Goal: Task Accomplishment & Management: Manage account settings

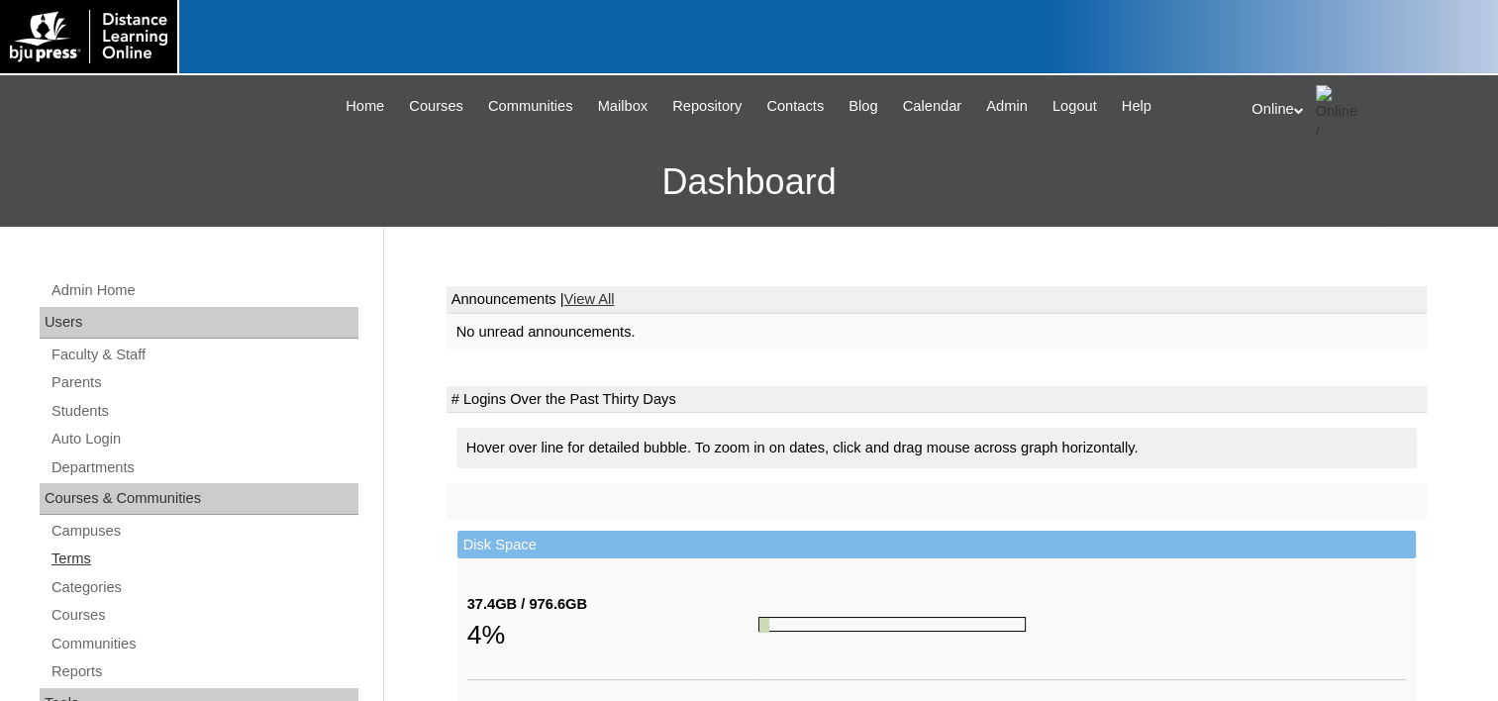
click at [79, 554] on link "Terms" at bounding box center [204, 559] width 309 height 25
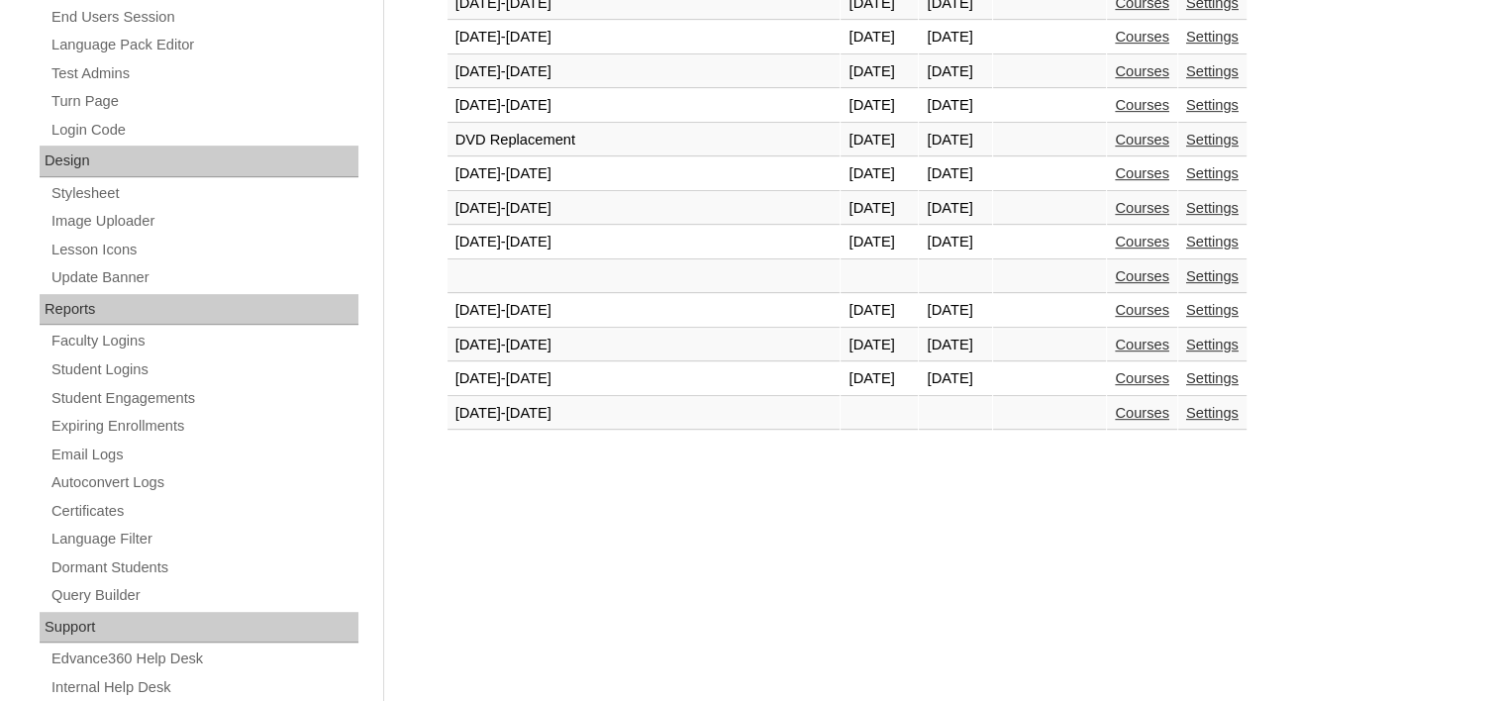
scroll to position [891, 0]
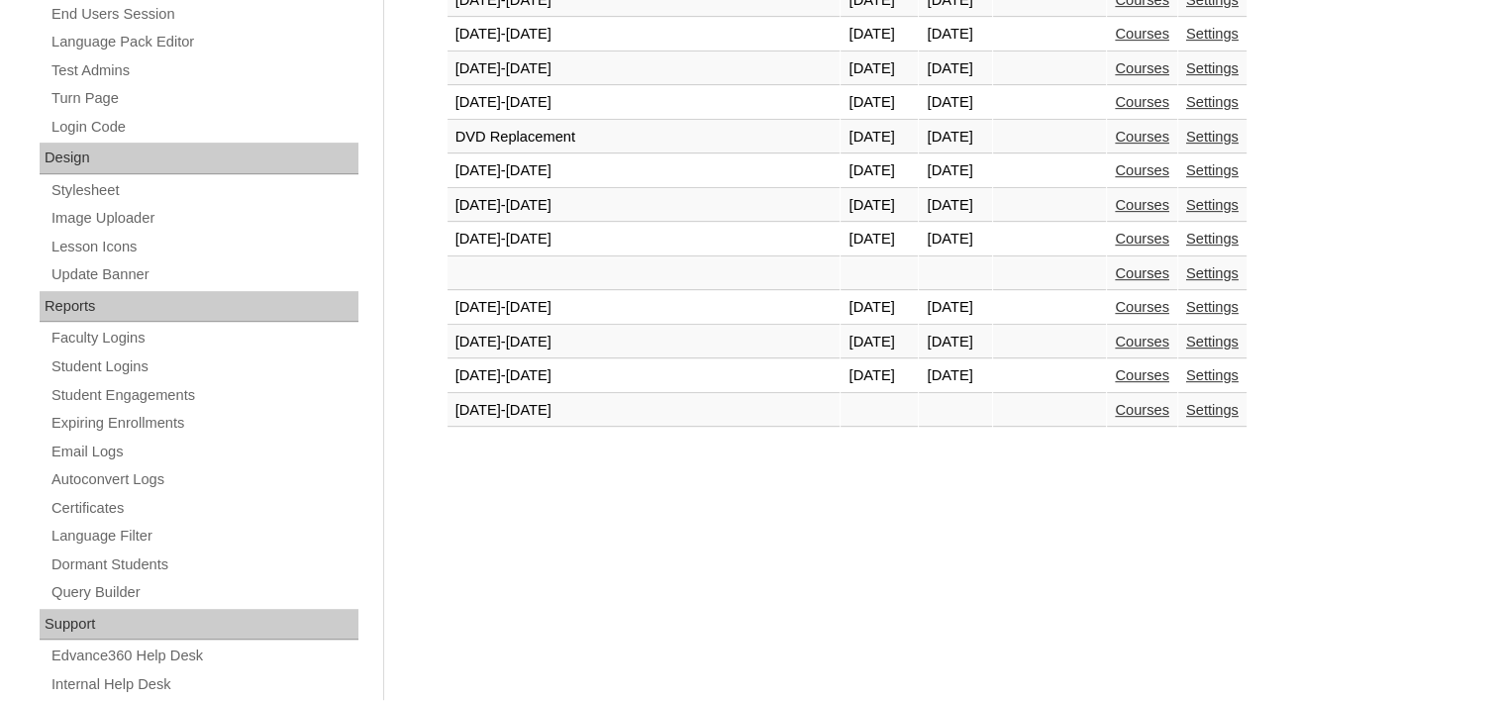
click at [1186, 402] on link "Settings" at bounding box center [1212, 410] width 52 height 16
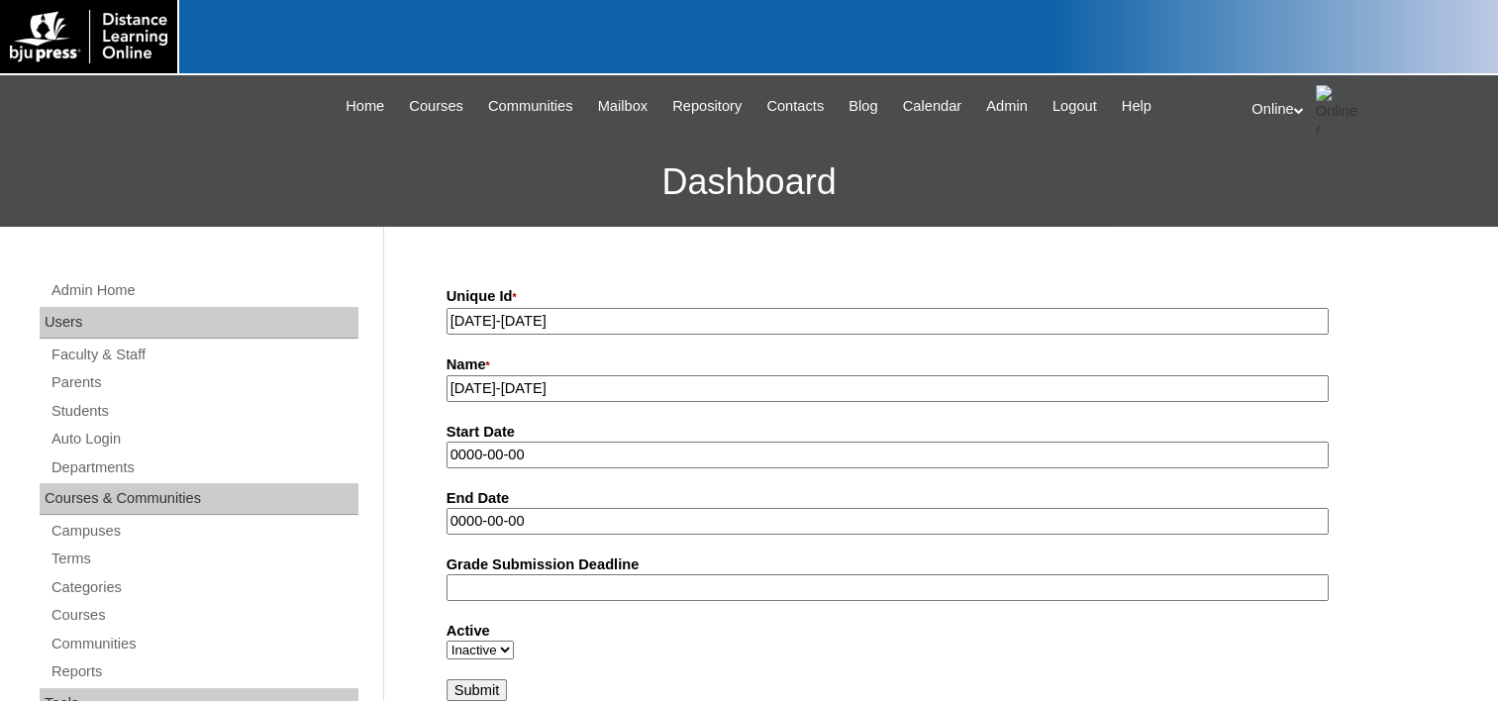
click at [547, 444] on input "0000-00-00" at bounding box center [888, 455] width 882 height 27
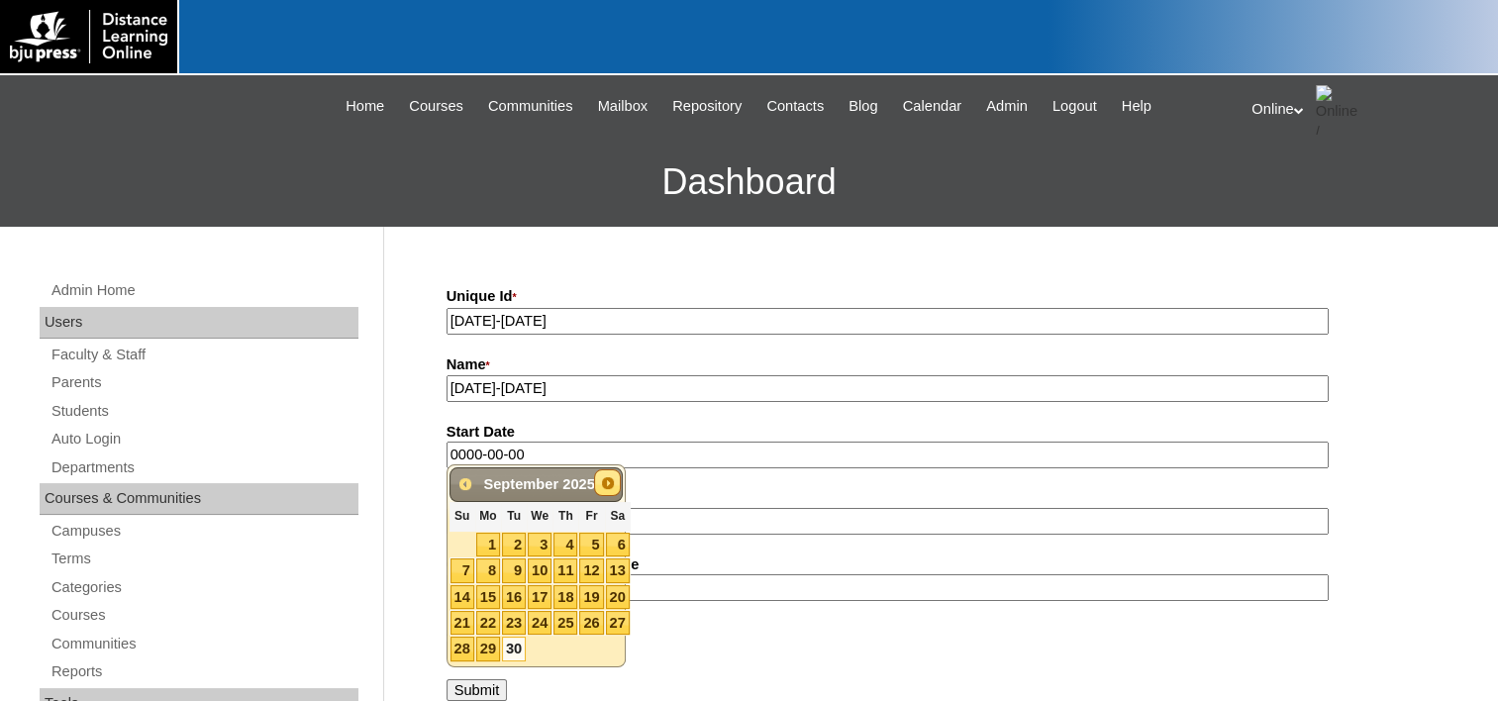
click at [607, 479] on span "Next" at bounding box center [608, 483] width 16 height 16
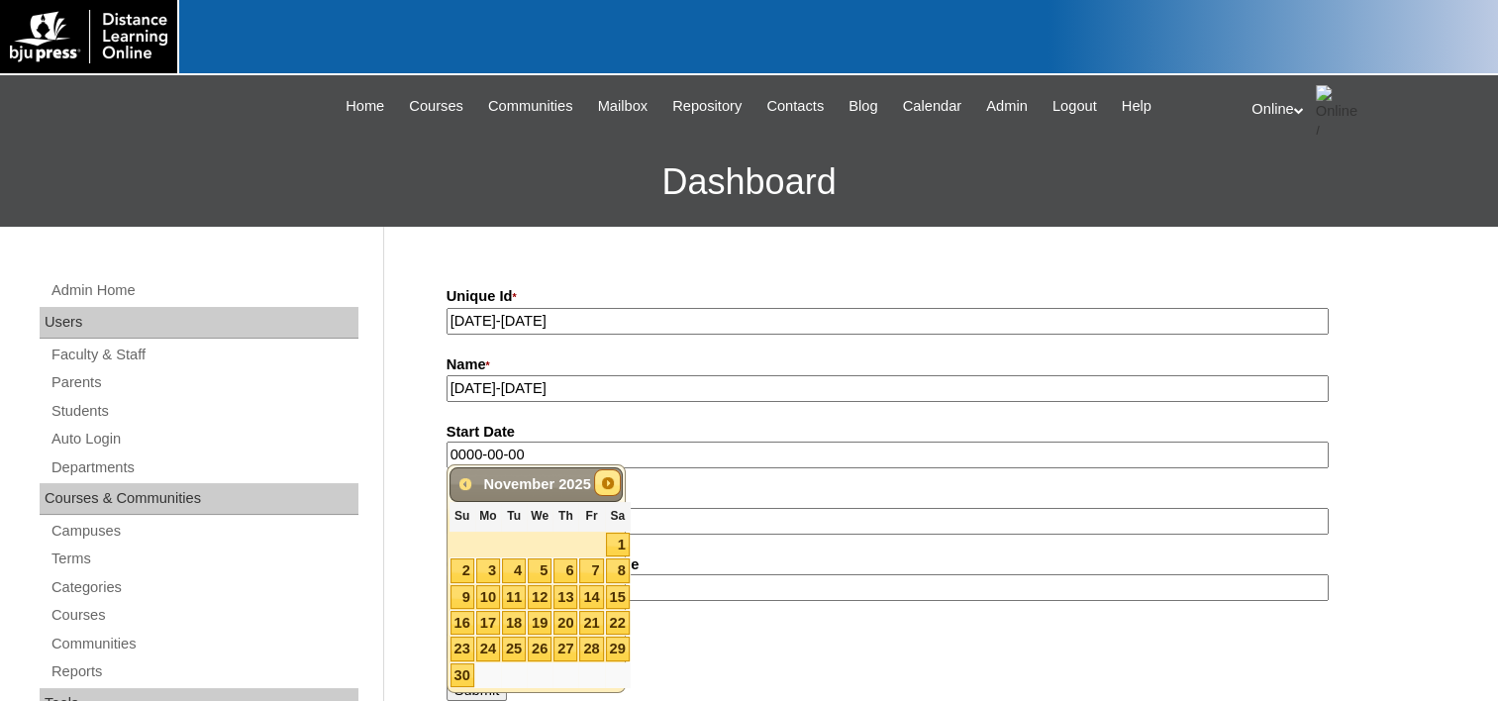
click at [607, 479] on span "Next" at bounding box center [608, 483] width 16 height 16
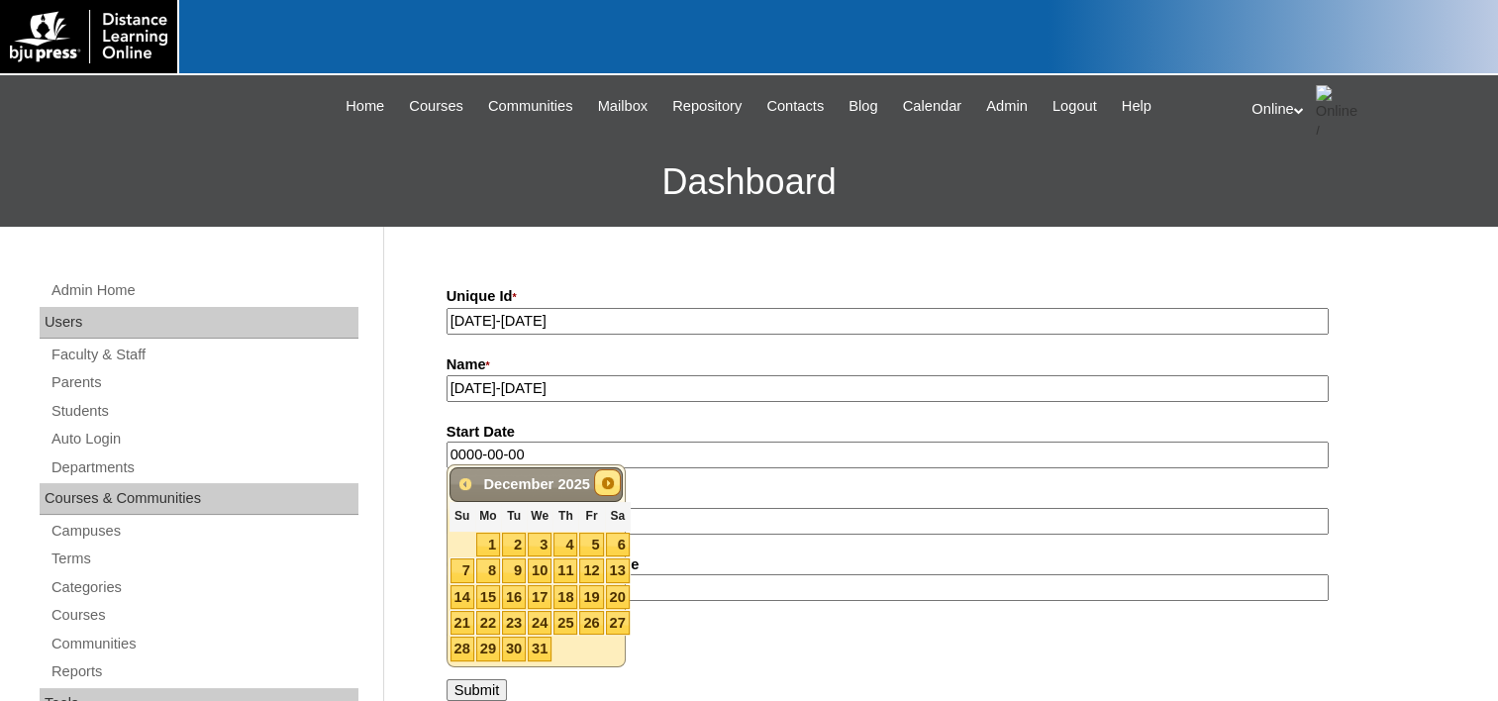
click at [607, 479] on span "Next" at bounding box center [608, 483] width 16 height 16
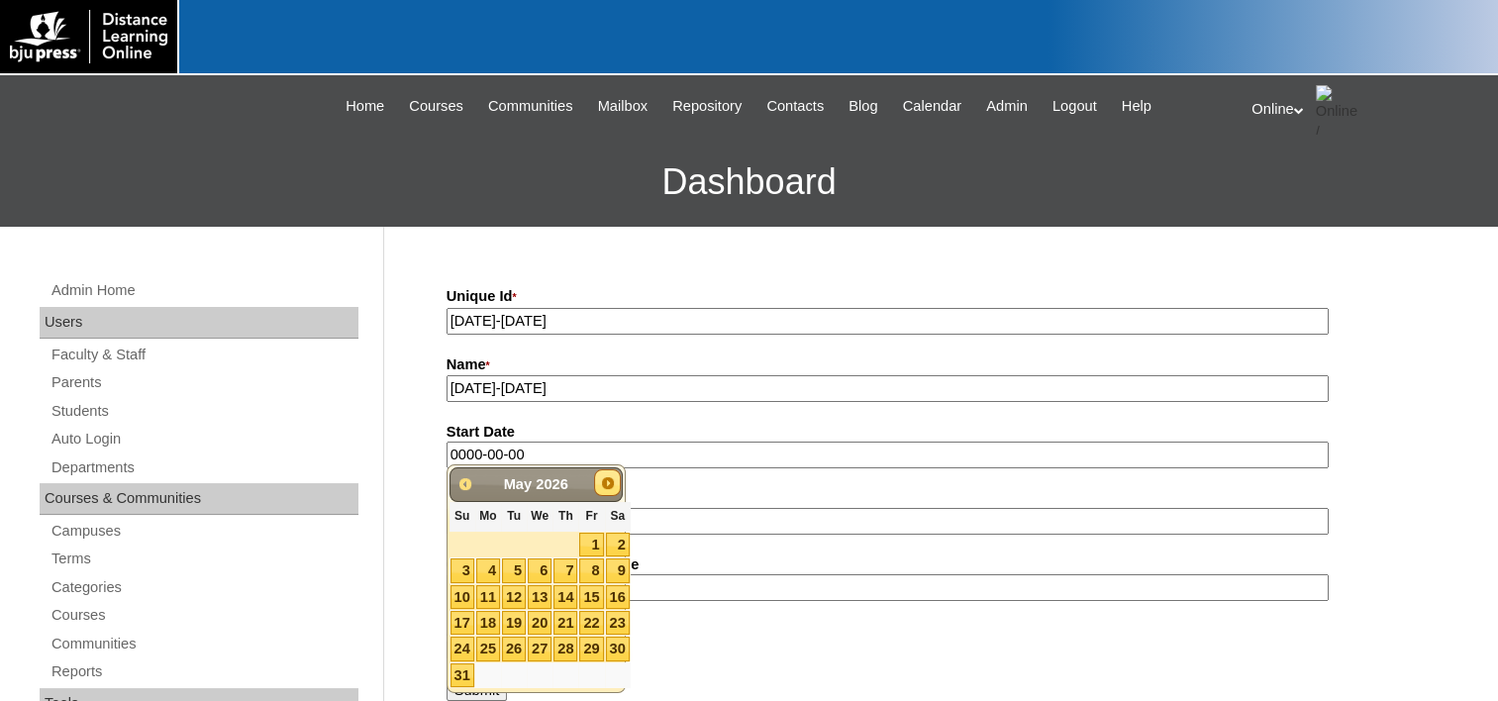
click at [607, 479] on span "Next" at bounding box center [608, 483] width 16 height 16
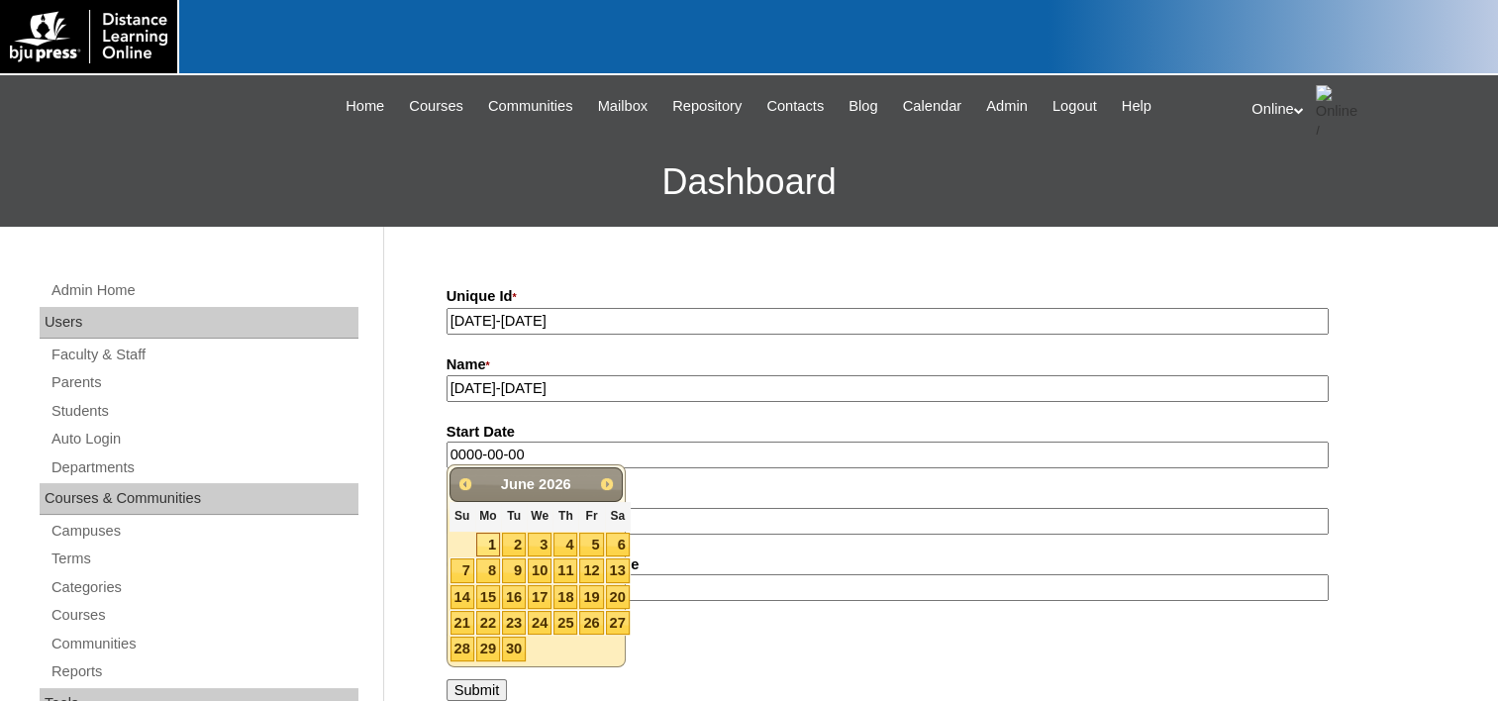
click at [485, 547] on link "1" at bounding box center [488, 545] width 24 height 24
type input "2026-06-01"
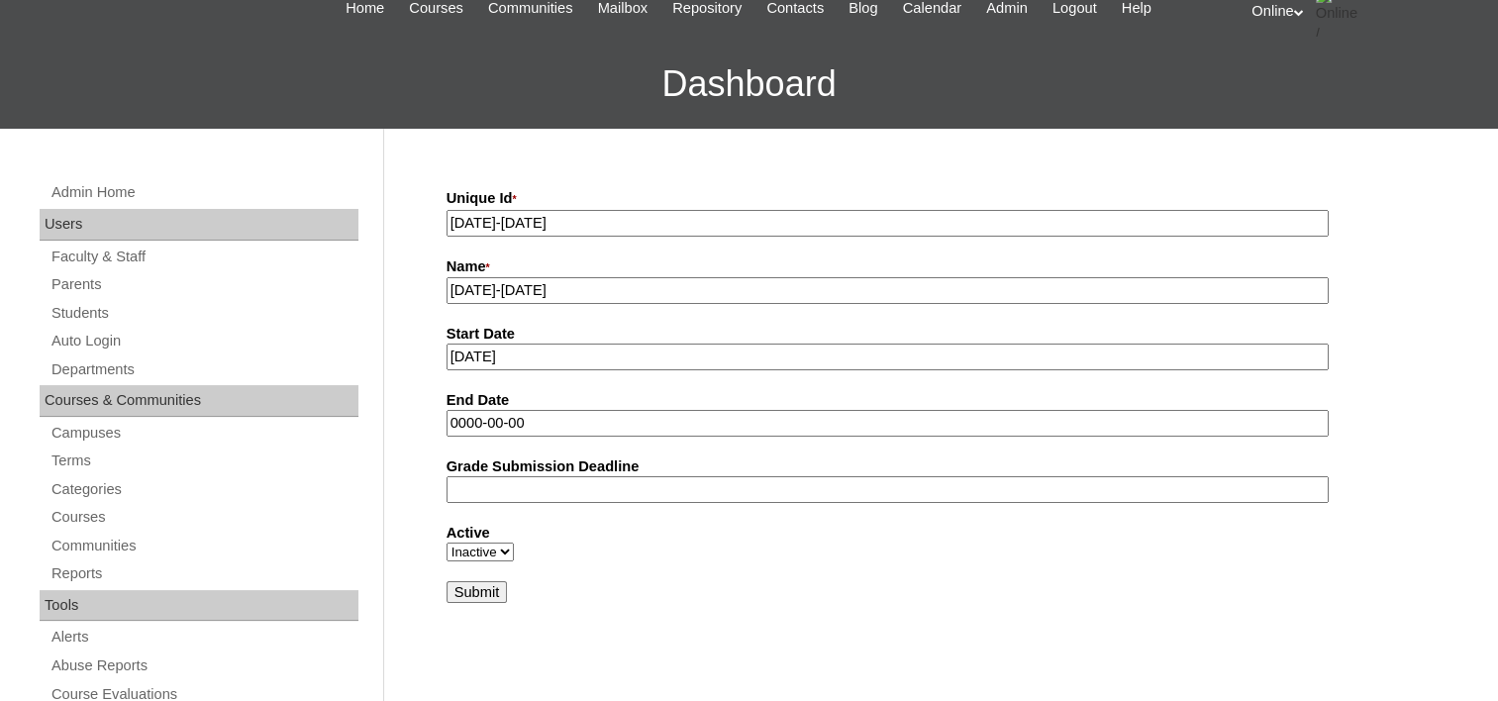
scroll to position [99, 0]
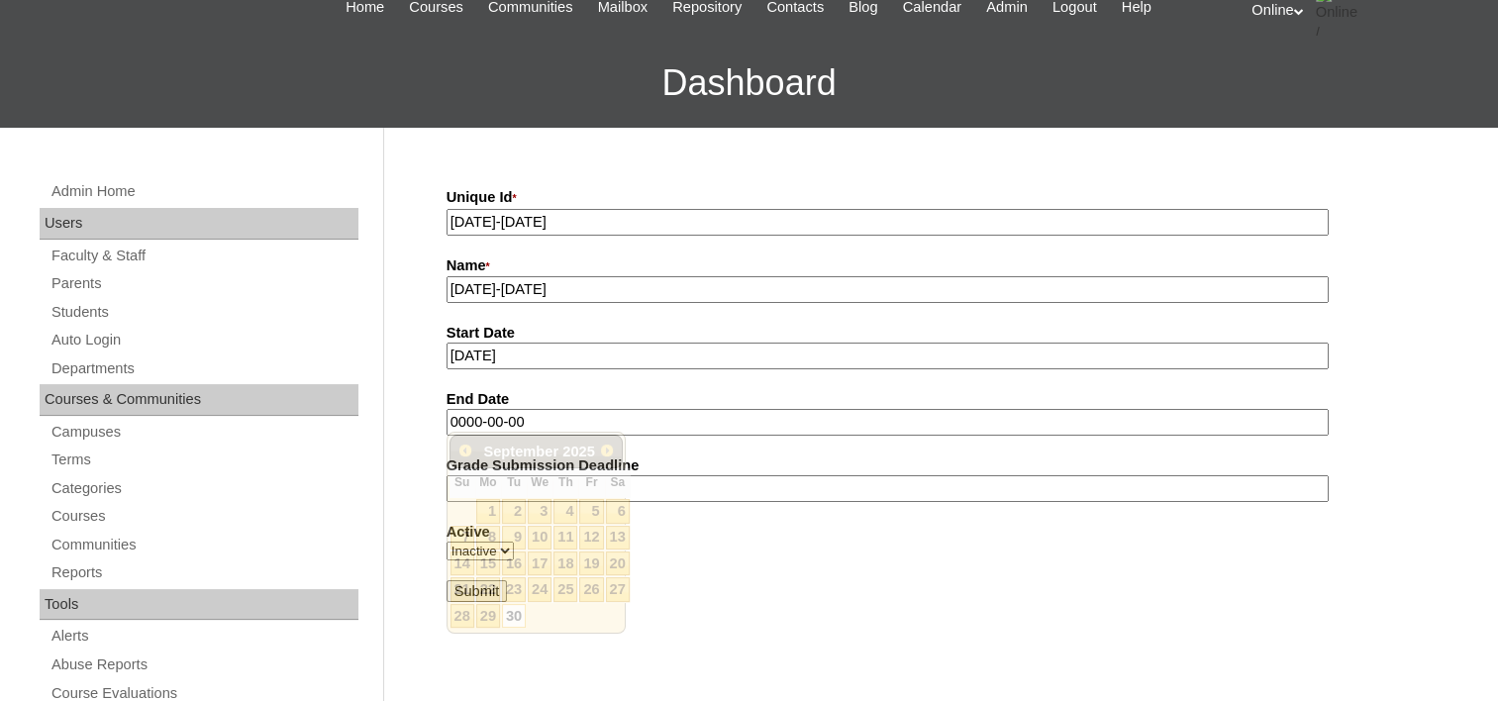
click at [568, 424] on input "0000-00-00" at bounding box center [888, 422] width 882 height 27
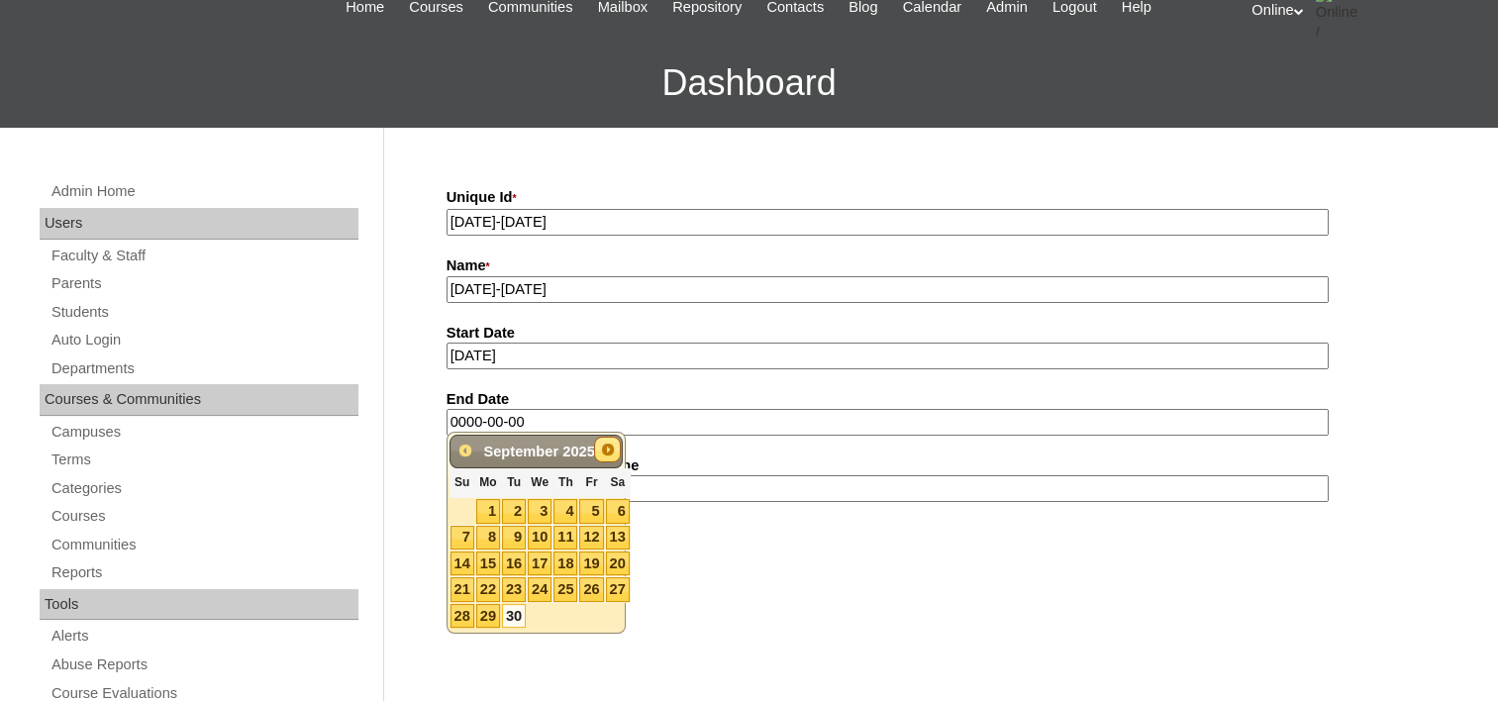
click at [607, 446] on span "Next" at bounding box center [608, 450] width 16 height 16
click at [608, 446] on span "Next" at bounding box center [608, 450] width 16 height 16
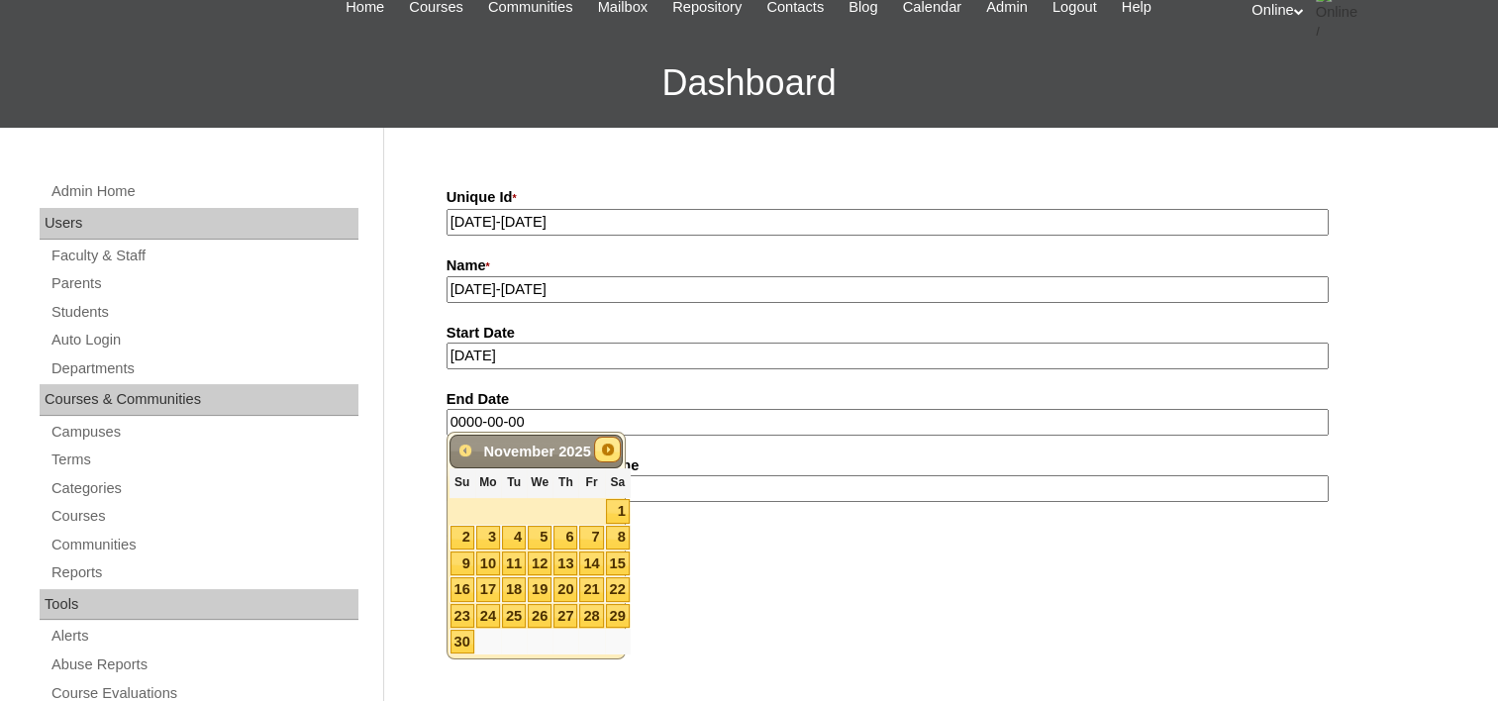
click at [608, 446] on span "Next" at bounding box center [608, 450] width 16 height 16
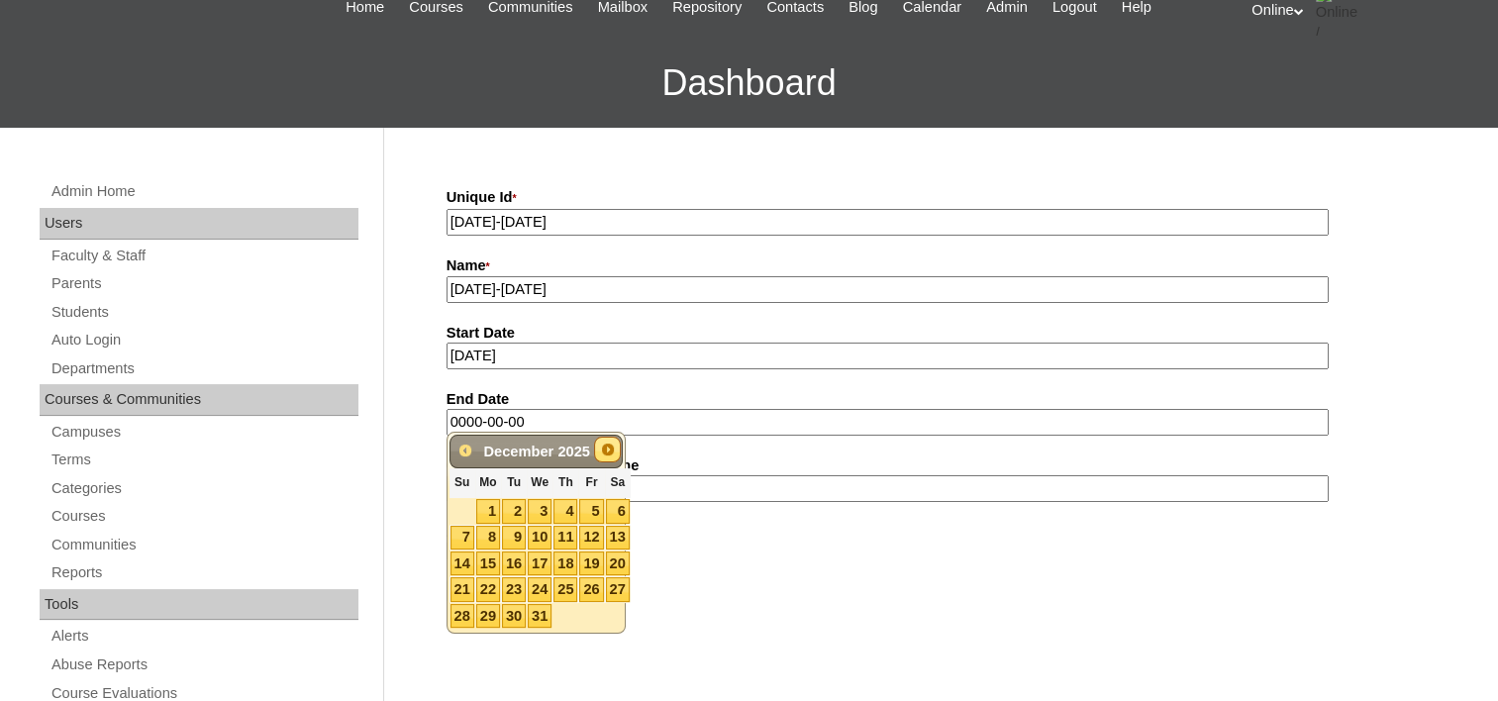
click at [608, 446] on span "Next" at bounding box center [608, 450] width 16 height 16
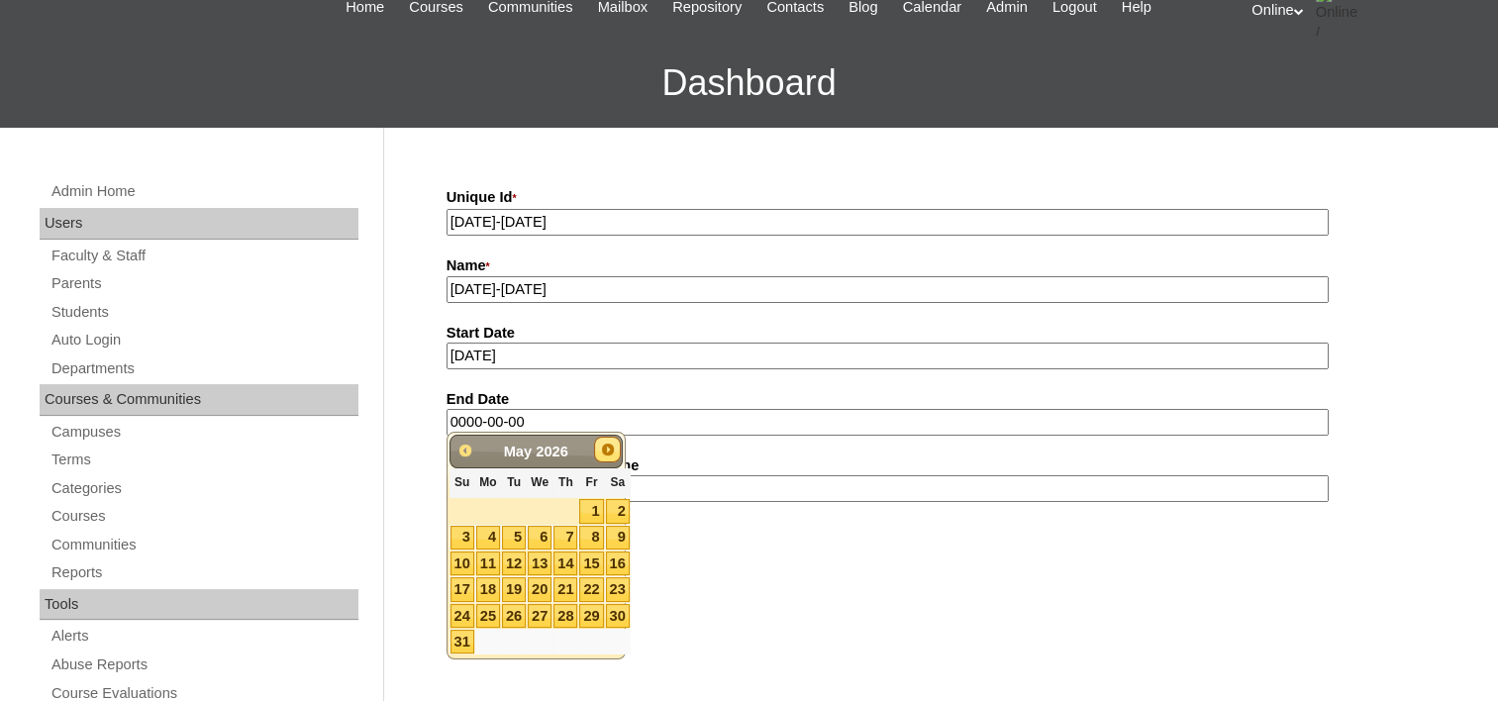
click at [608, 446] on span "Next" at bounding box center [608, 450] width 16 height 16
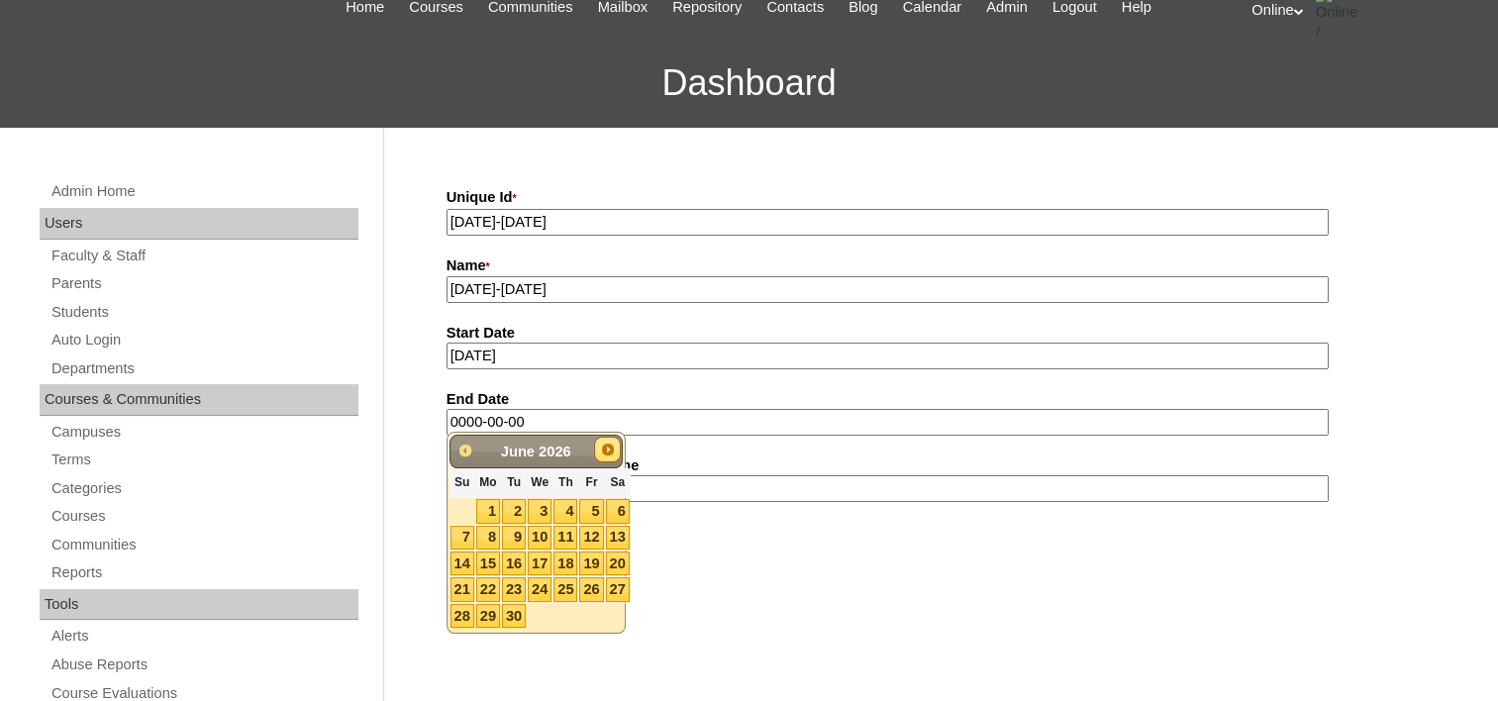
click at [608, 446] on span "Next" at bounding box center [608, 450] width 16 height 16
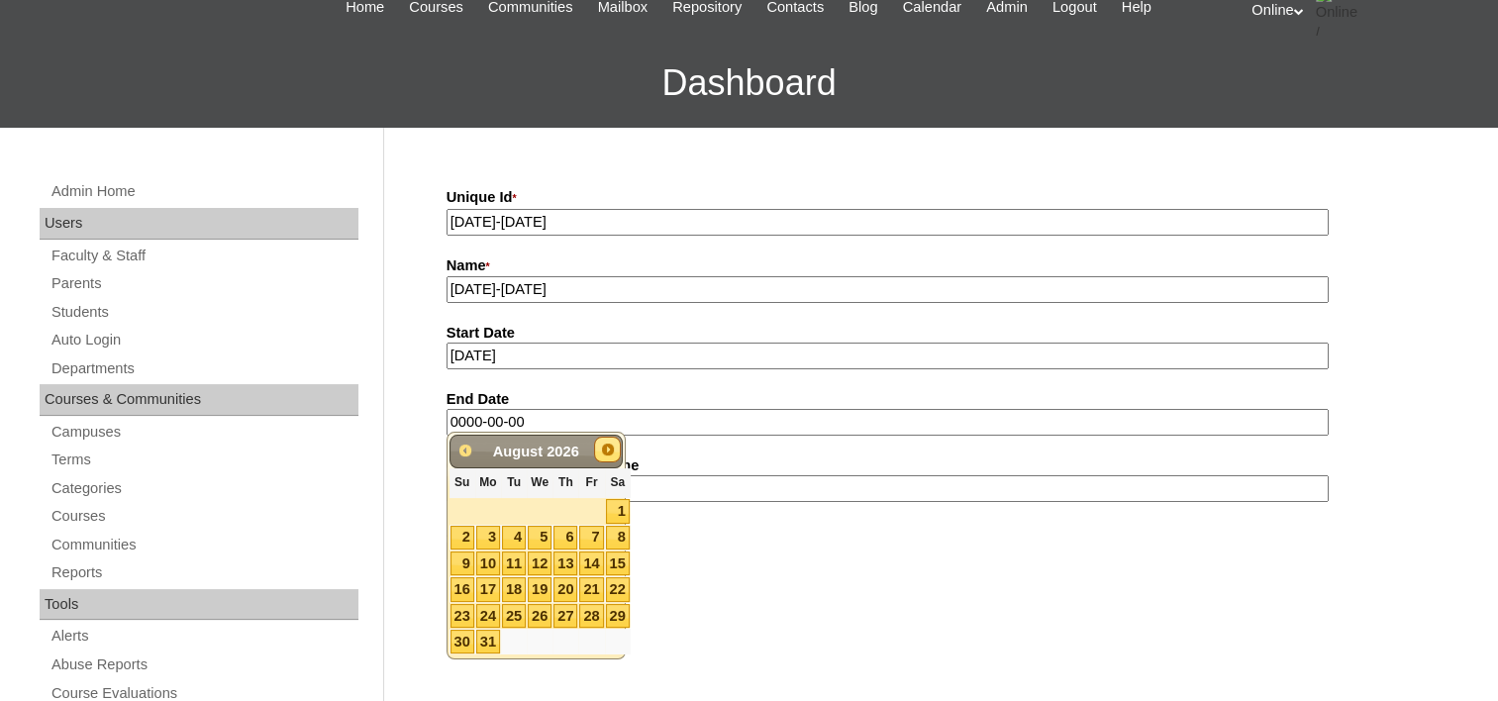
click at [608, 446] on span "Next" at bounding box center [608, 450] width 16 height 16
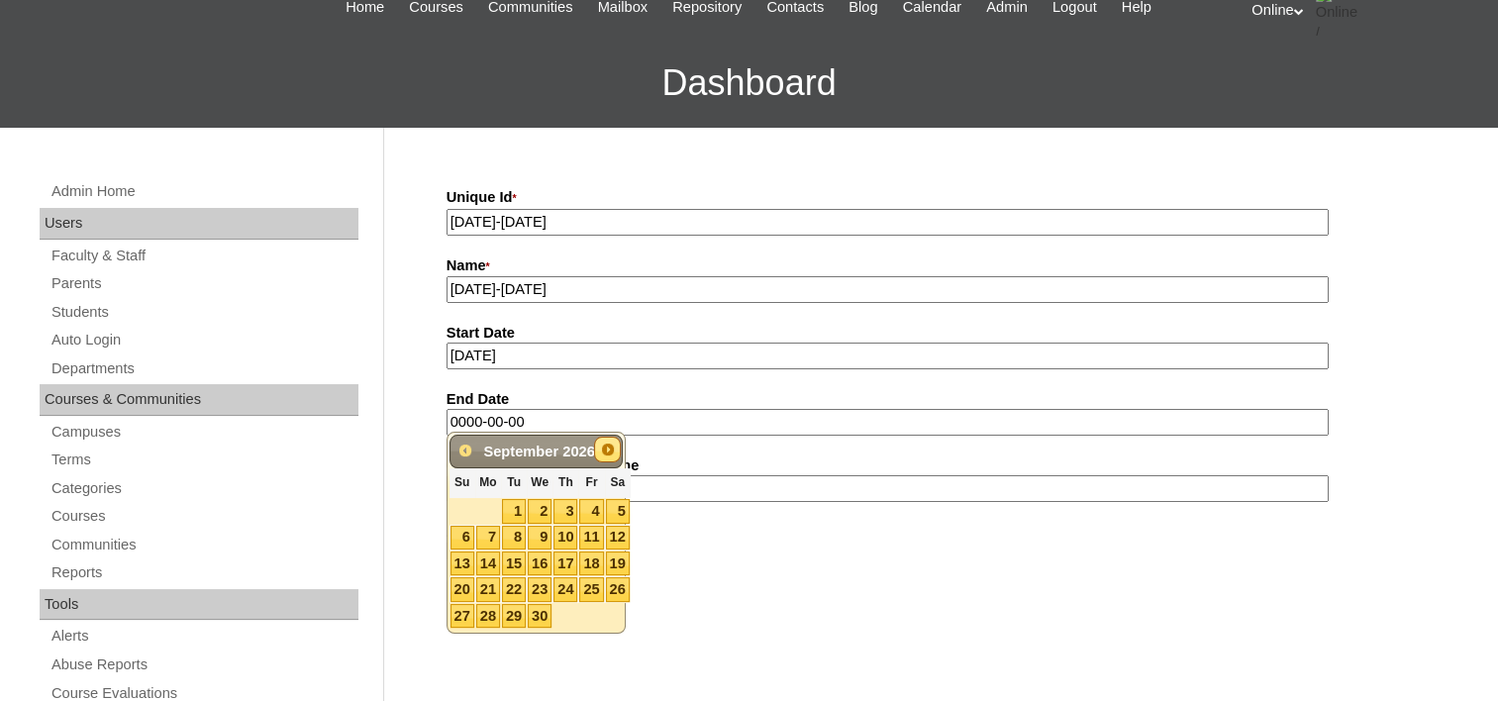
click at [608, 446] on span "Next" at bounding box center [608, 450] width 16 height 16
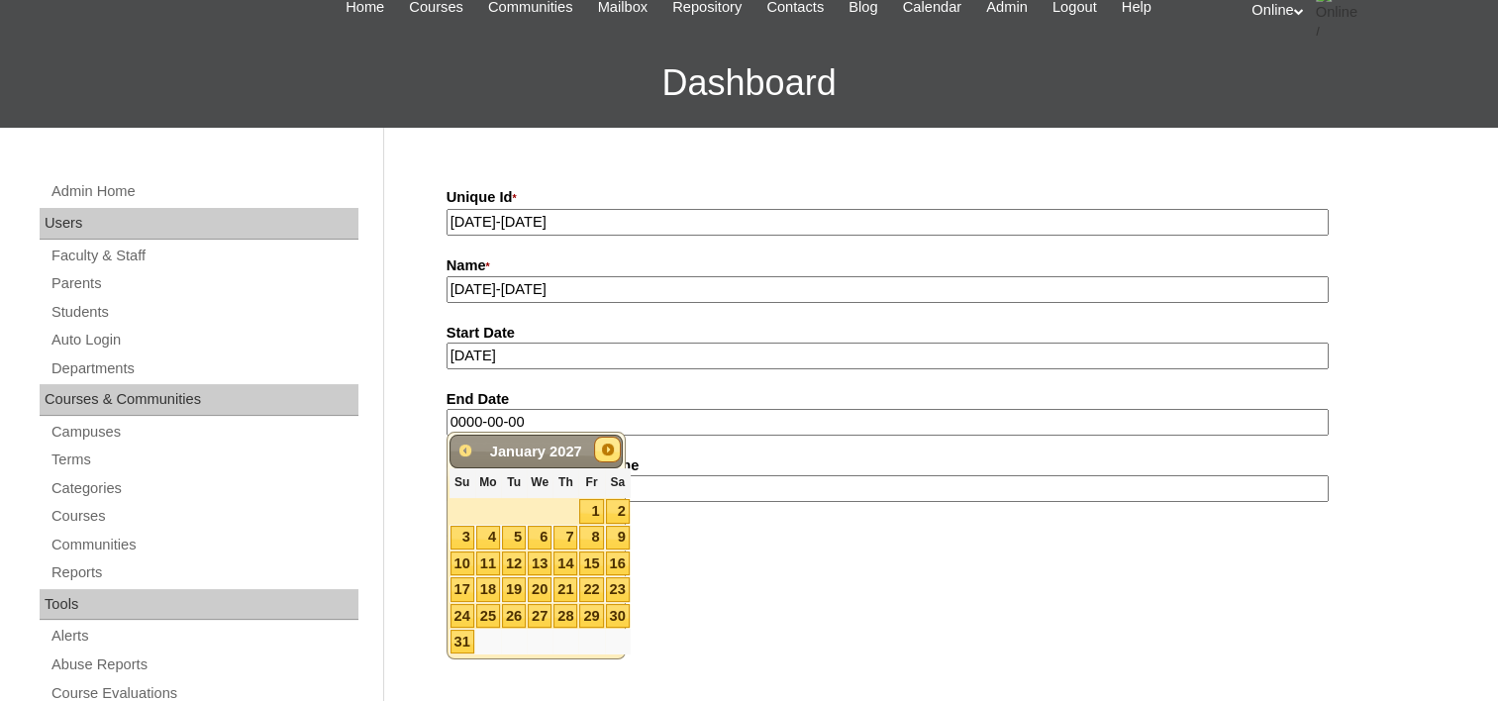
click at [608, 446] on span "Next" at bounding box center [608, 450] width 16 height 16
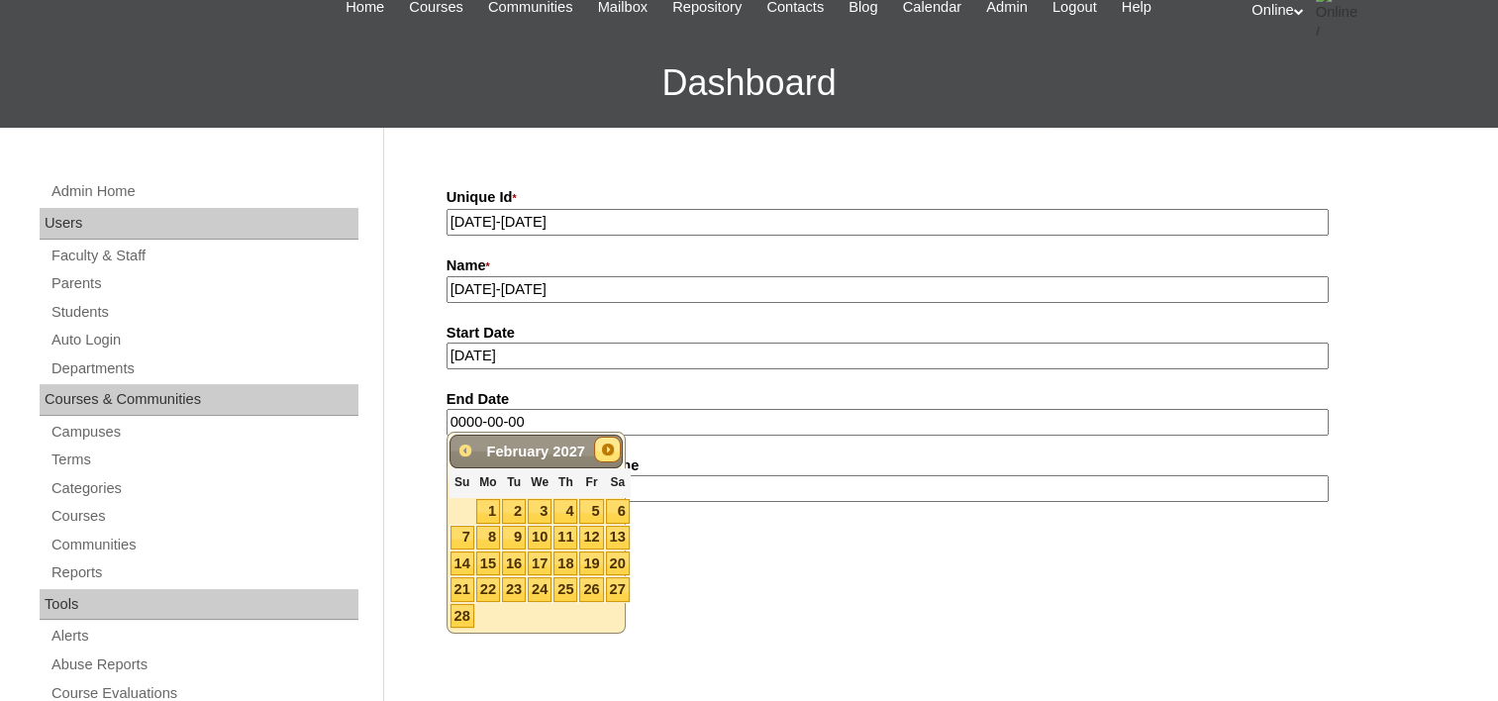
click at [608, 446] on span "Next" at bounding box center [608, 450] width 16 height 16
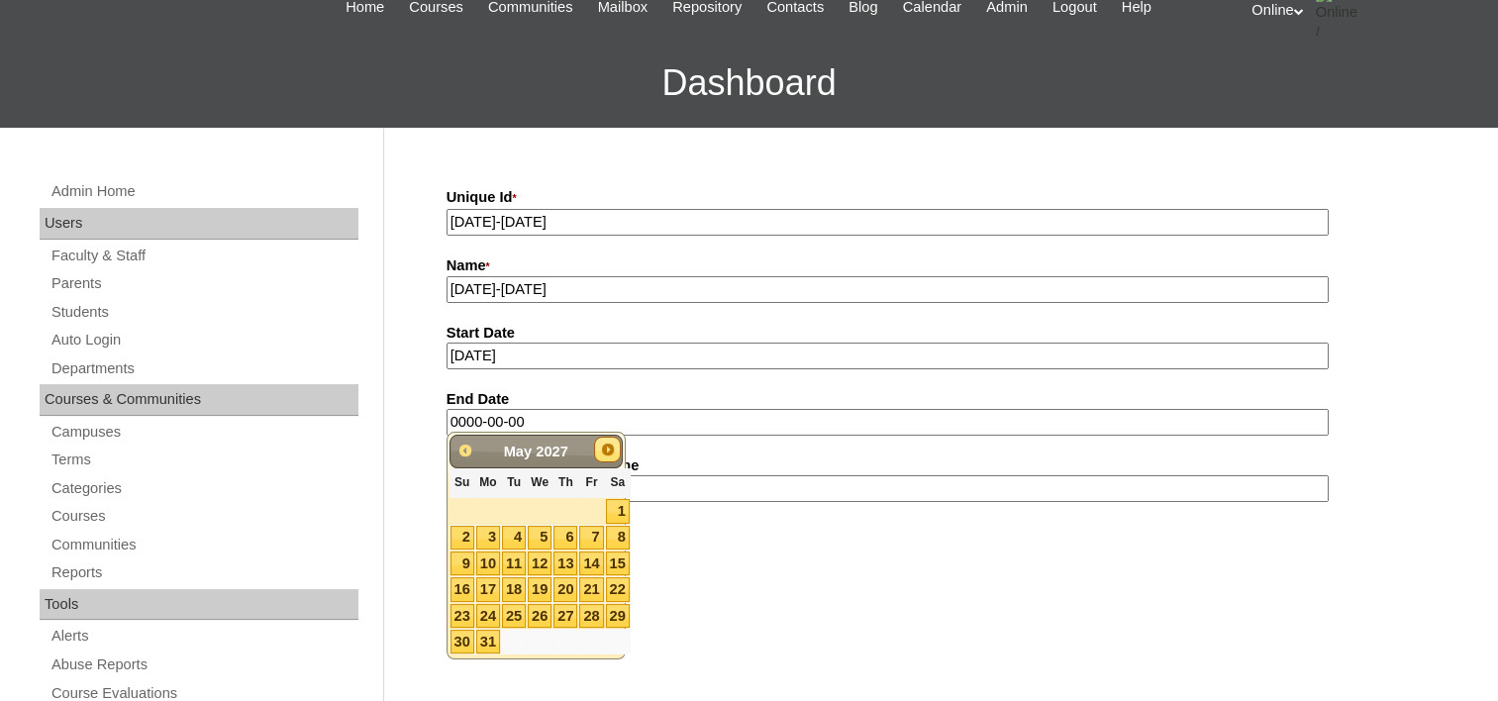
click at [608, 446] on span "Next" at bounding box center [608, 450] width 16 height 16
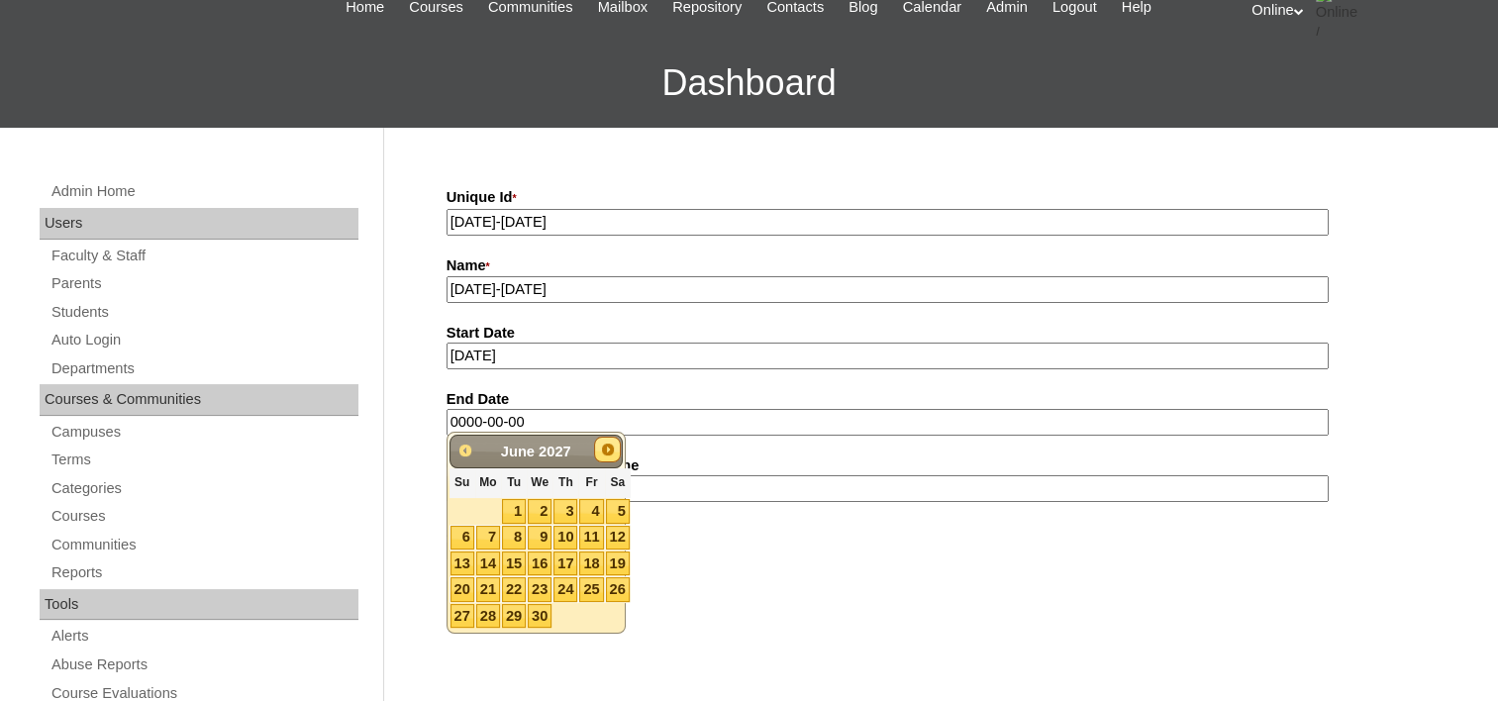
click at [608, 446] on span "Next" at bounding box center [608, 450] width 16 height 16
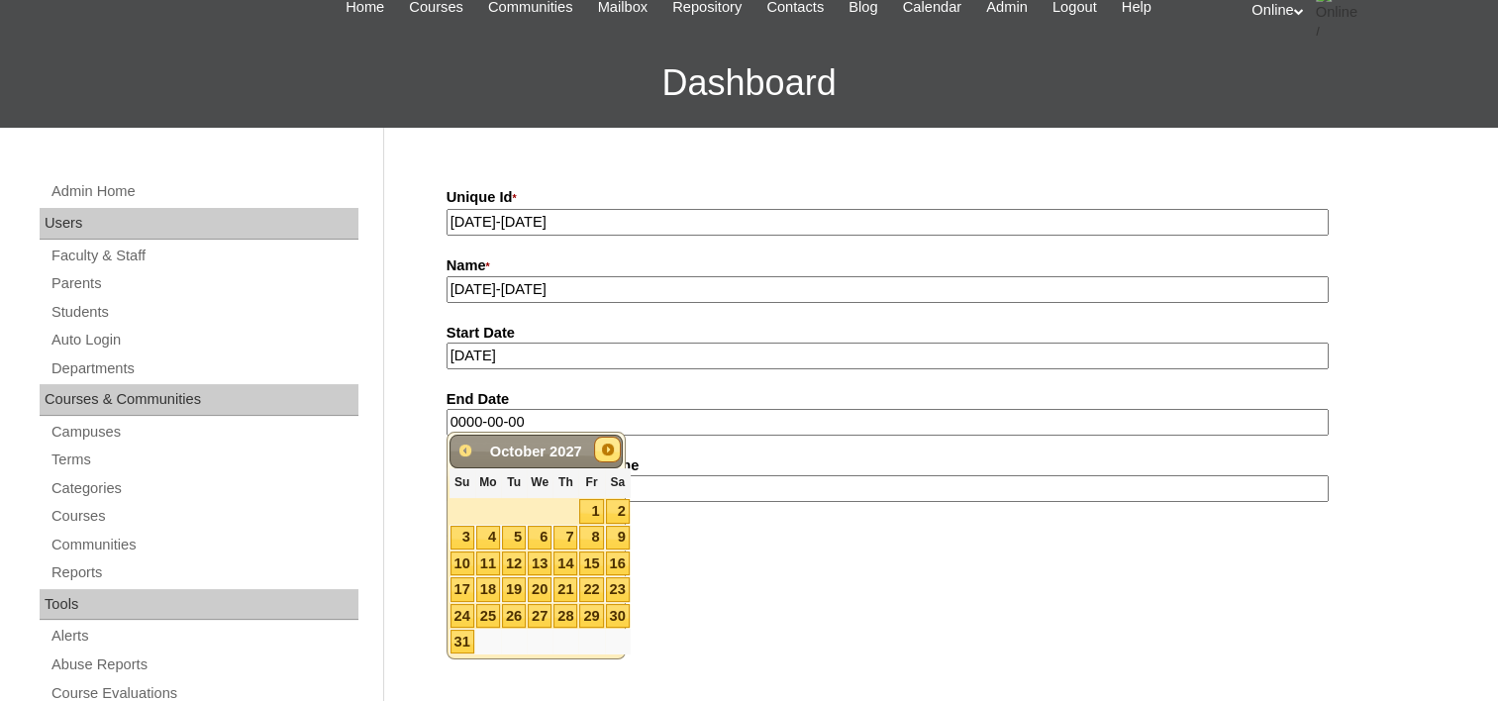
click at [608, 446] on span "Next" at bounding box center [608, 450] width 16 height 16
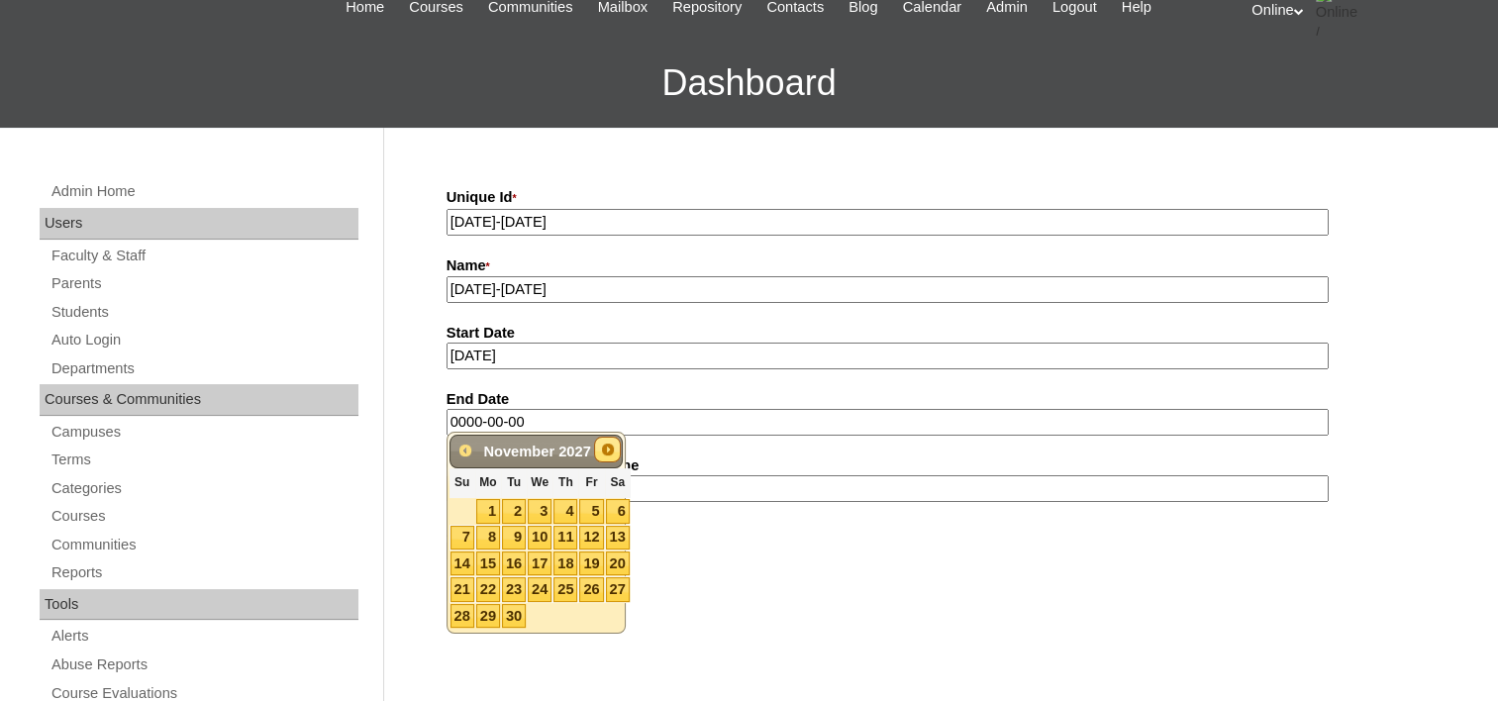
click at [608, 446] on span "Next" at bounding box center [608, 450] width 16 height 16
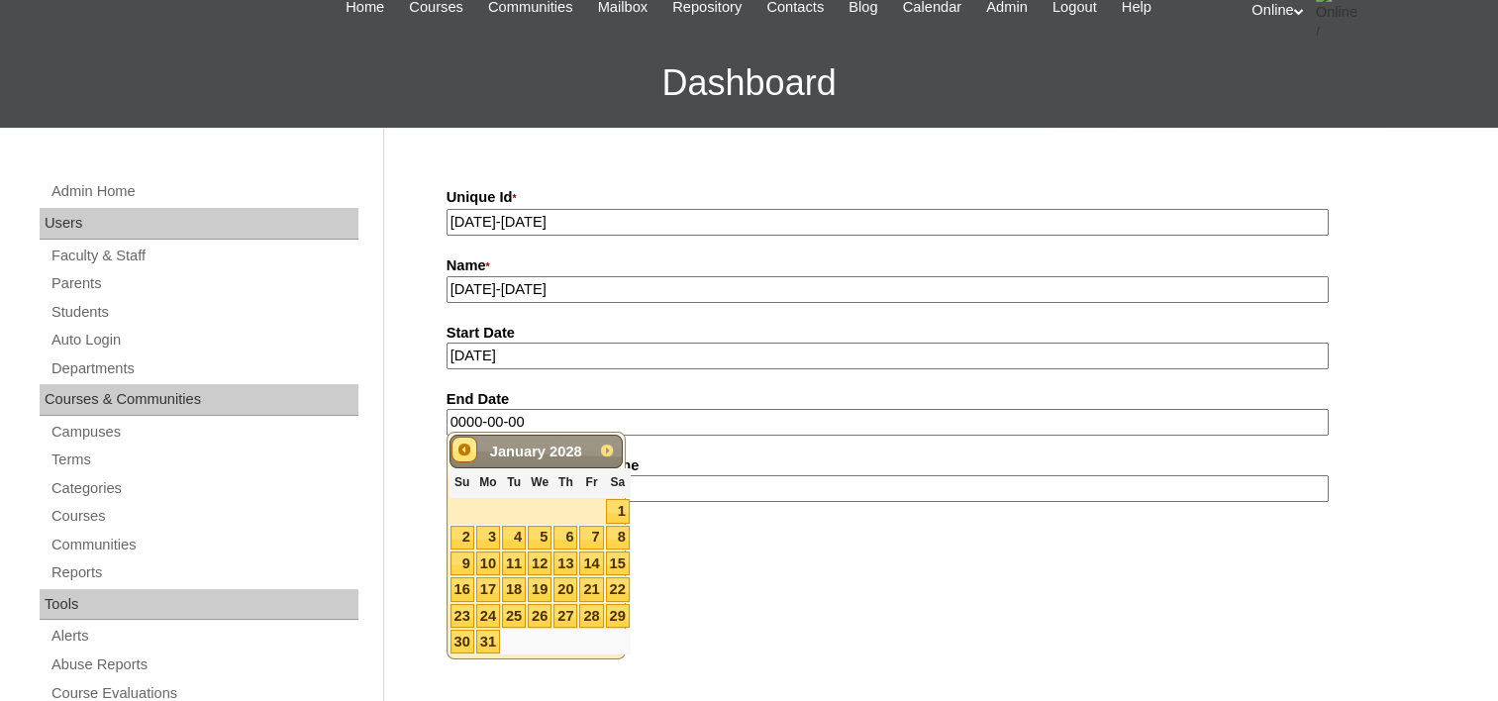
click at [465, 450] on span "Prev" at bounding box center [465, 450] width 16 height 16
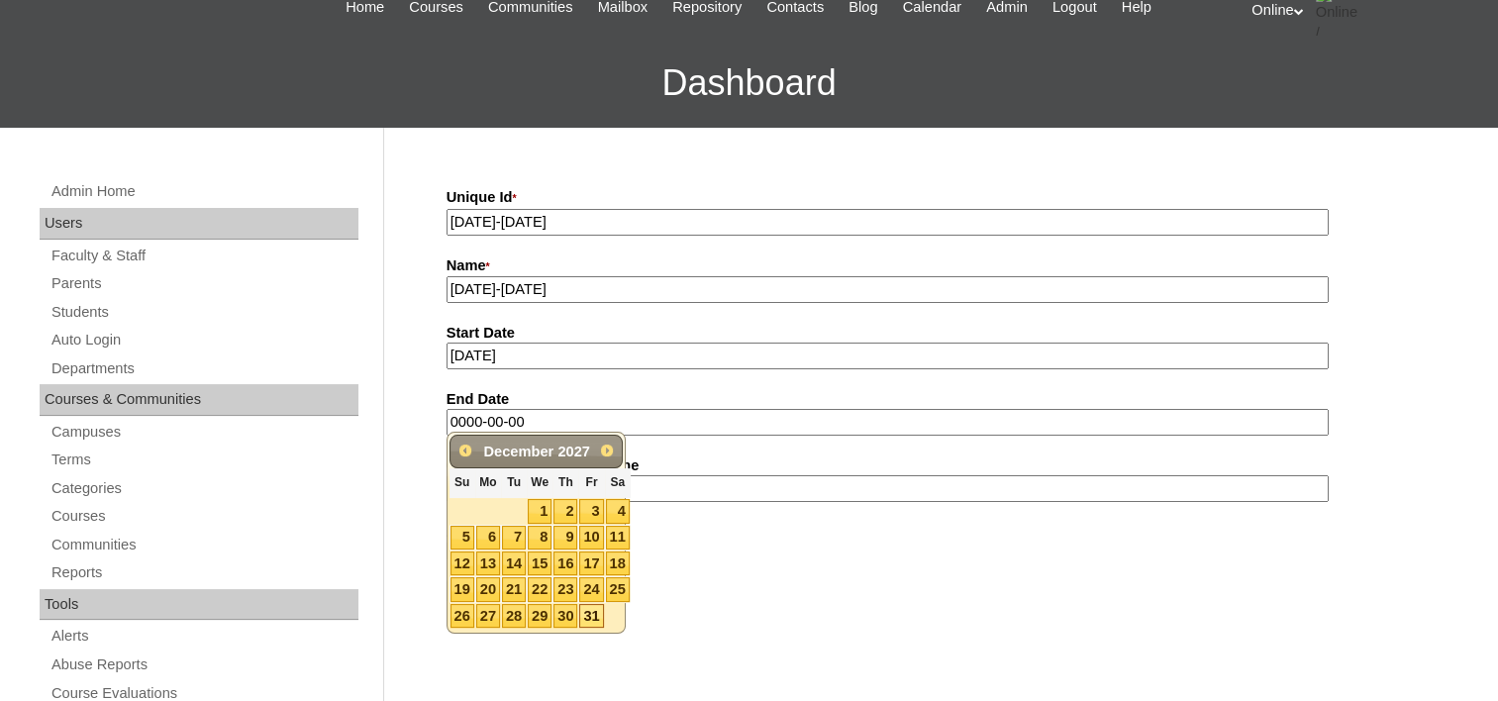
click at [589, 610] on link "31" at bounding box center [591, 616] width 24 height 24
type input "2027-12-31"
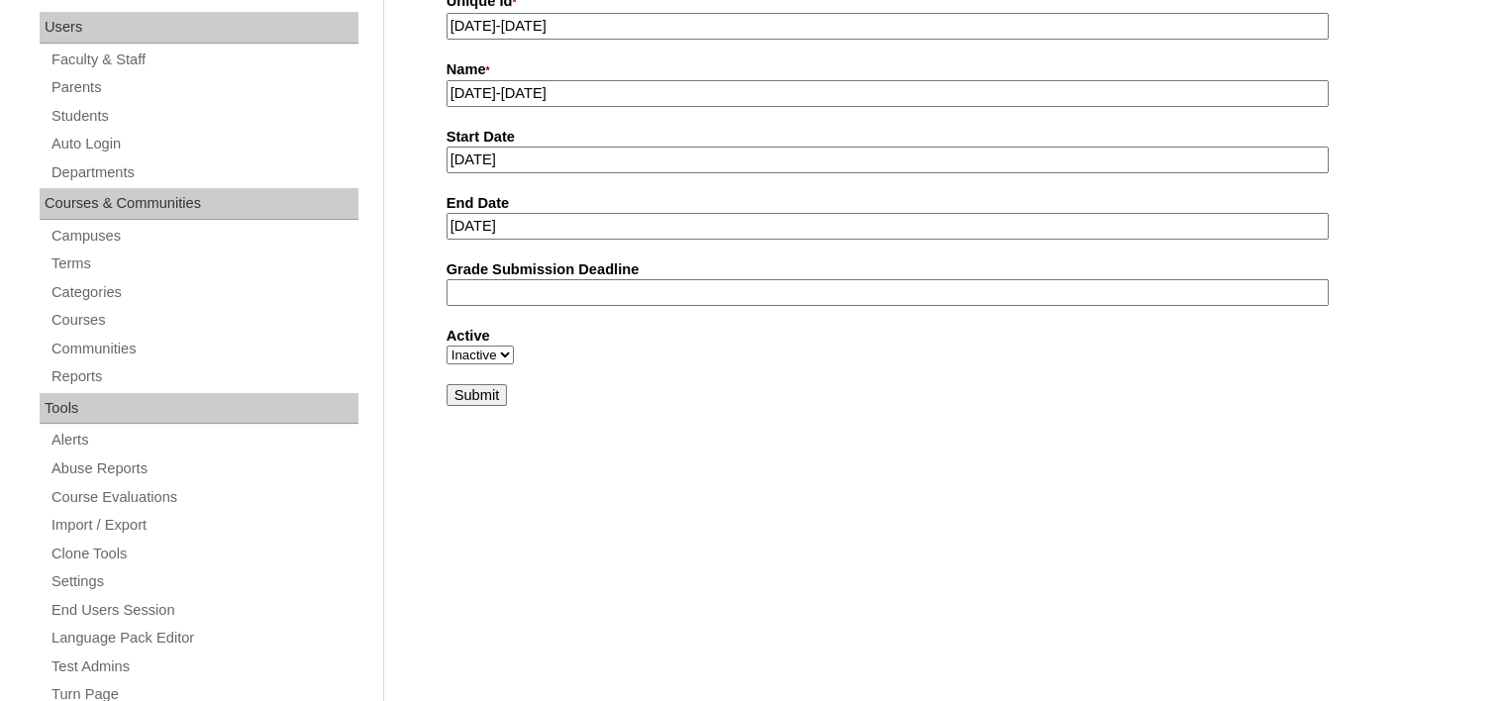
scroll to position [297, 0]
click at [479, 388] on input "Submit" at bounding box center [477, 393] width 61 height 22
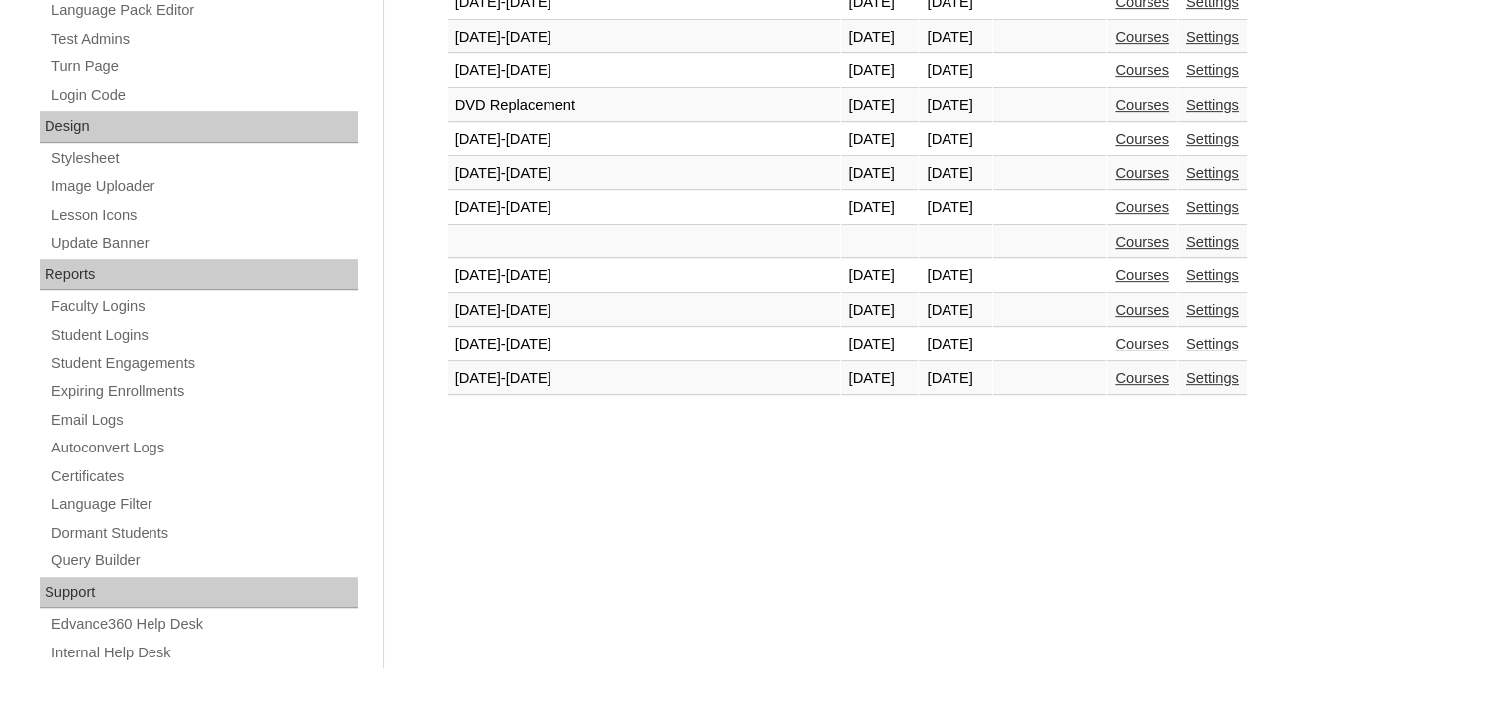
scroll to position [939, 0]
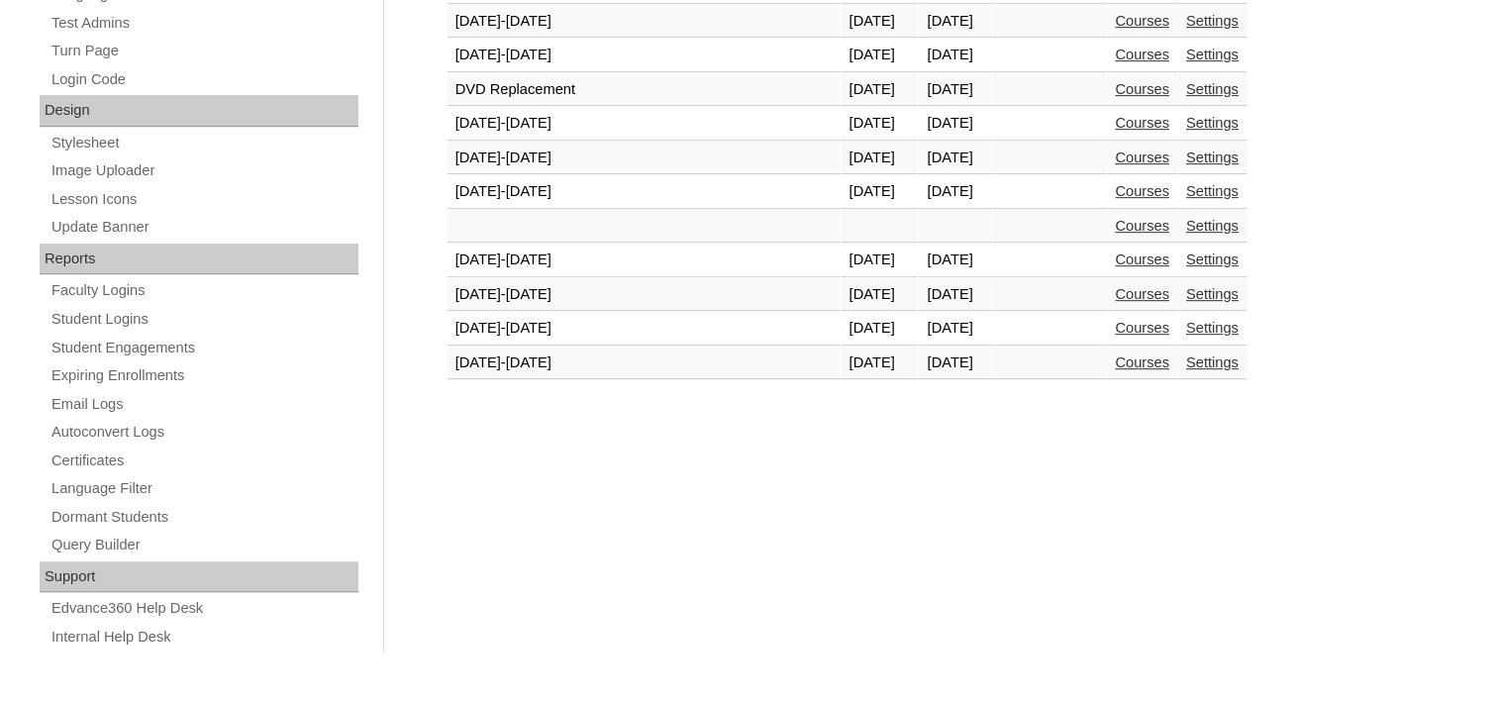
click at [1115, 355] on link "Courses" at bounding box center [1142, 363] width 54 height 16
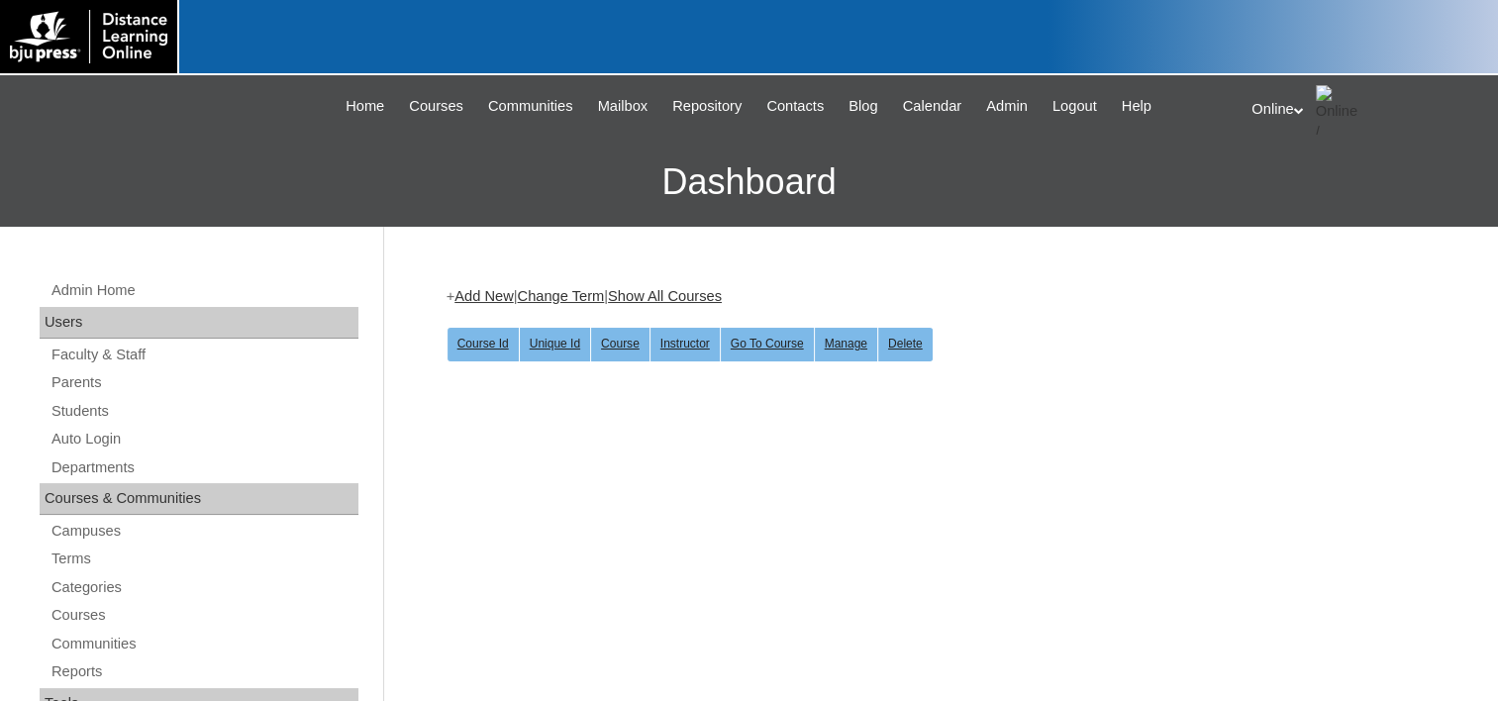
click at [473, 297] on link "Add New" at bounding box center [484, 296] width 58 height 16
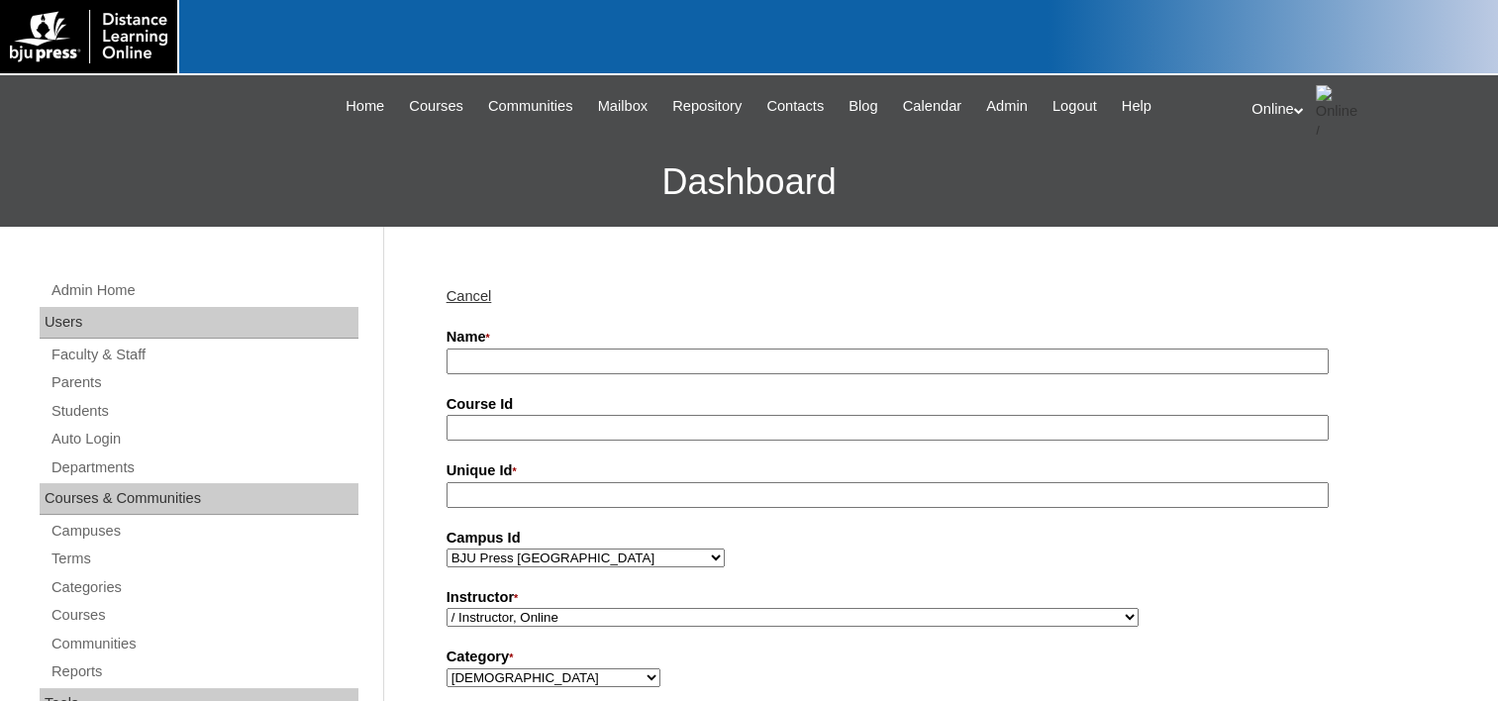
click at [486, 362] on input "Name *" at bounding box center [888, 362] width 882 height 27
type input "K5 [DEMOGRAPHIC_DATA] (1st ed.)"
click at [555, 420] on input "Course Id" at bounding box center [888, 428] width 882 height 27
click at [477, 431] on input "Course Id" at bounding box center [888, 428] width 882 height 27
type input "Bi-K5"
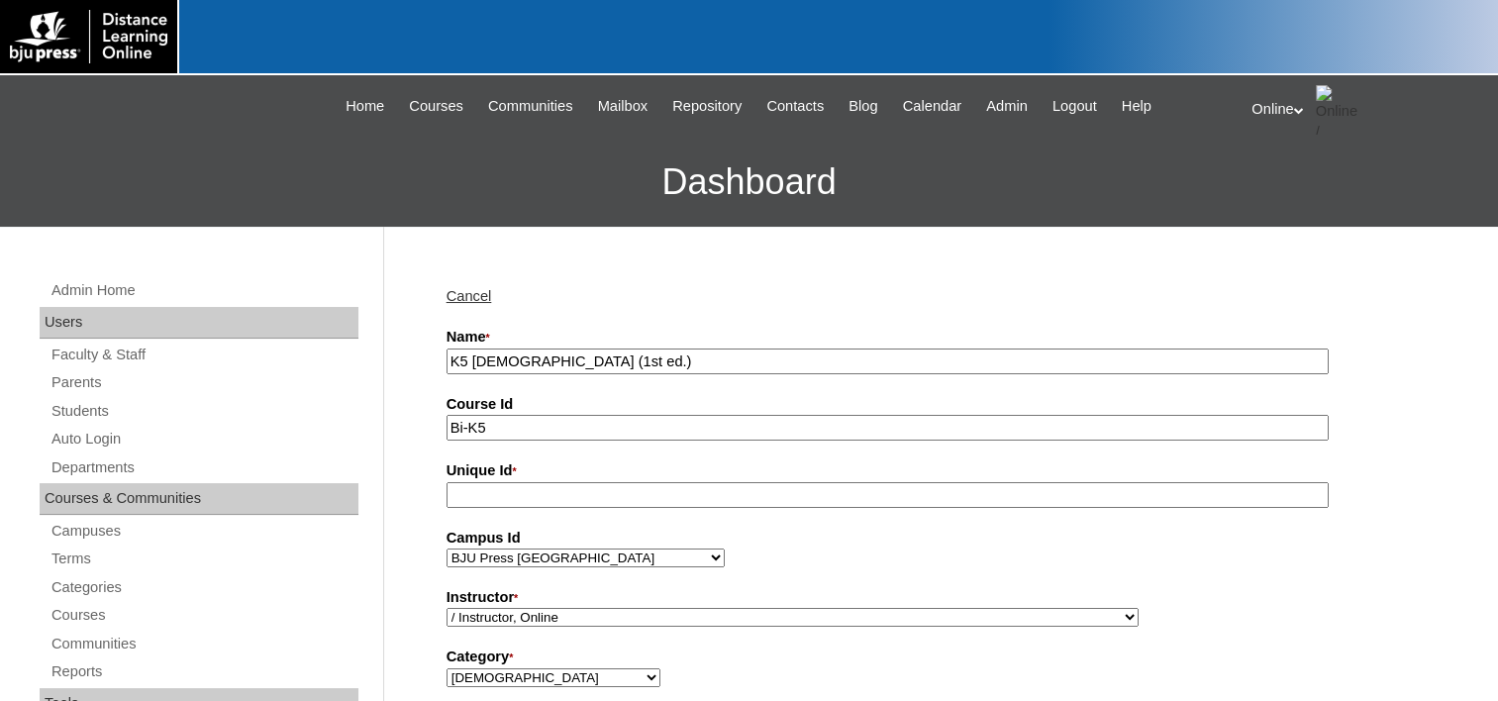
click at [479, 489] on input "Unique Id *" at bounding box center [888, 495] width 882 height 27
type input "Bi-K5-2026"
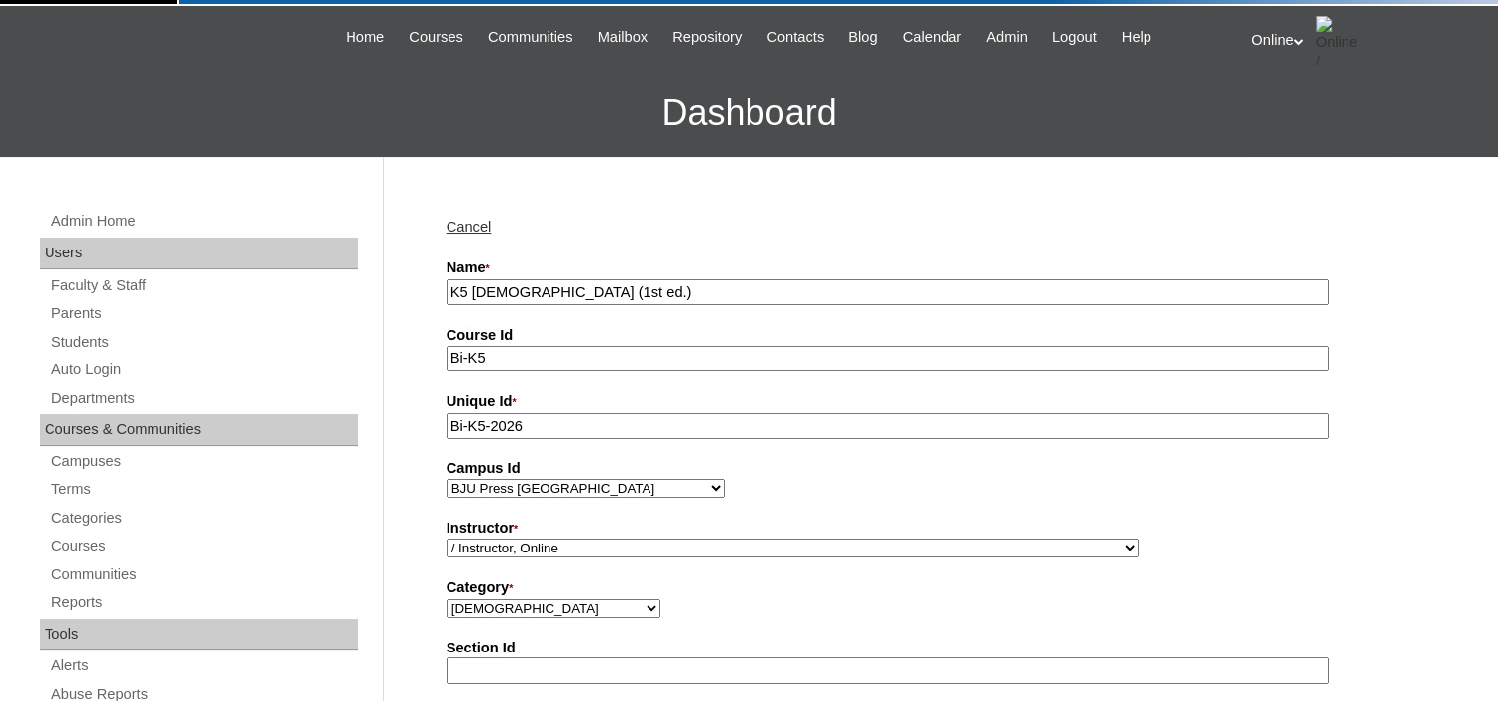
scroll to position [99, 0]
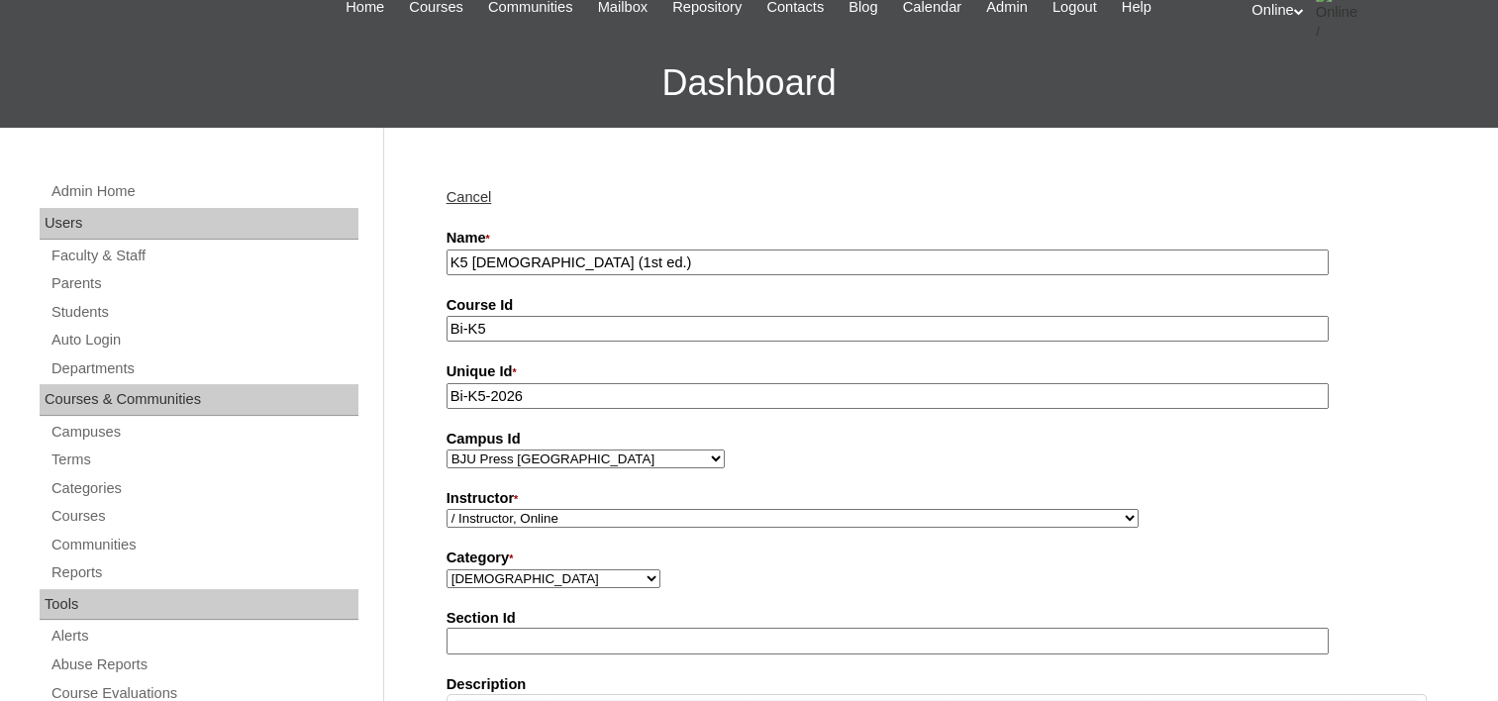
click at [577, 459] on select "BJU Press DLO Elementary BJU Press DLO High School BJU Press DLO Junior High Ch…" at bounding box center [586, 459] width 278 height 19
click at [560, 510] on select "/ Instructor, Online Admin, E360 Admin, Limelight Algebra 1, Secondary Math Alg…" at bounding box center [793, 518] width 692 height 19
select select "98803"
click at [447, 509] on select "/ Instructor, Online Admin, E360 Admin, Limelight Algebra 1, Secondary Math Alg…" at bounding box center [793, 518] width 692 height 19
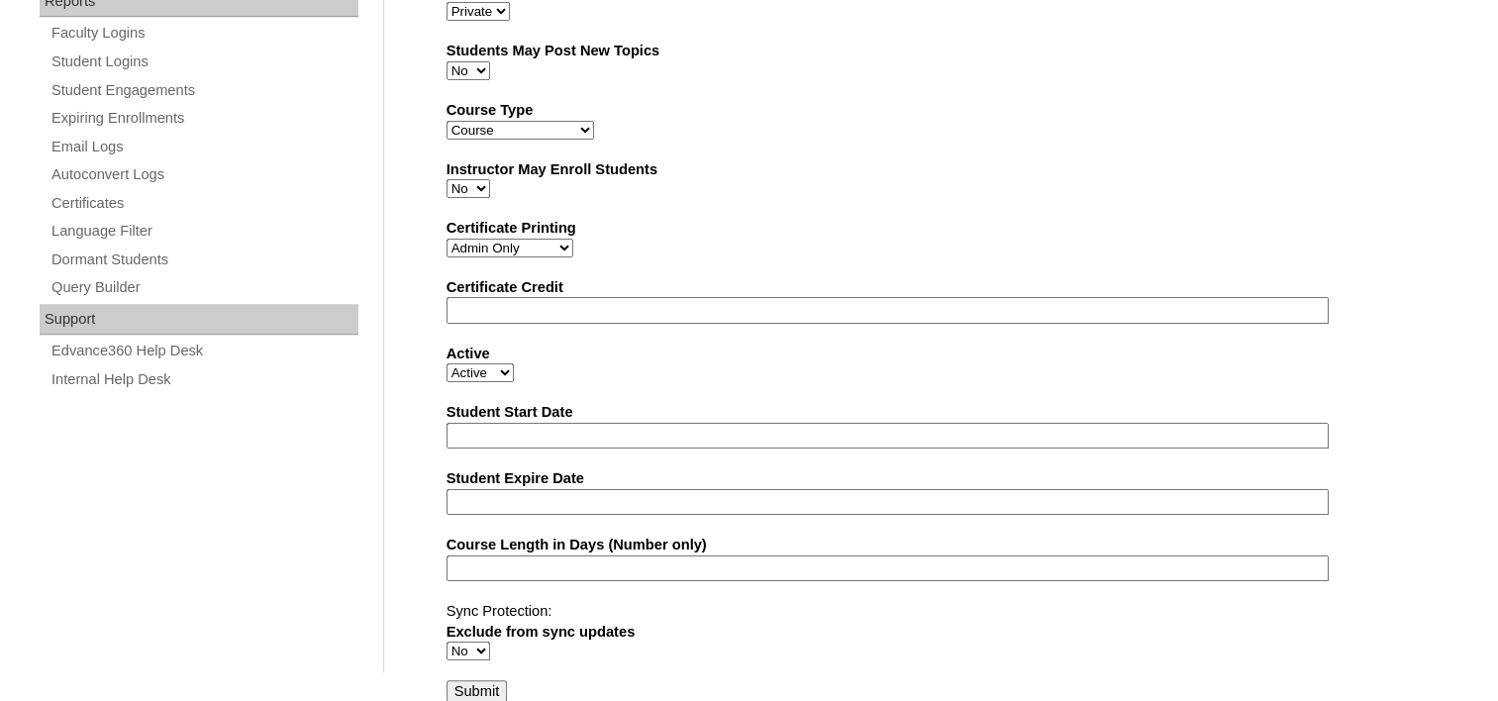
scroll to position [1205, 0]
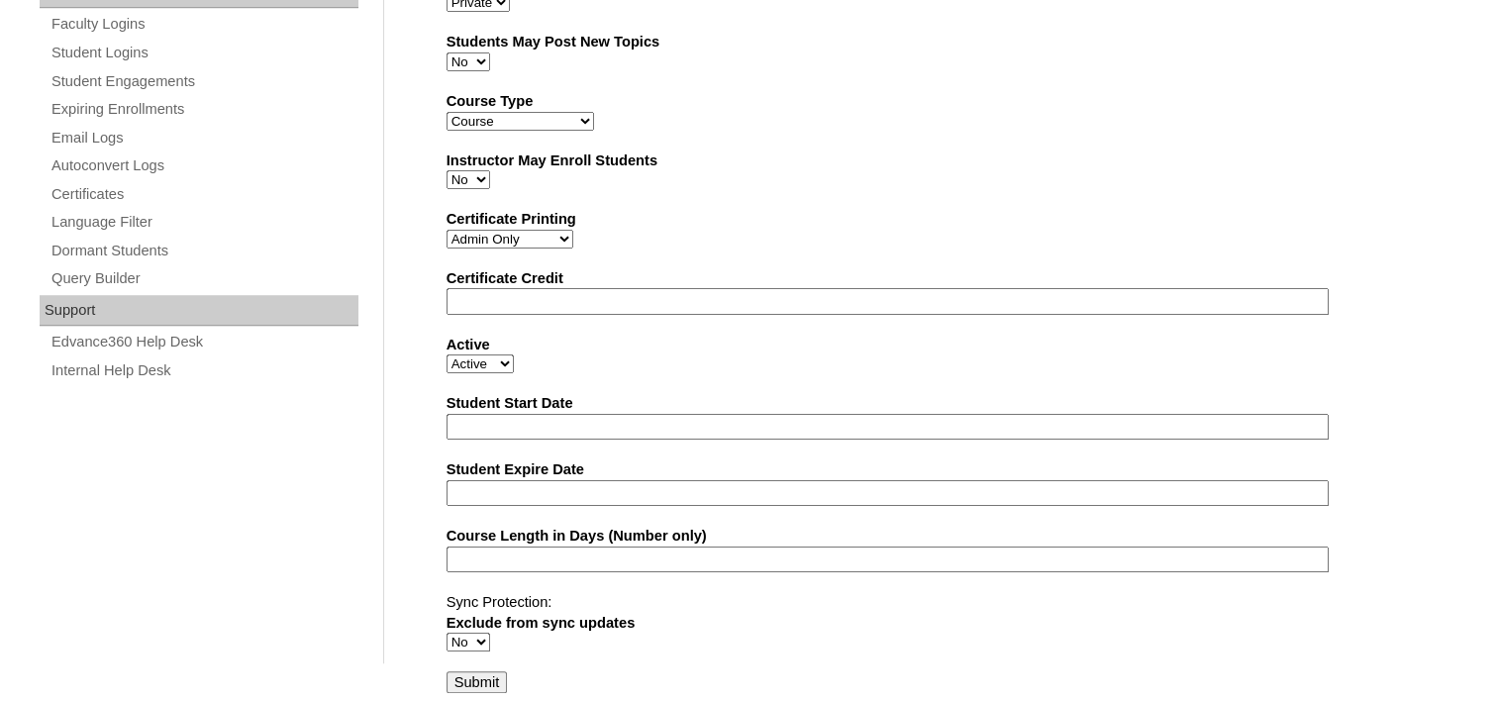
click at [482, 671] on input "Submit" at bounding box center [477, 682] width 61 height 22
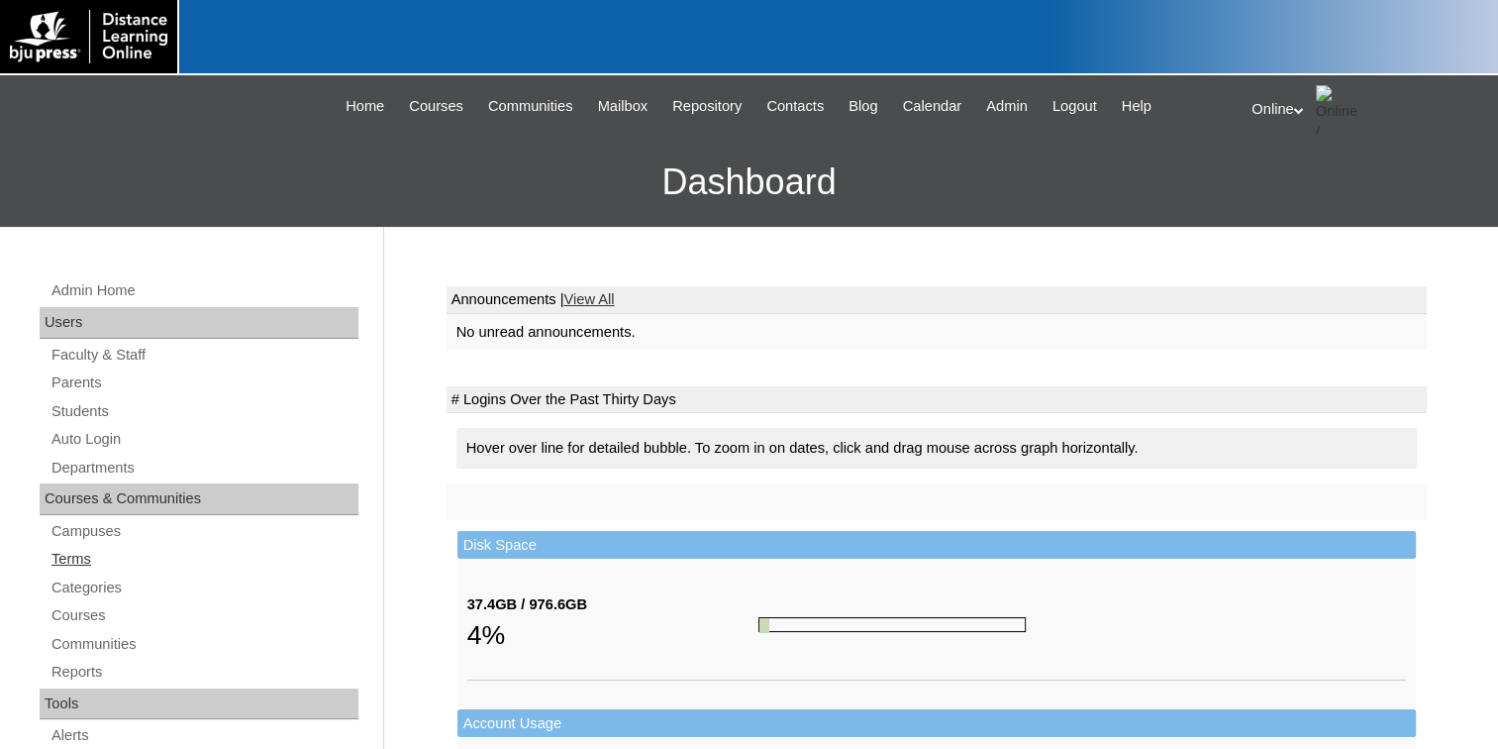
drag, startPoint x: 79, startPoint y: 555, endPoint x: 207, endPoint y: 561, distance: 127.9
click at [79, 555] on link "Terms" at bounding box center [204, 559] width 309 height 25
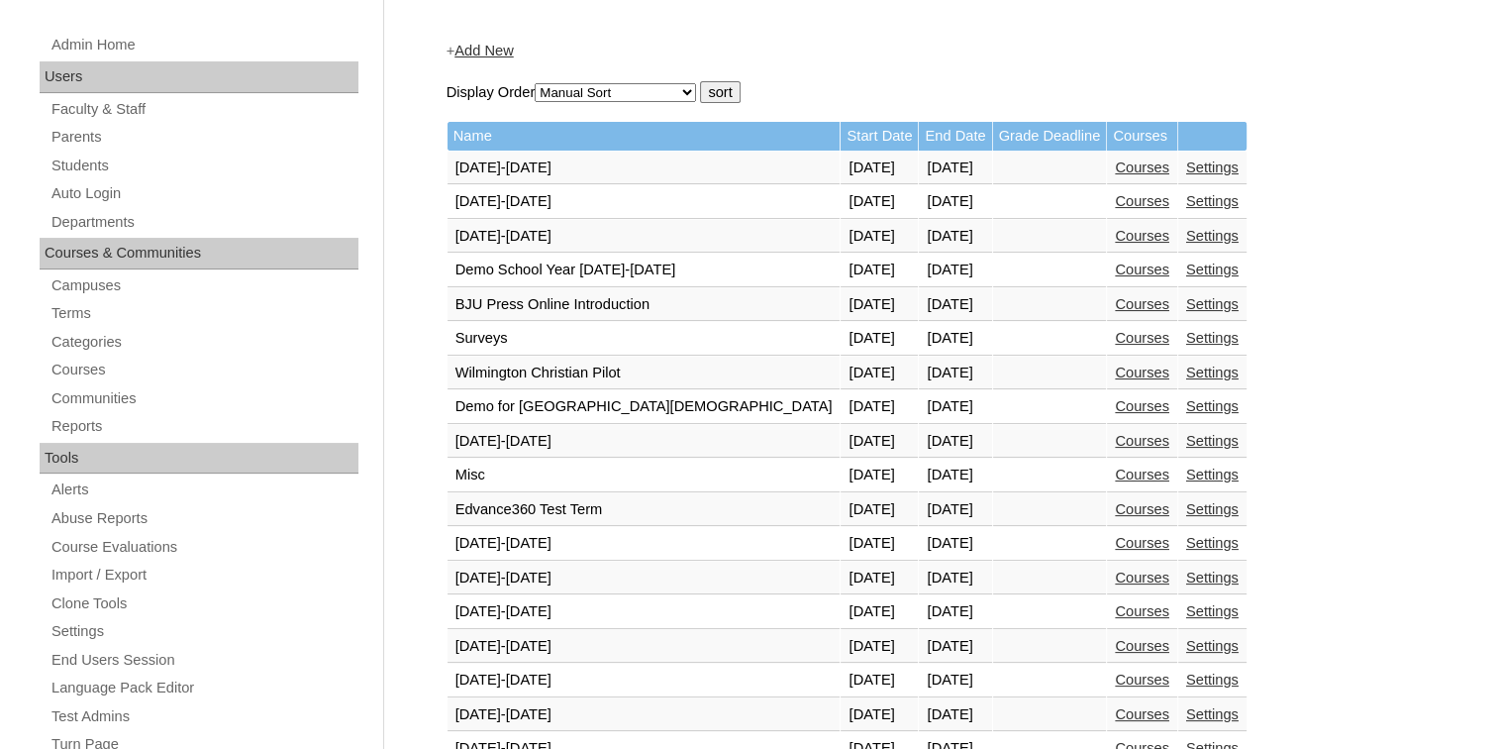
scroll to position [693, 0]
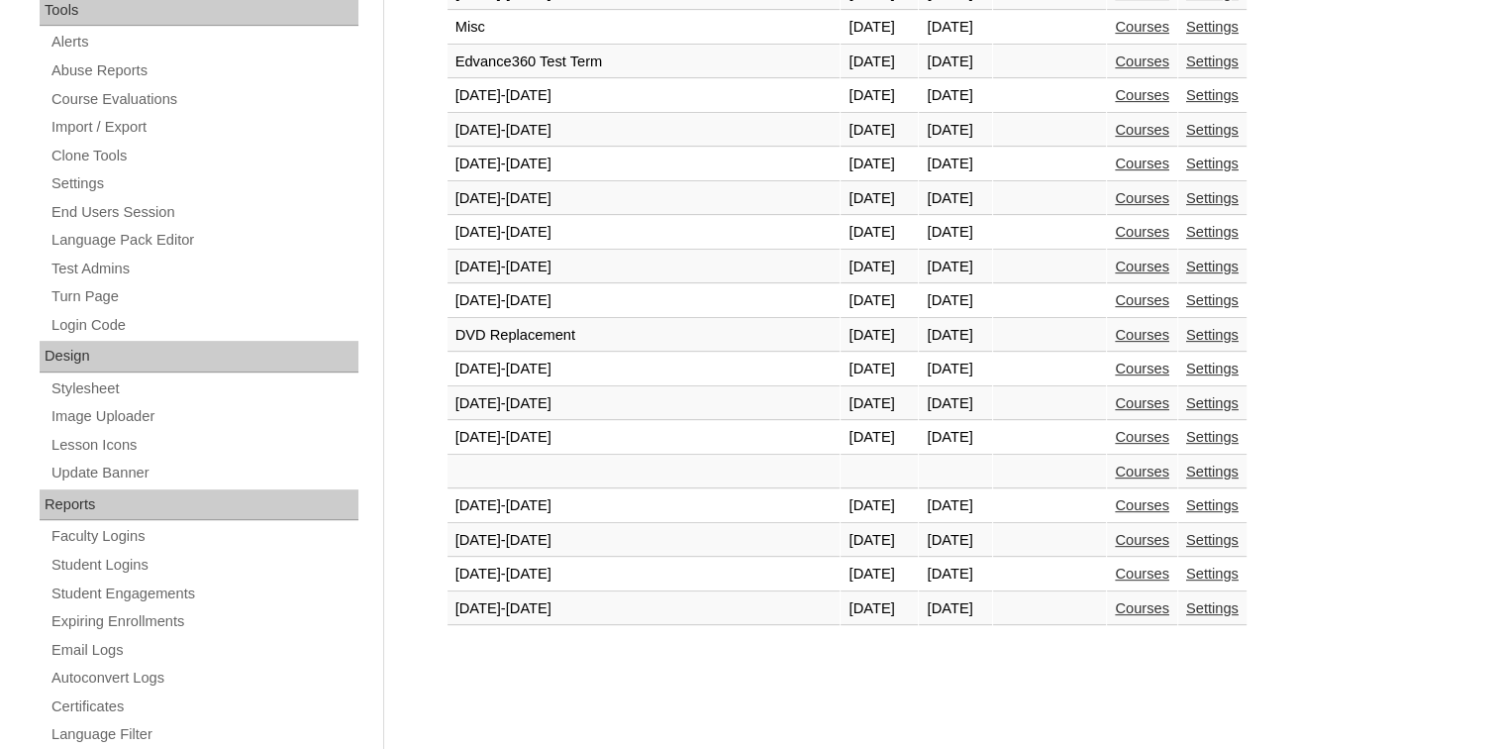
drag, startPoint x: 1071, startPoint y: 561, endPoint x: 1039, endPoint y: 571, distance: 33.2
click at [1115, 565] on link "Courses" at bounding box center [1142, 573] width 54 height 16
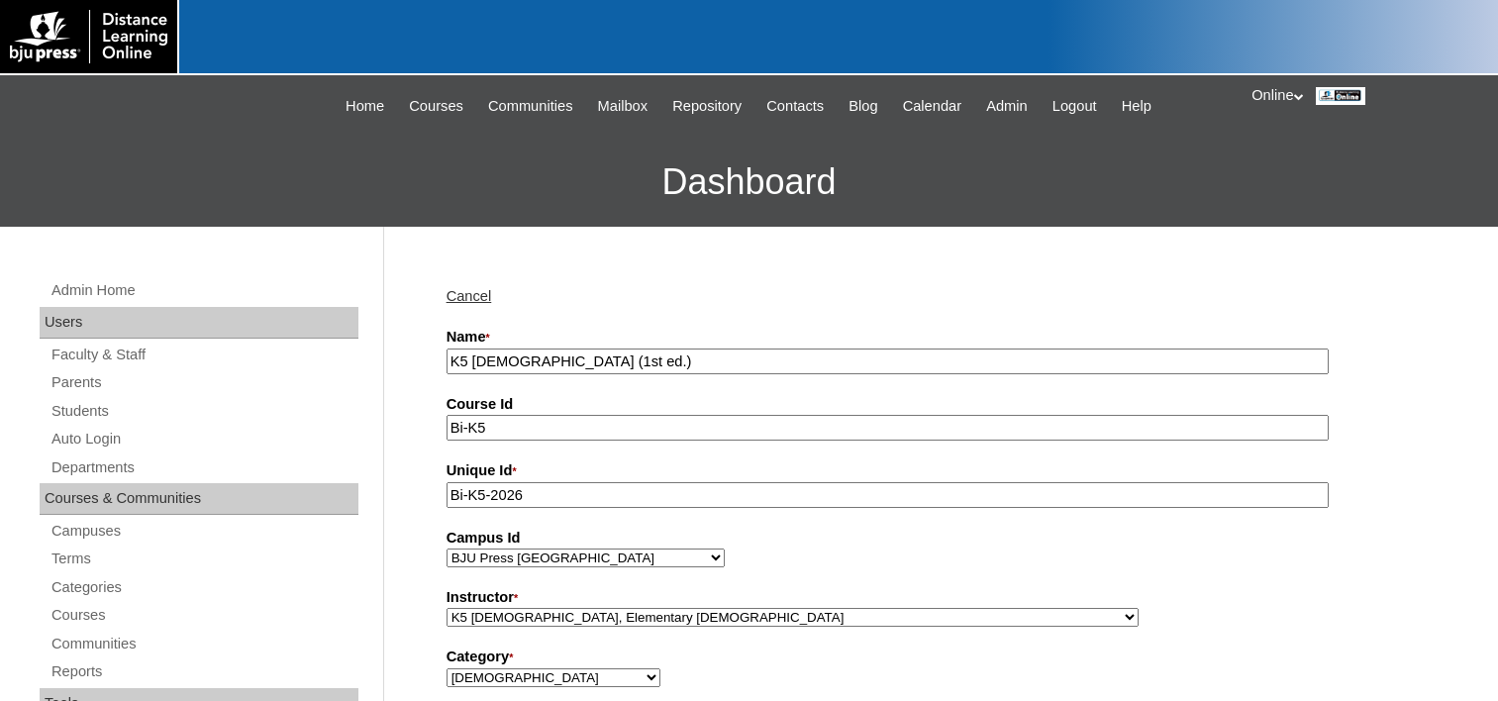
select select "98803"
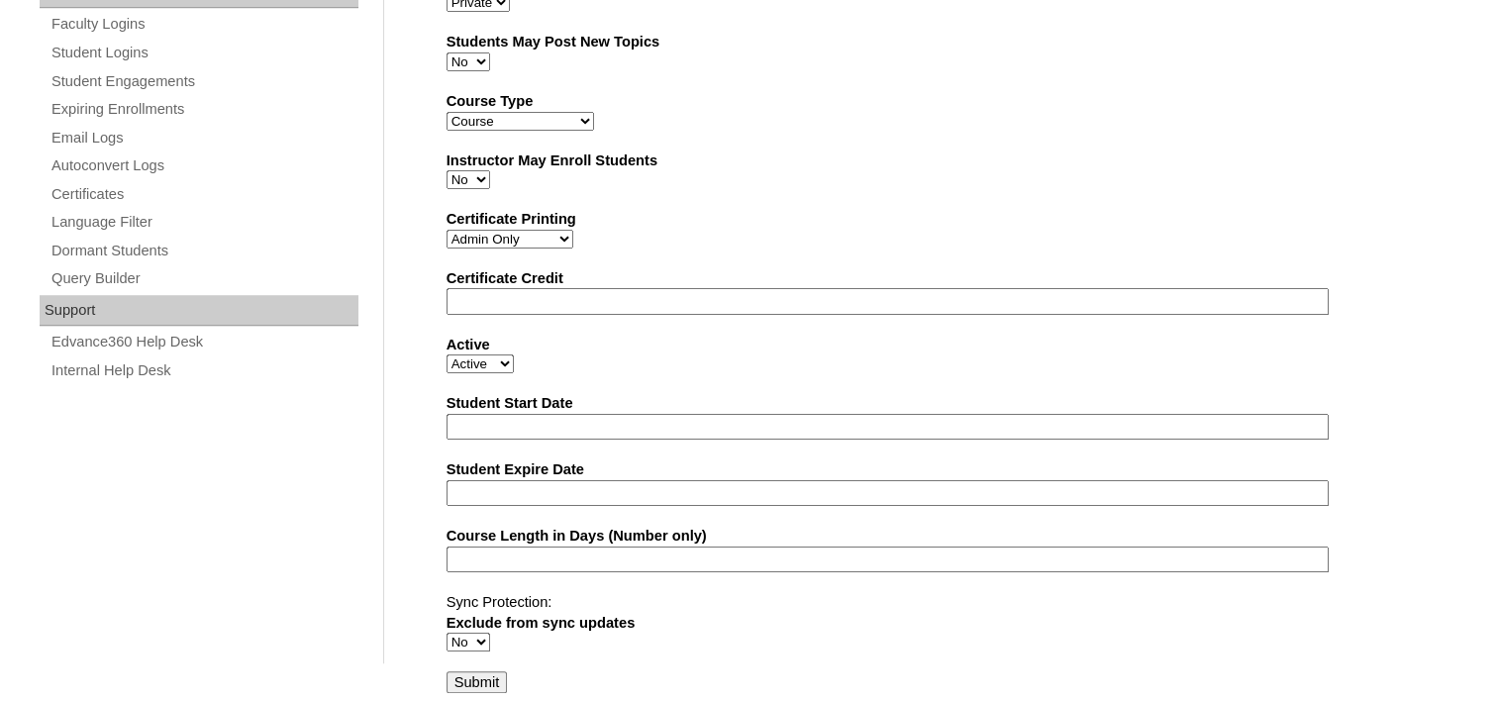
scroll to position [1205, 0]
click at [487, 671] on input "Submit" at bounding box center [477, 682] width 61 height 22
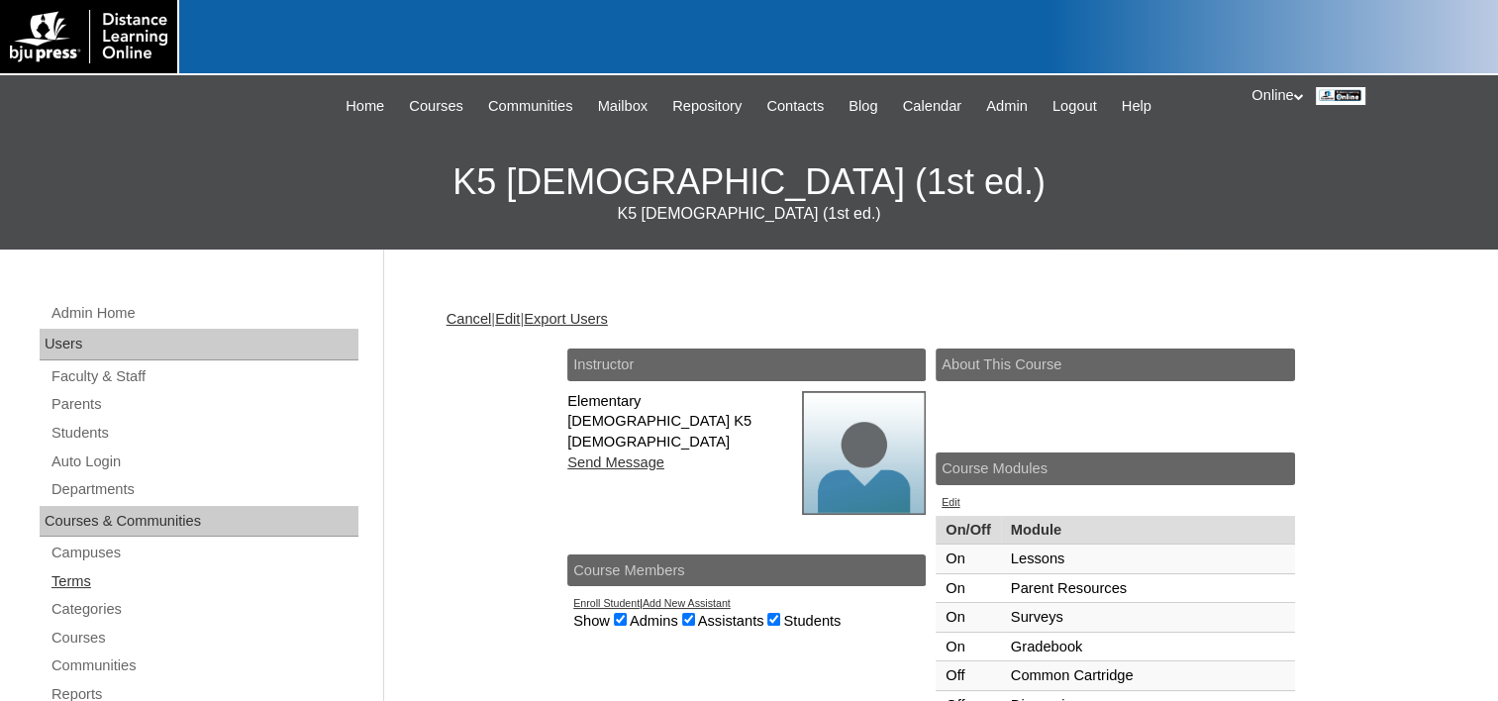
click at [86, 586] on link "Terms" at bounding box center [204, 581] width 309 height 25
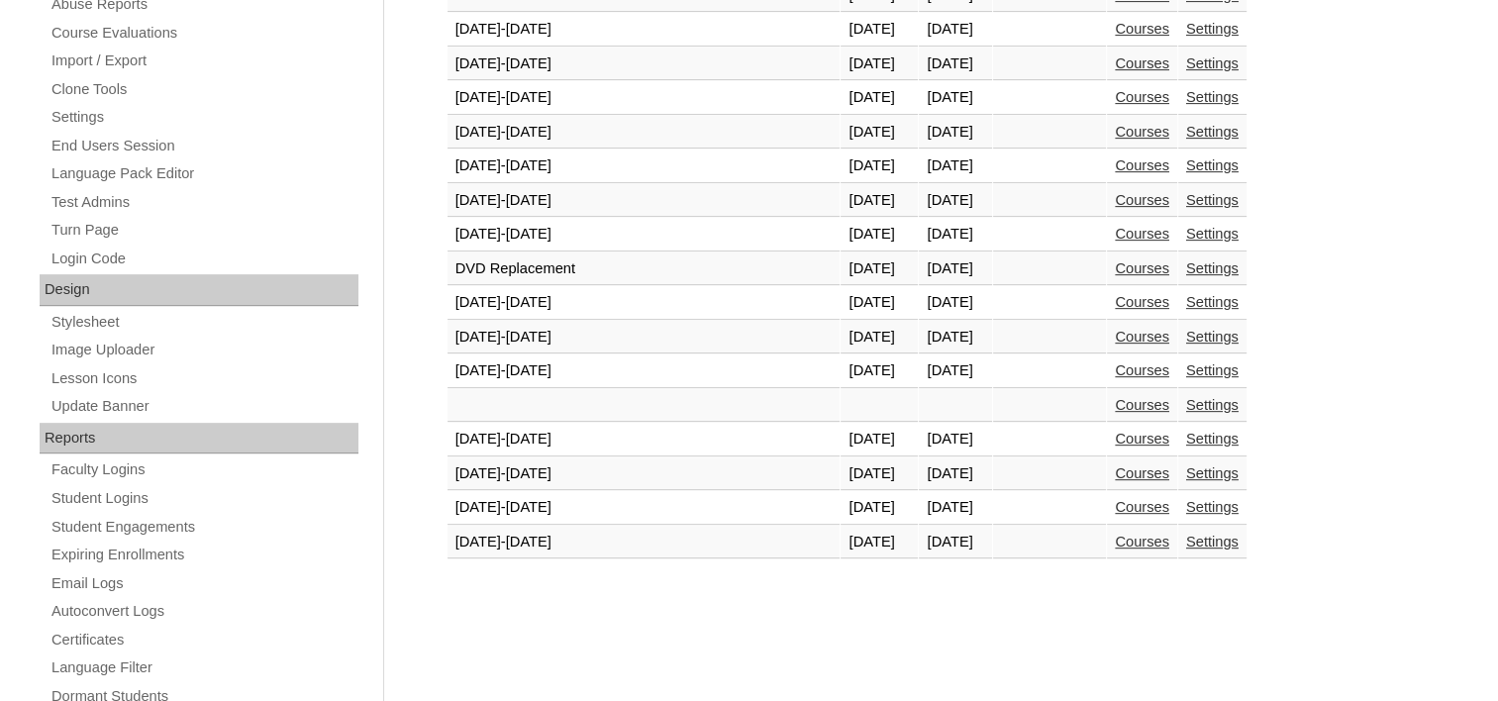
scroll to position [939, 0]
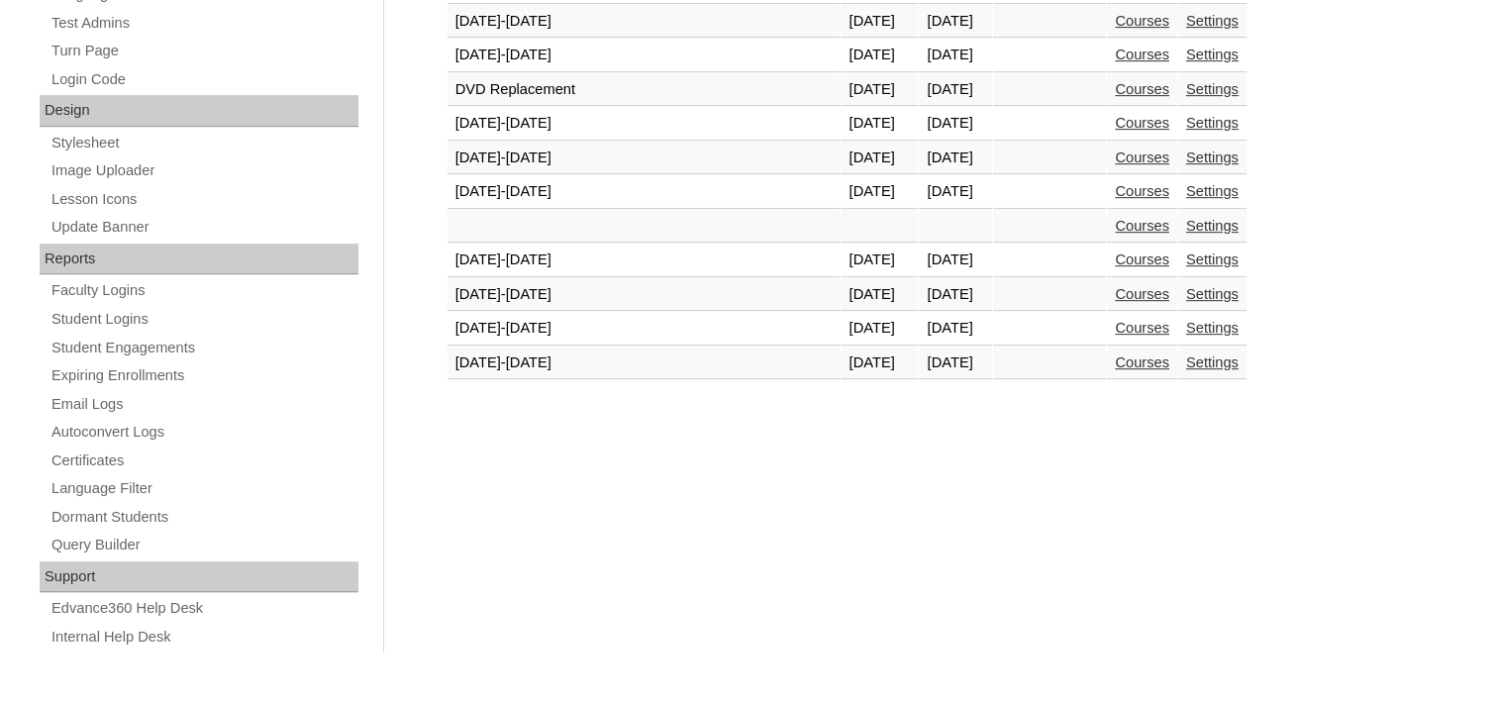
click at [1115, 355] on link "Courses" at bounding box center [1142, 363] width 54 height 16
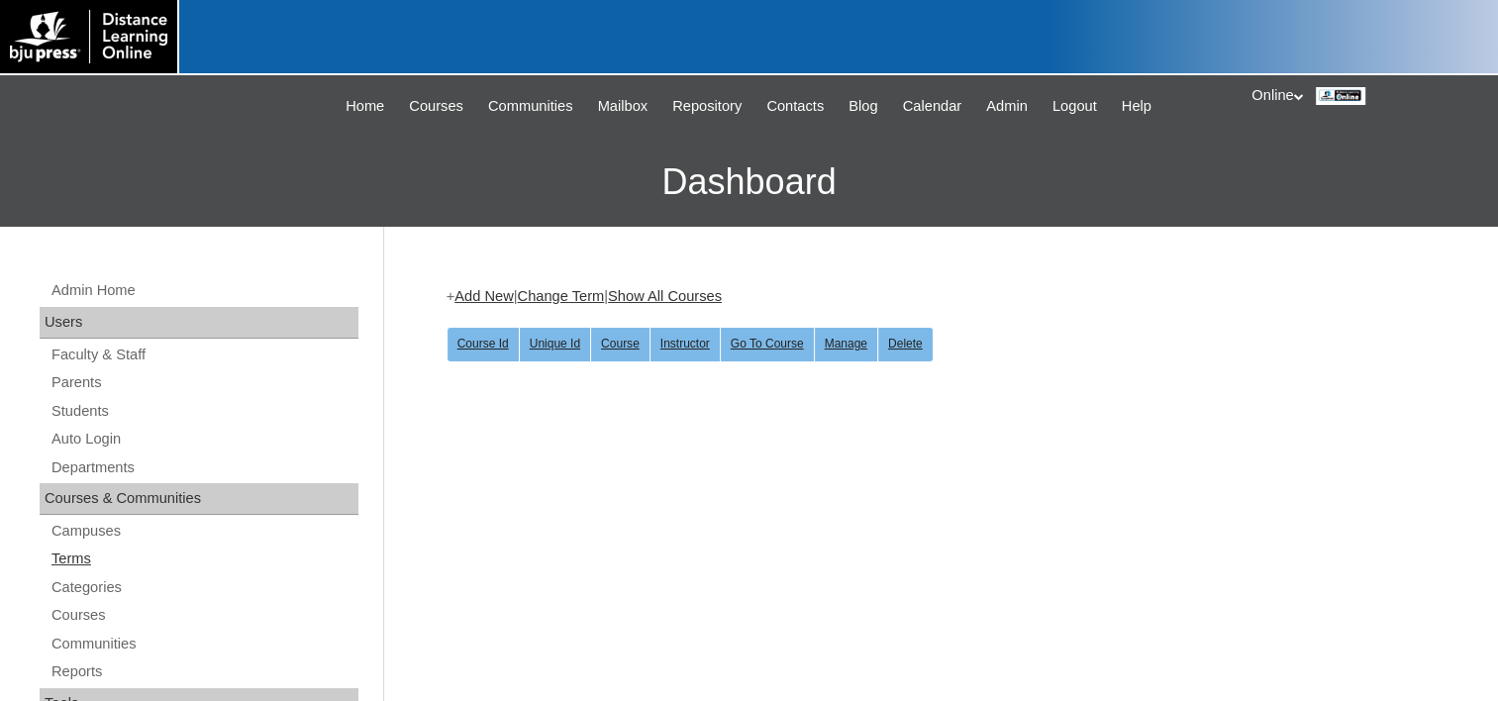
click at [63, 550] on link "Terms" at bounding box center [204, 559] width 309 height 25
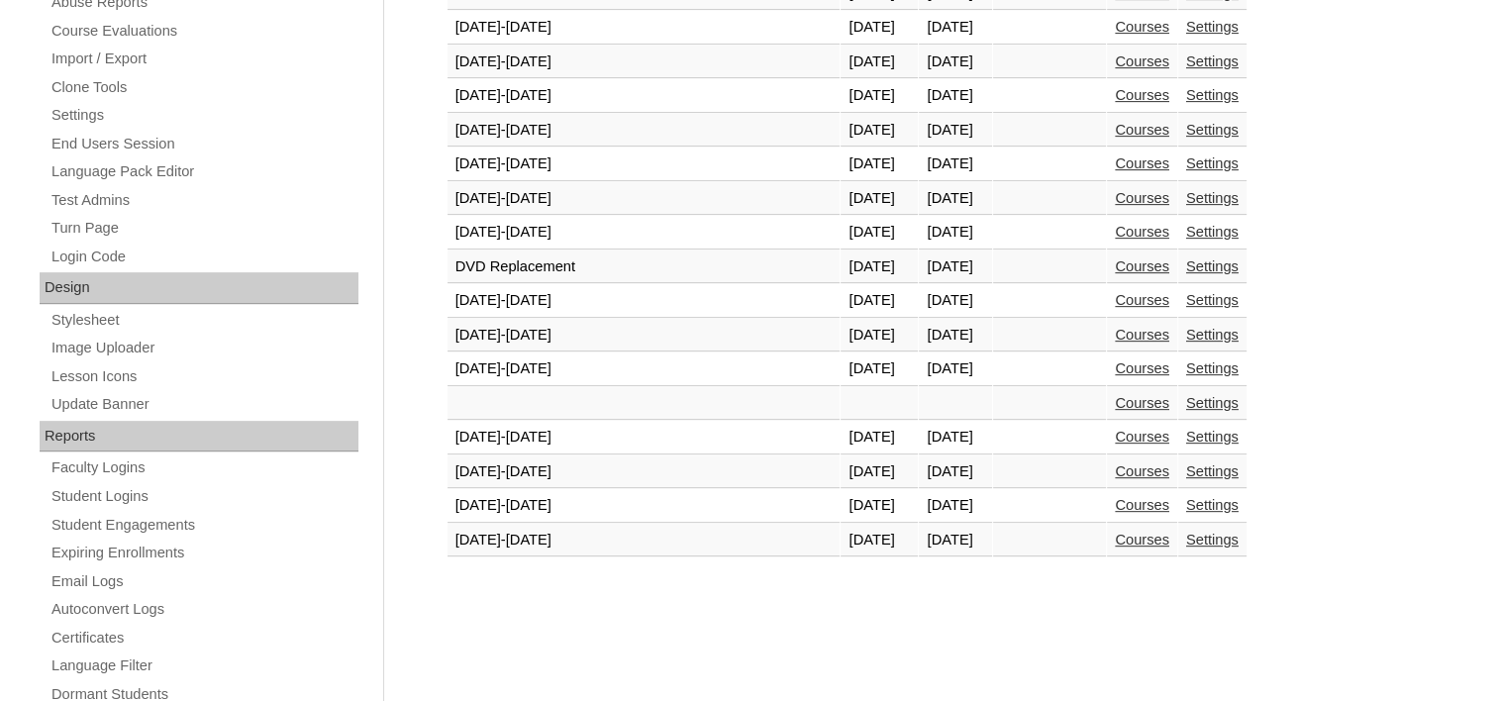
scroll to position [939, 0]
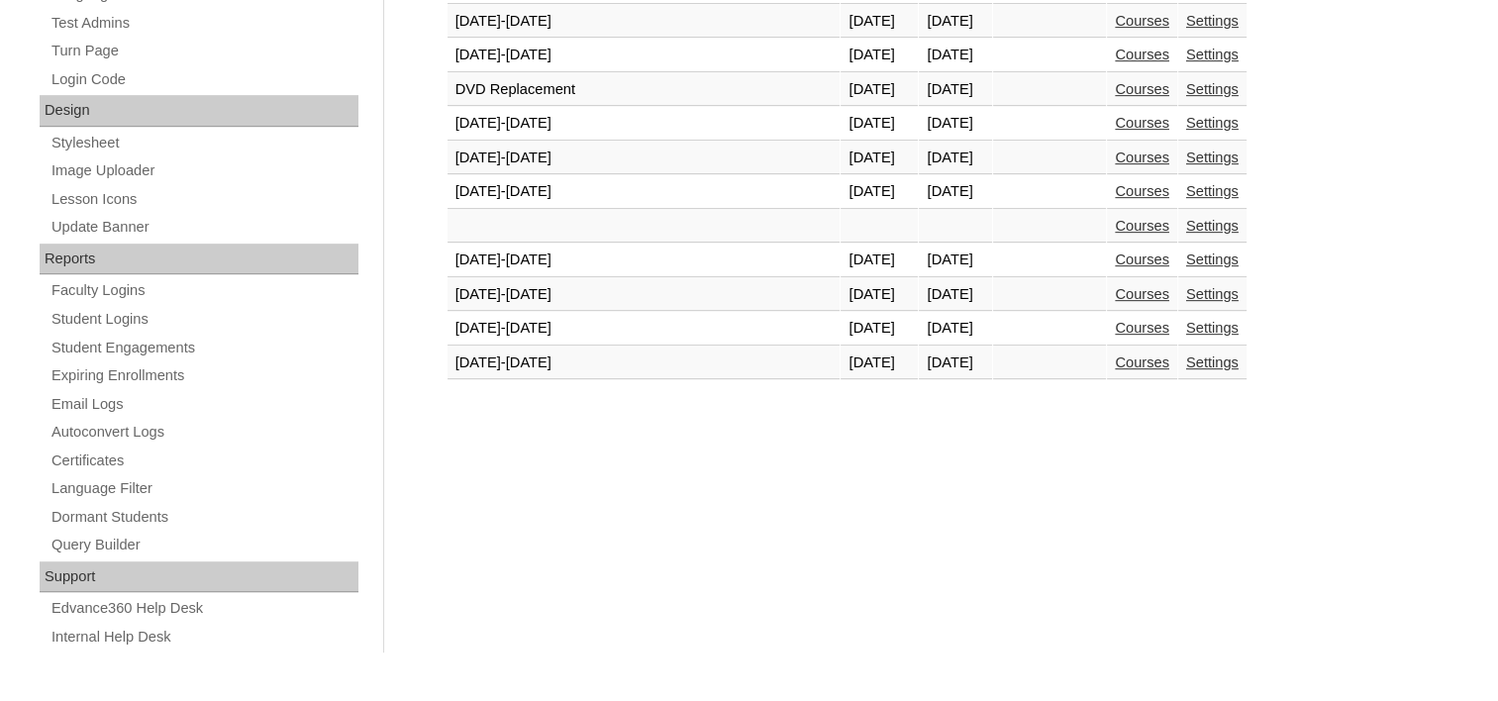
click at [1115, 320] on link "Courses" at bounding box center [1142, 328] width 54 height 16
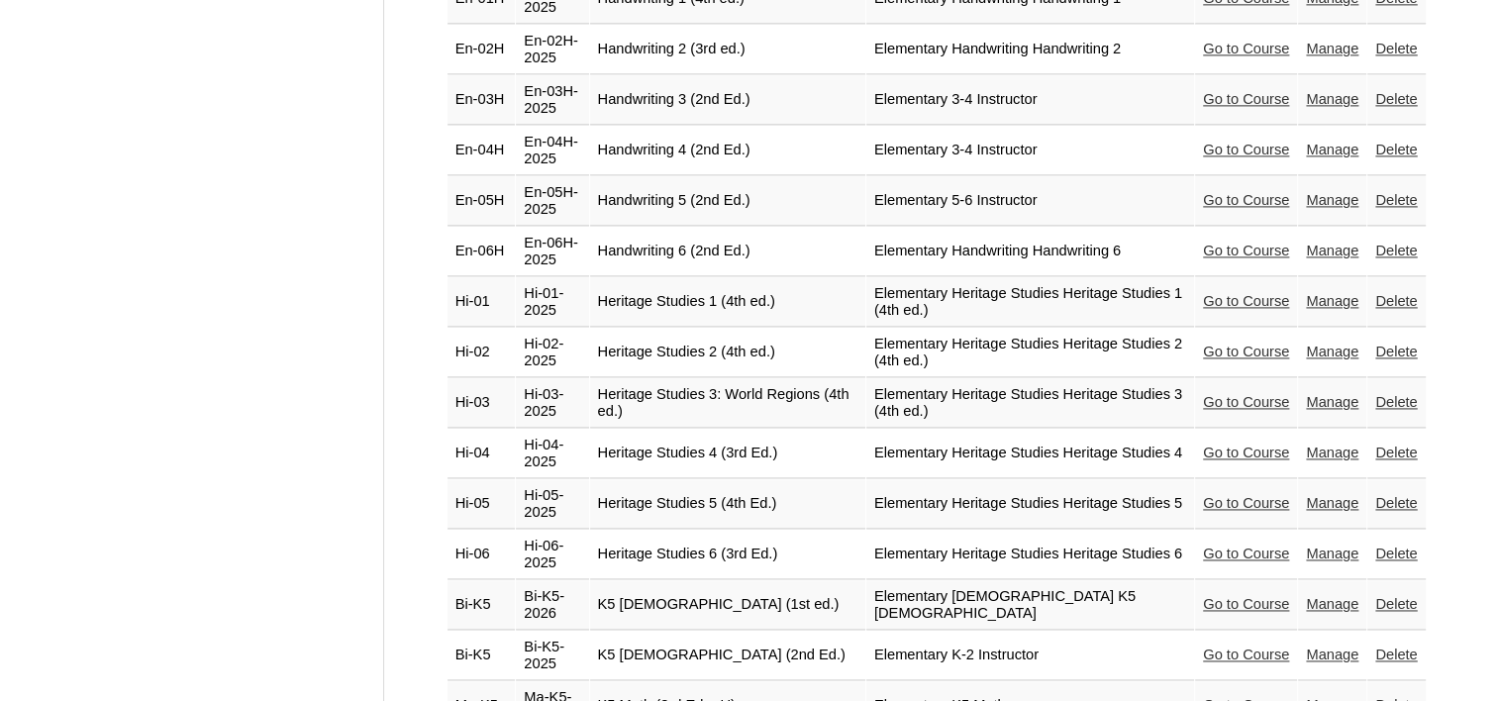
scroll to position [2773, 0]
click at [1388, 595] on link "Delete" at bounding box center [1397, 603] width 42 height 16
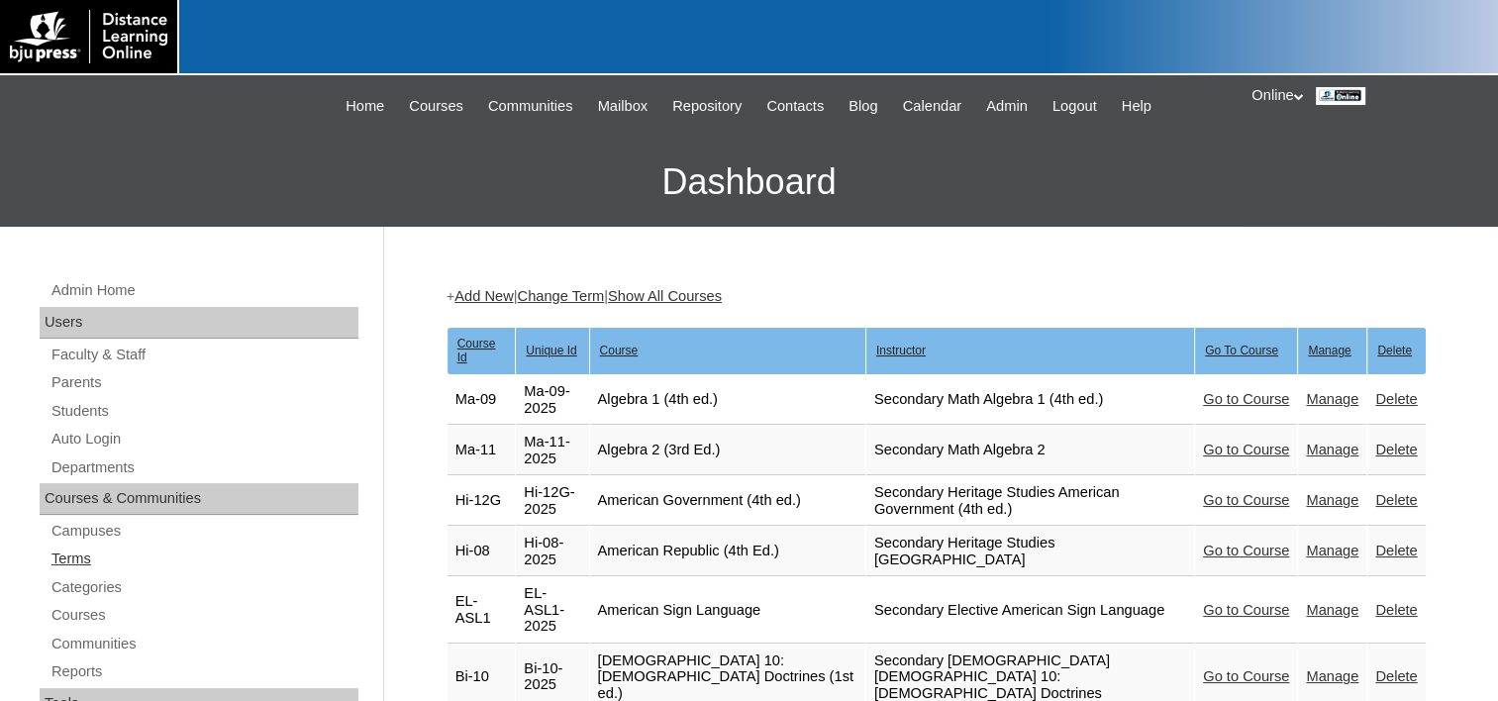
click at [91, 555] on link "Terms" at bounding box center [204, 559] width 309 height 25
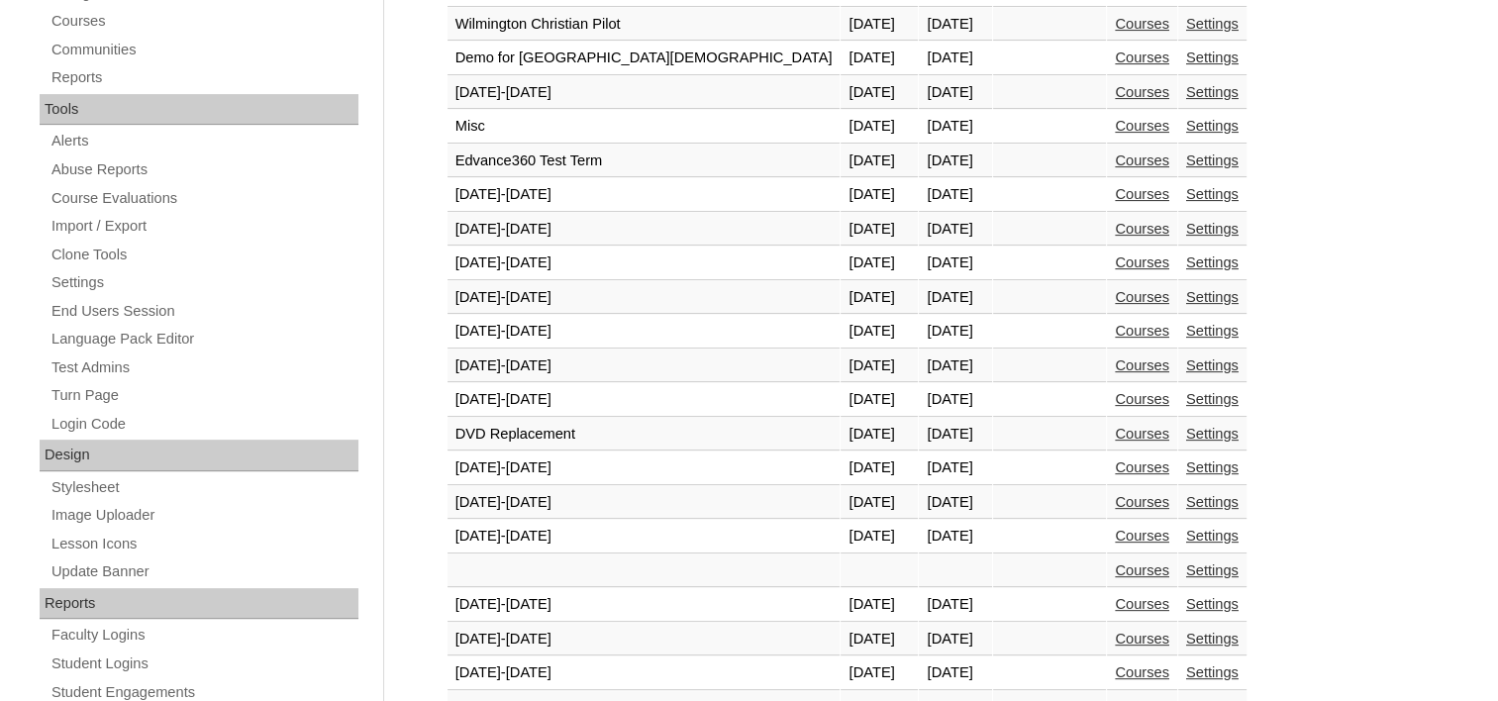
scroll to position [939, 0]
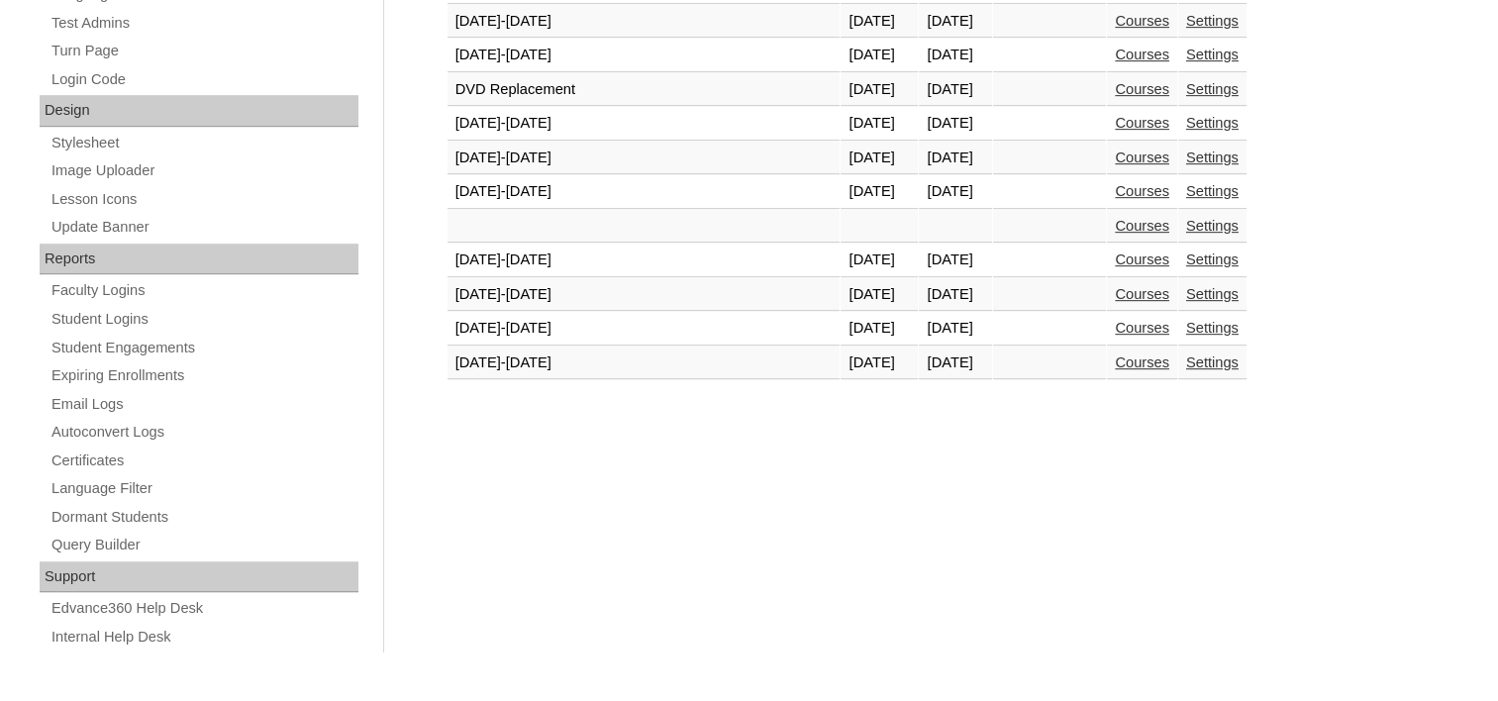
drag, startPoint x: 1060, startPoint y: 348, endPoint x: 1026, endPoint y: 351, distance: 33.8
click at [1115, 355] on link "Courses" at bounding box center [1142, 363] width 54 height 16
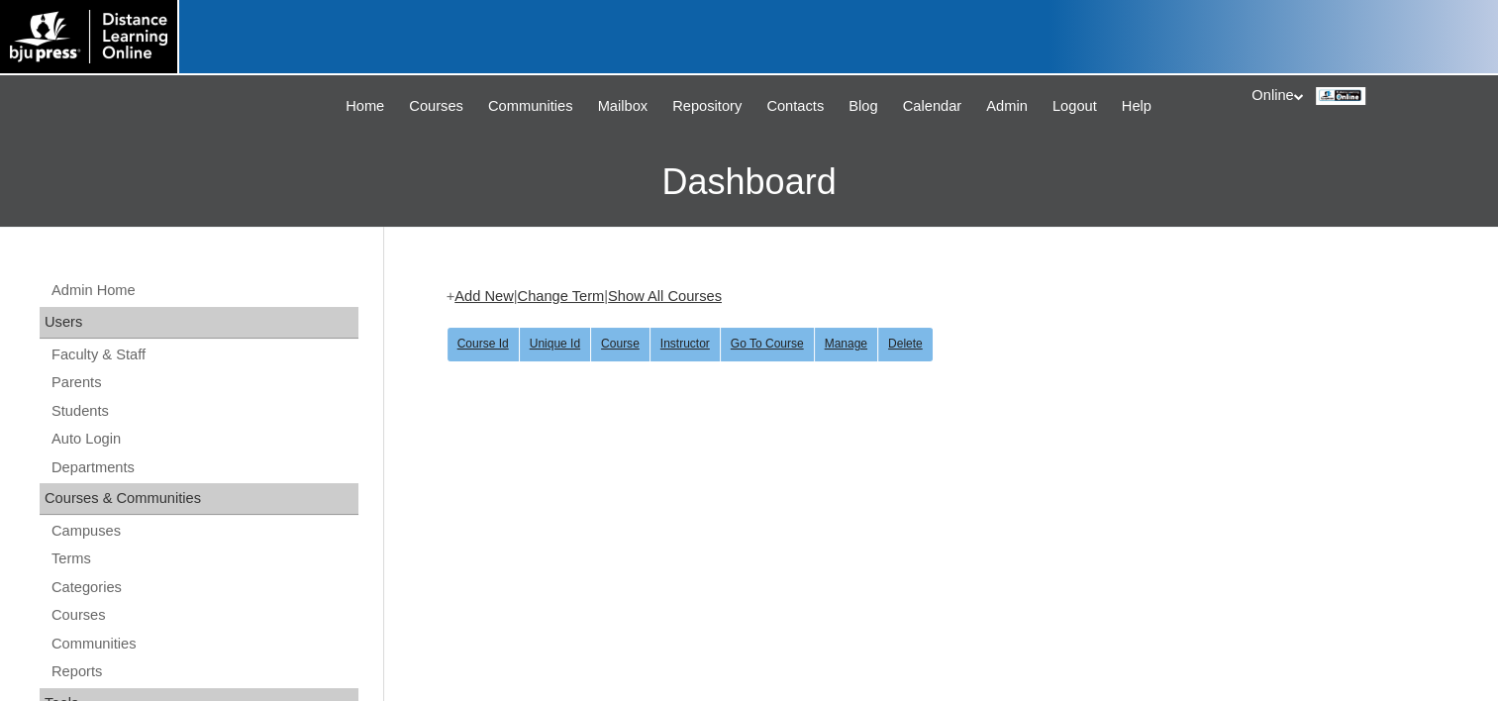
click at [471, 294] on link "Add New" at bounding box center [484, 296] width 58 height 16
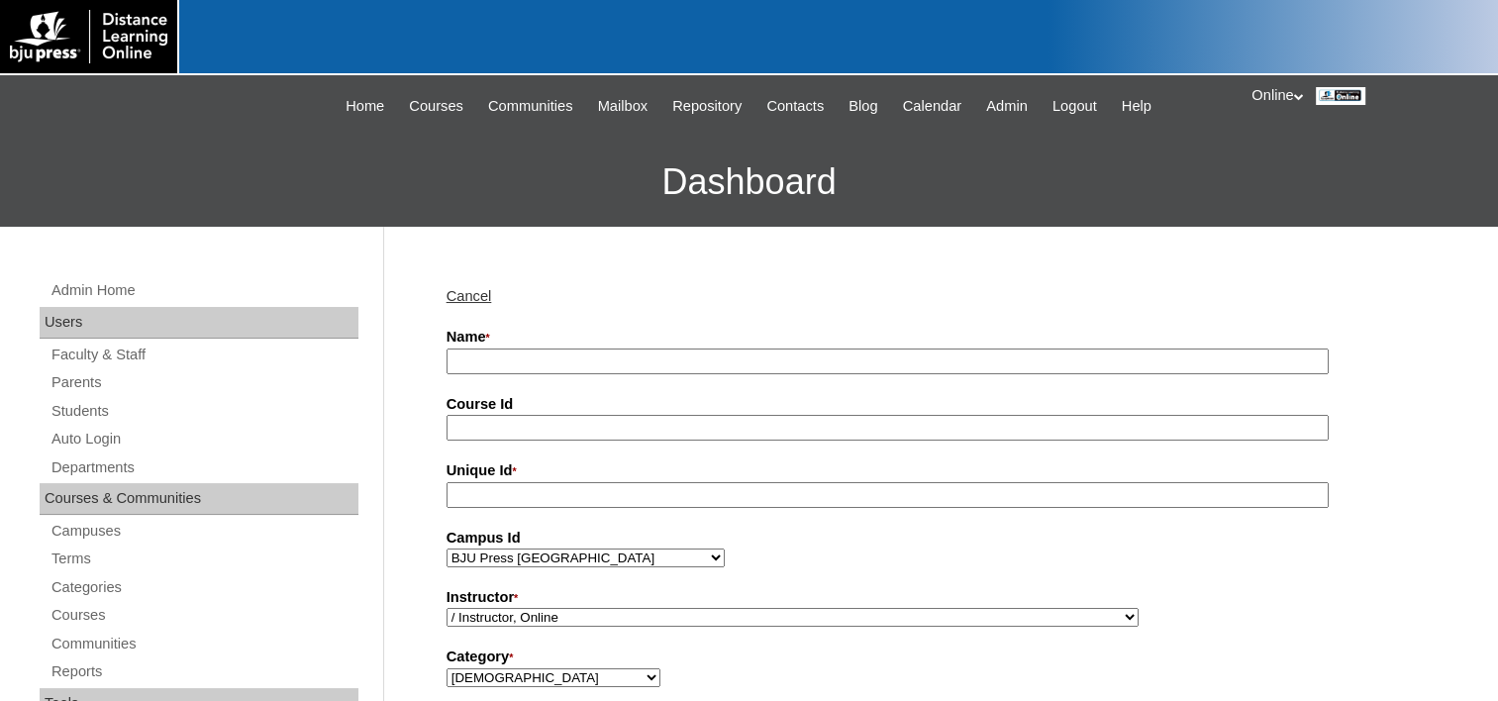
click at [526, 356] on input "Name *" at bounding box center [888, 362] width 882 height 27
type input "K5 [DEMOGRAPHIC_DATA] (1st ed.)"
type input "Bi-K5"
type input "Bi-K5-2026"
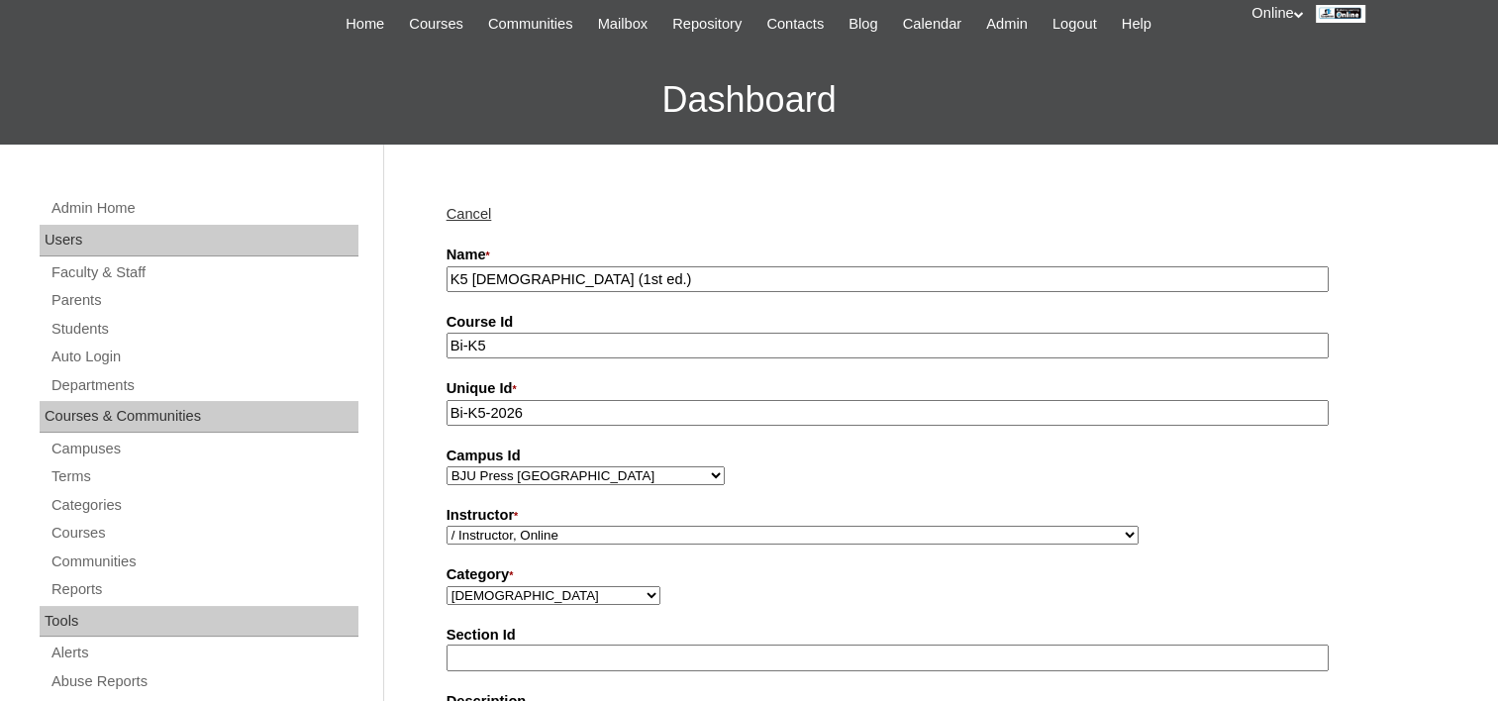
scroll to position [116, 0]
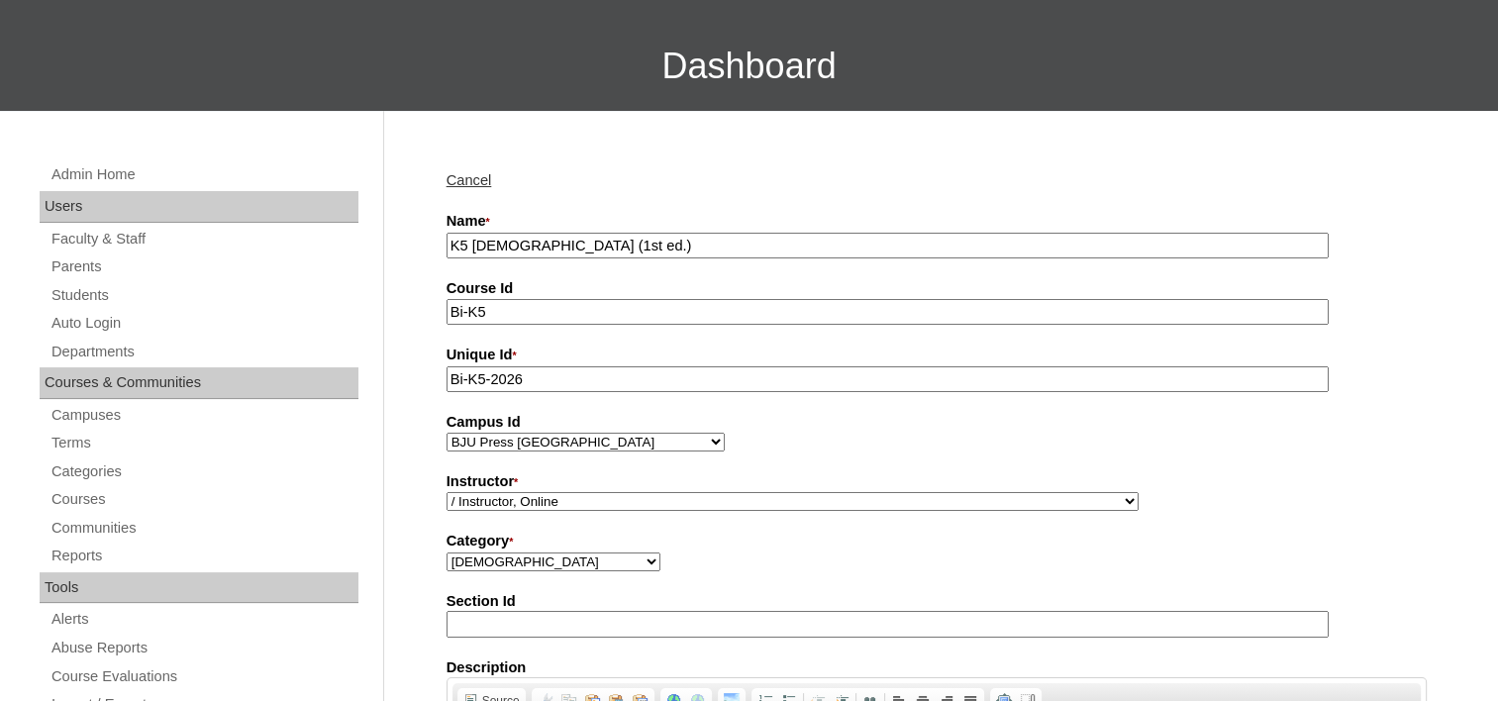
click at [587, 499] on select "/ Instructor, Online Admin, E360 Admin, Limelight Algebra 1, Secondary Math Alg…" at bounding box center [793, 501] width 692 height 19
select select "98803"
click at [447, 492] on select "/ Instructor, Online Admin, E360 Admin, Limelight Algebra 1, Secondary Math Alg…" at bounding box center [793, 501] width 692 height 19
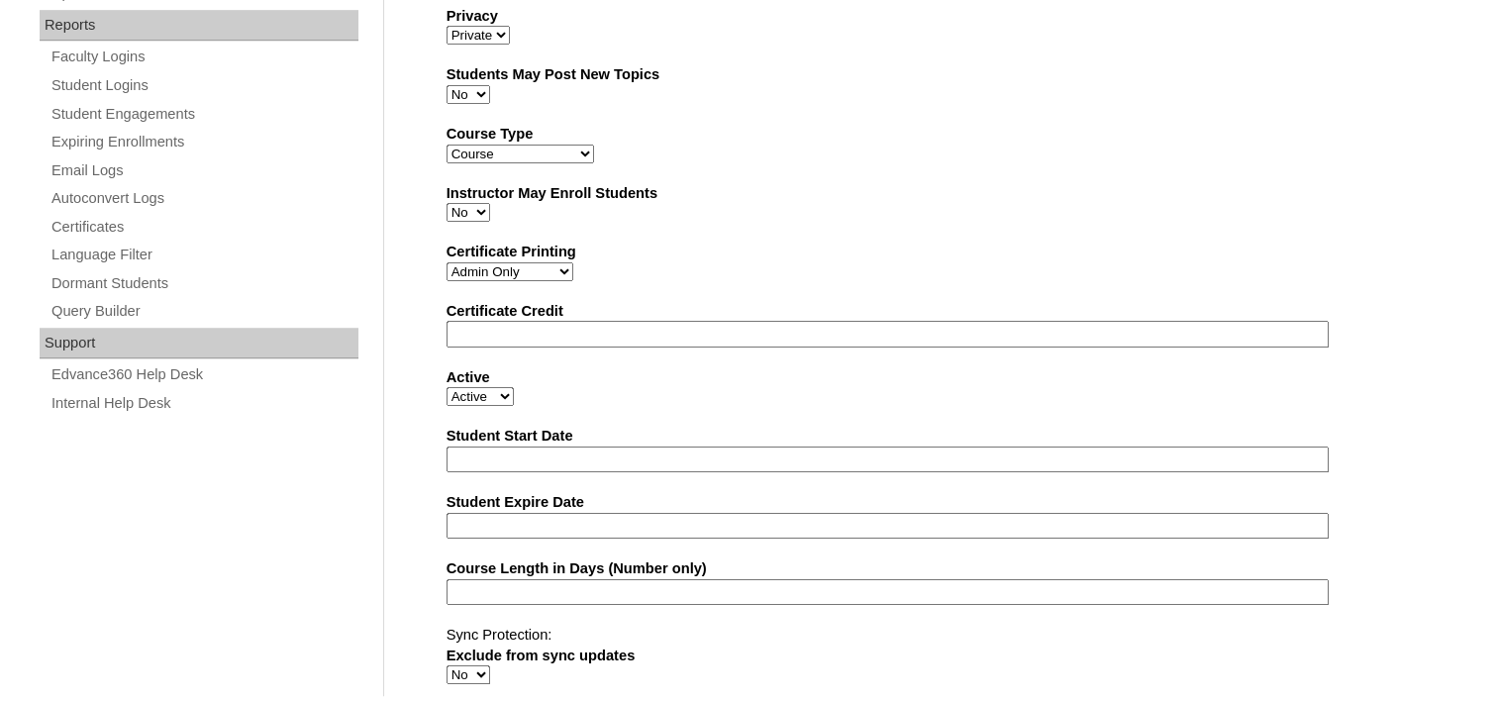
scroll to position [1205, 0]
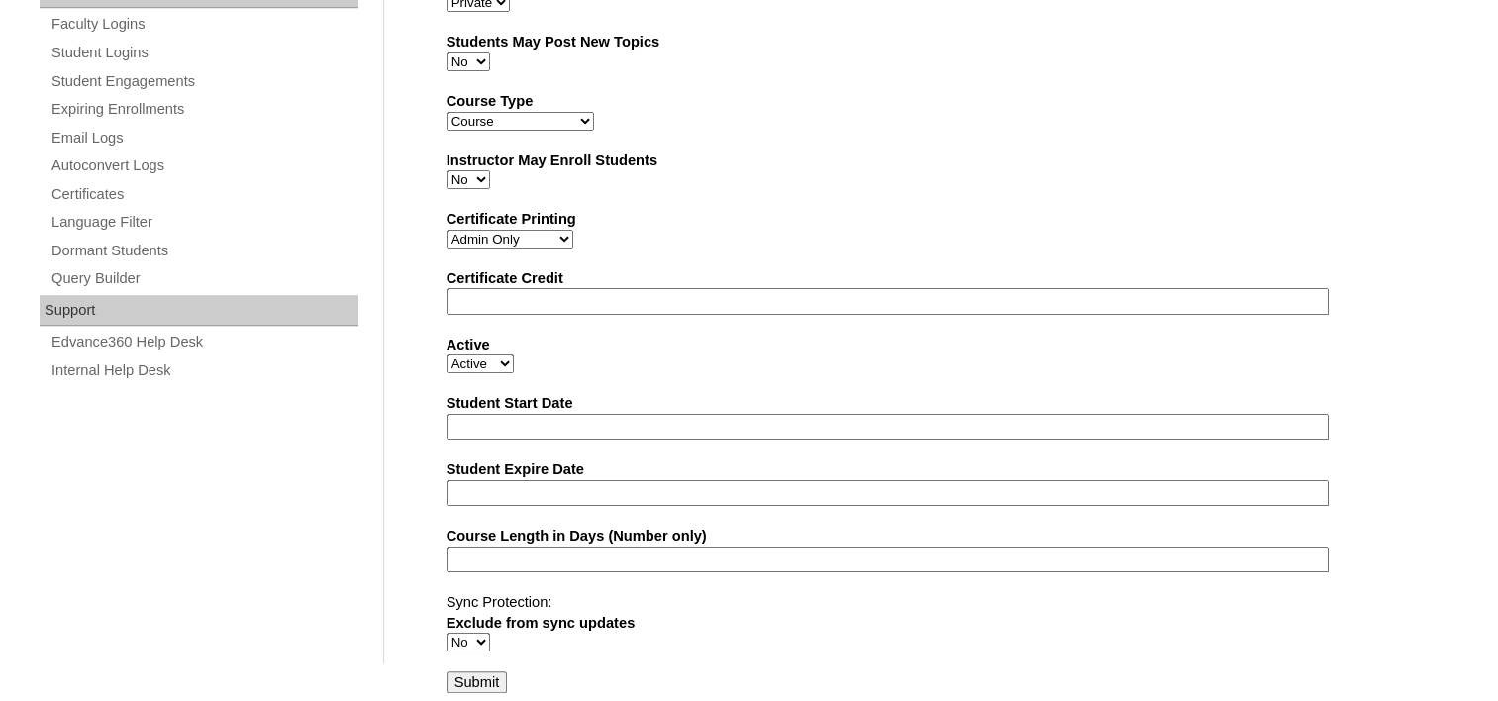
click at [483, 679] on input "Submit" at bounding box center [477, 682] width 61 height 22
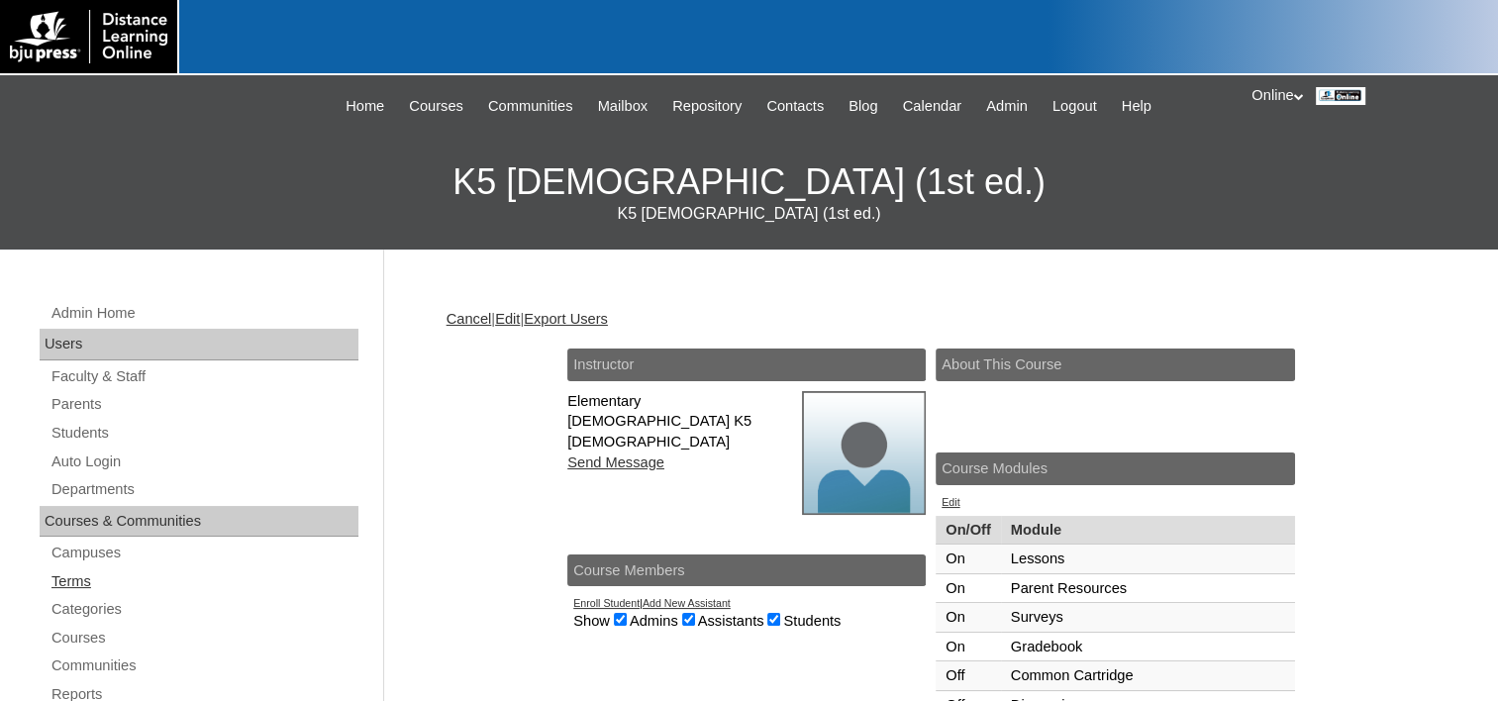
click at [79, 582] on link "Terms" at bounding box center [204, 581] width 309 height 25
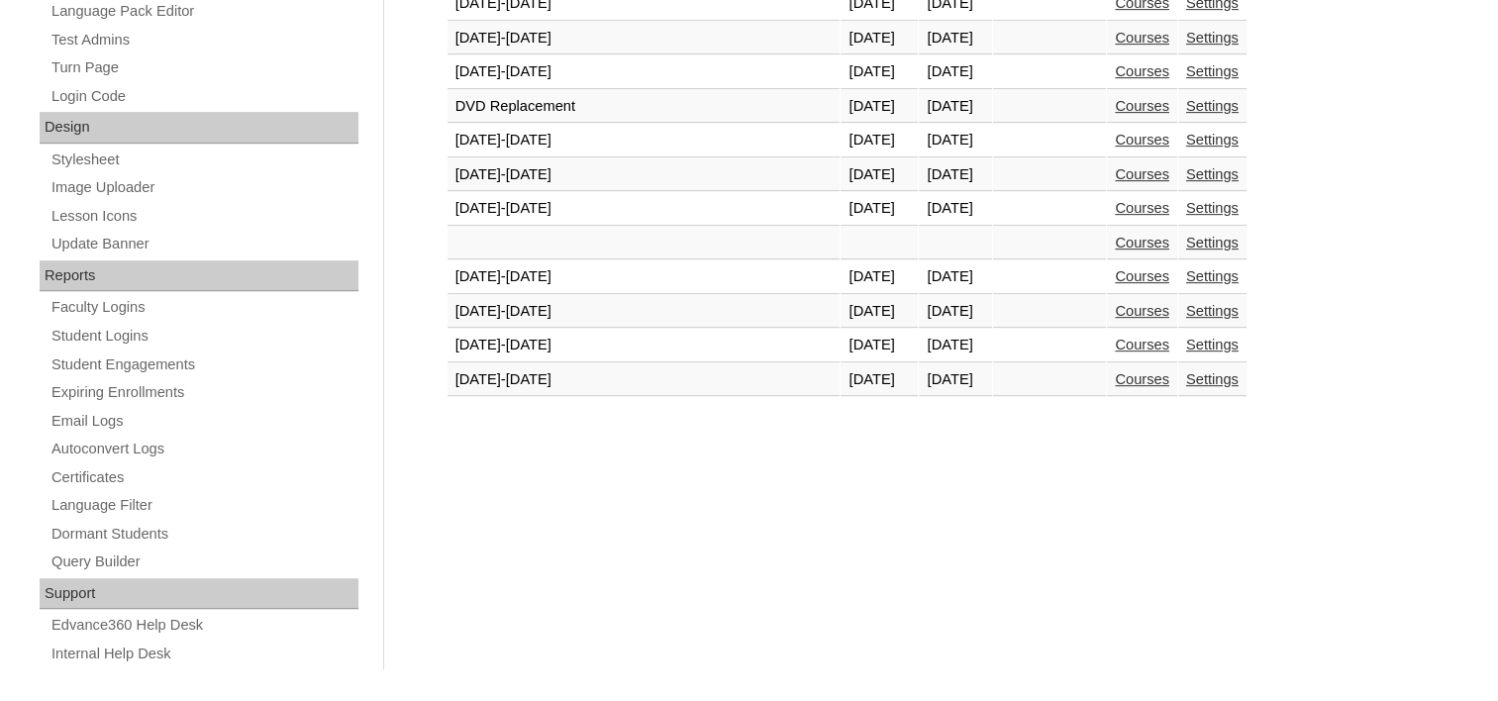
scroll to position [939, 0]
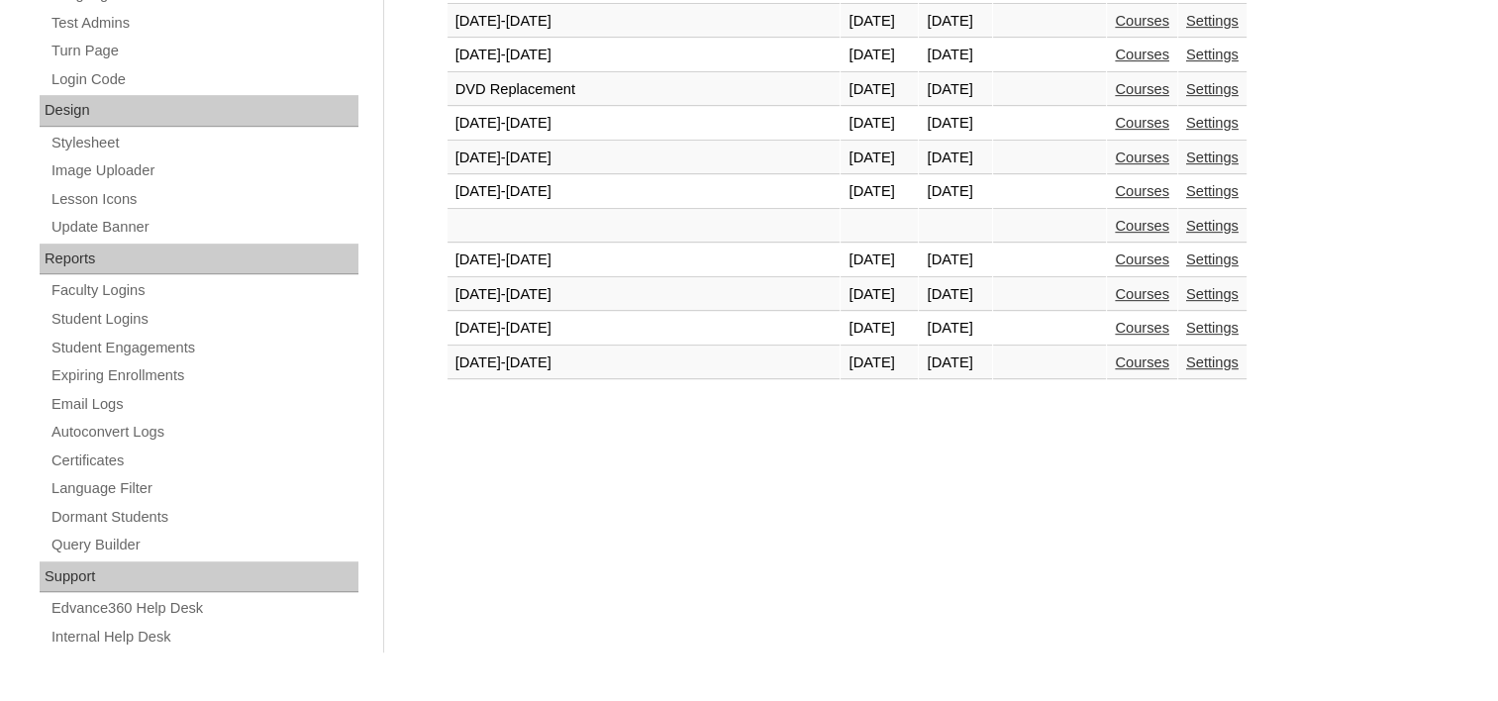
click at [1115, 355] on link "Courses" at bounding box center [1142, 363] width 54 height 16
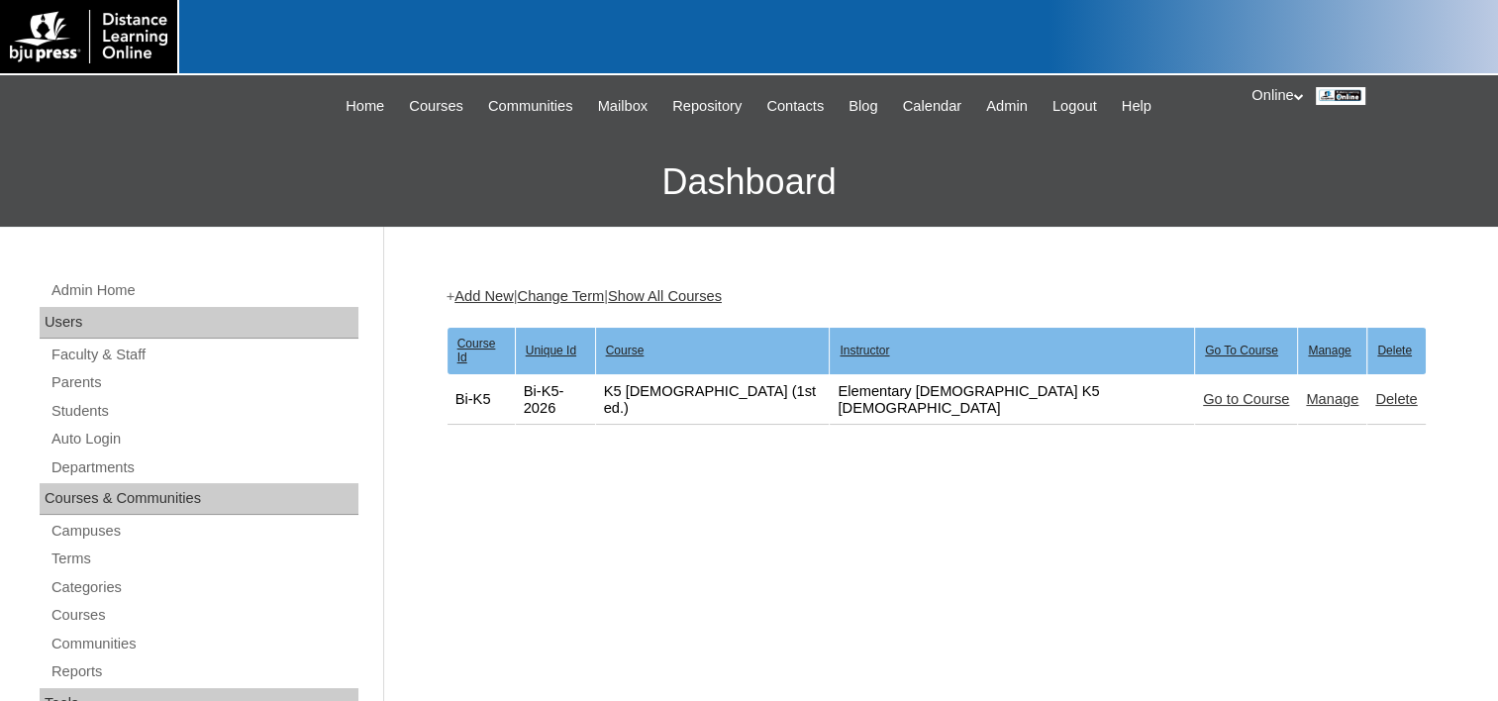
click at [471, 289] on link "Add New" at bounding box center [484, 296] width 58 height 16
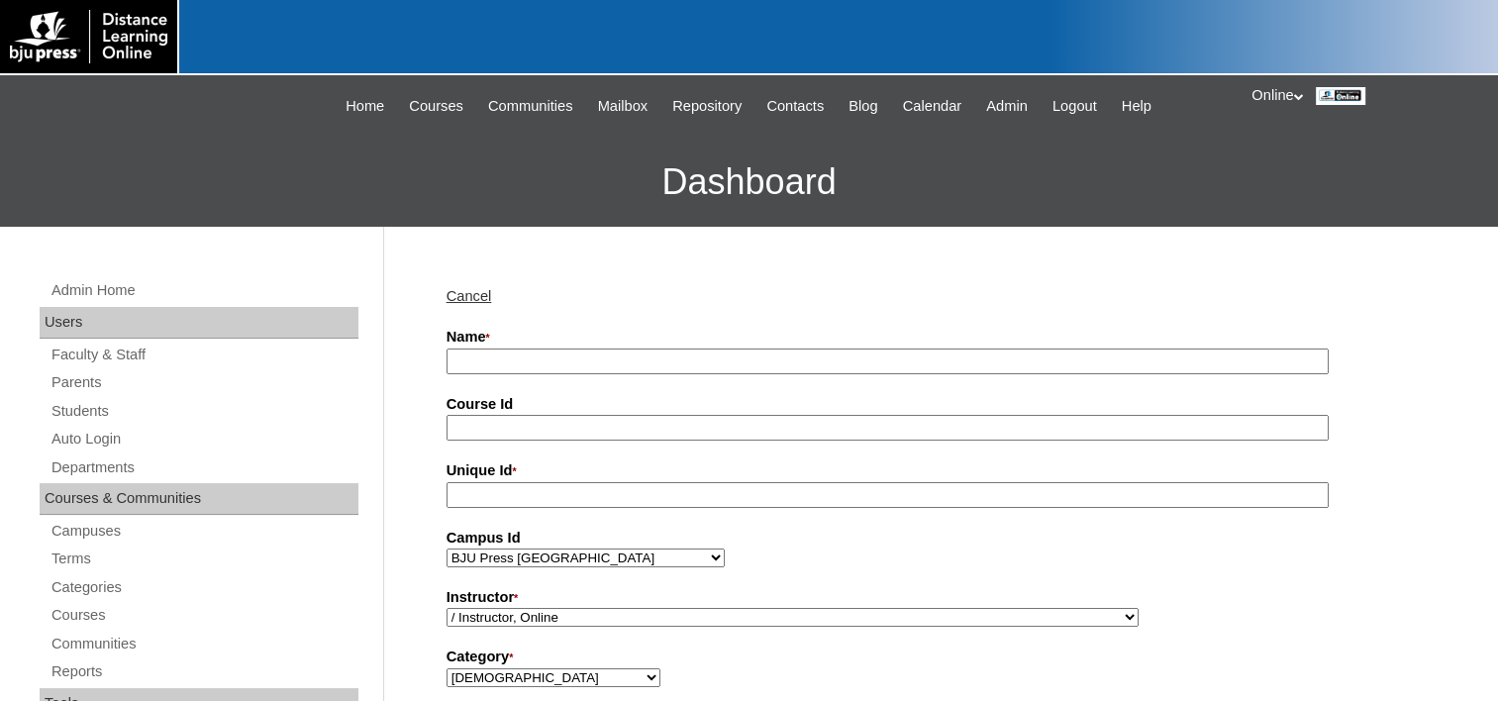
click at [482, 359] on input "Name *" at bounding box center [888, 362] width 882 height 27
type input "Math 2 (5th ed.)"
click at [529, 428] on input "Course Id" at bounding box center [888, 428] width 882 height 27
type input "Ma-02"
click at [508, 483] on input "Unique Id *" at bounding box center [888, 495] width 882 height 27
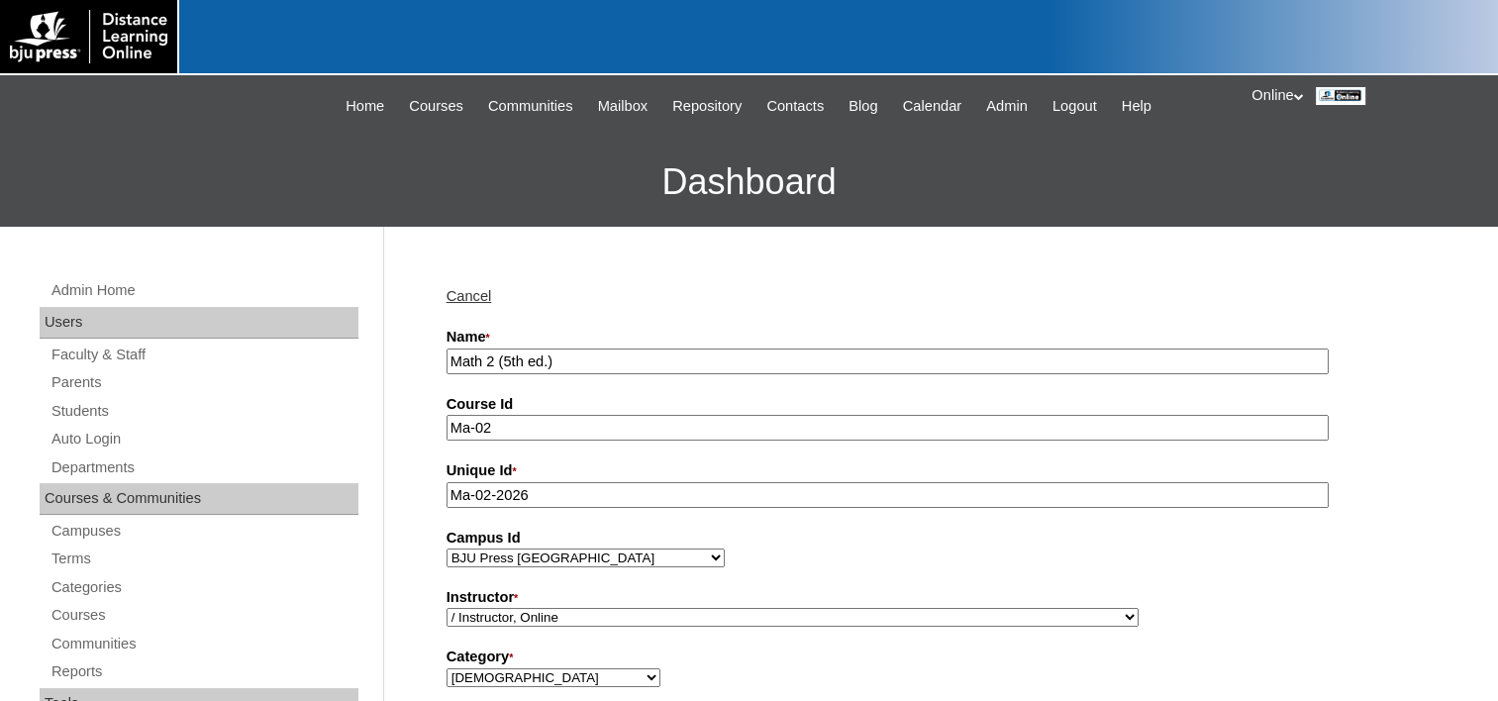
type input "Ma-02-2026"
click at [553, 610] on select "/ Instructor, Online Admin, E360 Admin, Limelight Algebra 1, Secondary Math Alg…" at bounding box center [793, 617] width 692 height 19
select select "98806"
click at [447, 608] on select "/ Instructor, Online Admin, E360 Admin, Limelight Algebra 1, Secondary Math Alg…" at bounding box center [793, 617] width 692 height 19
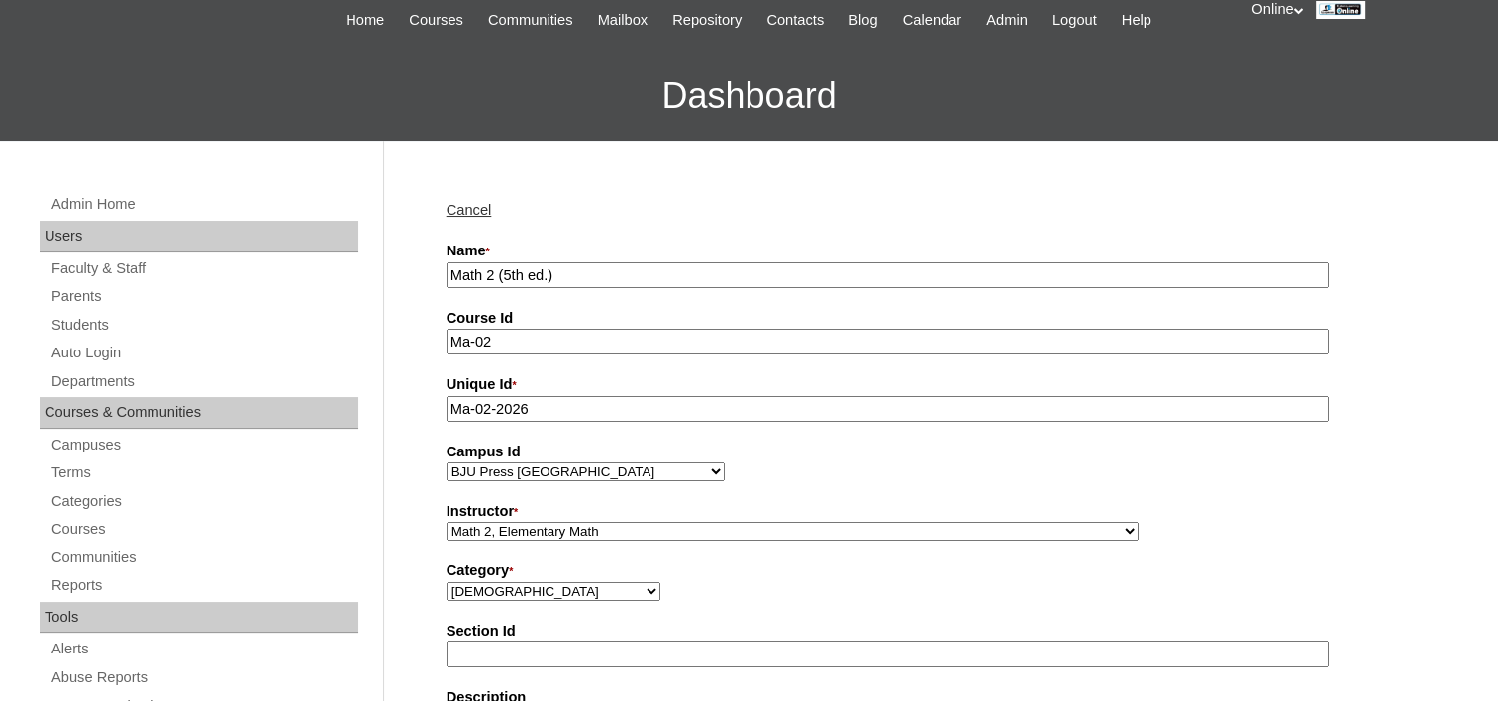
scroll to position [297, 0]
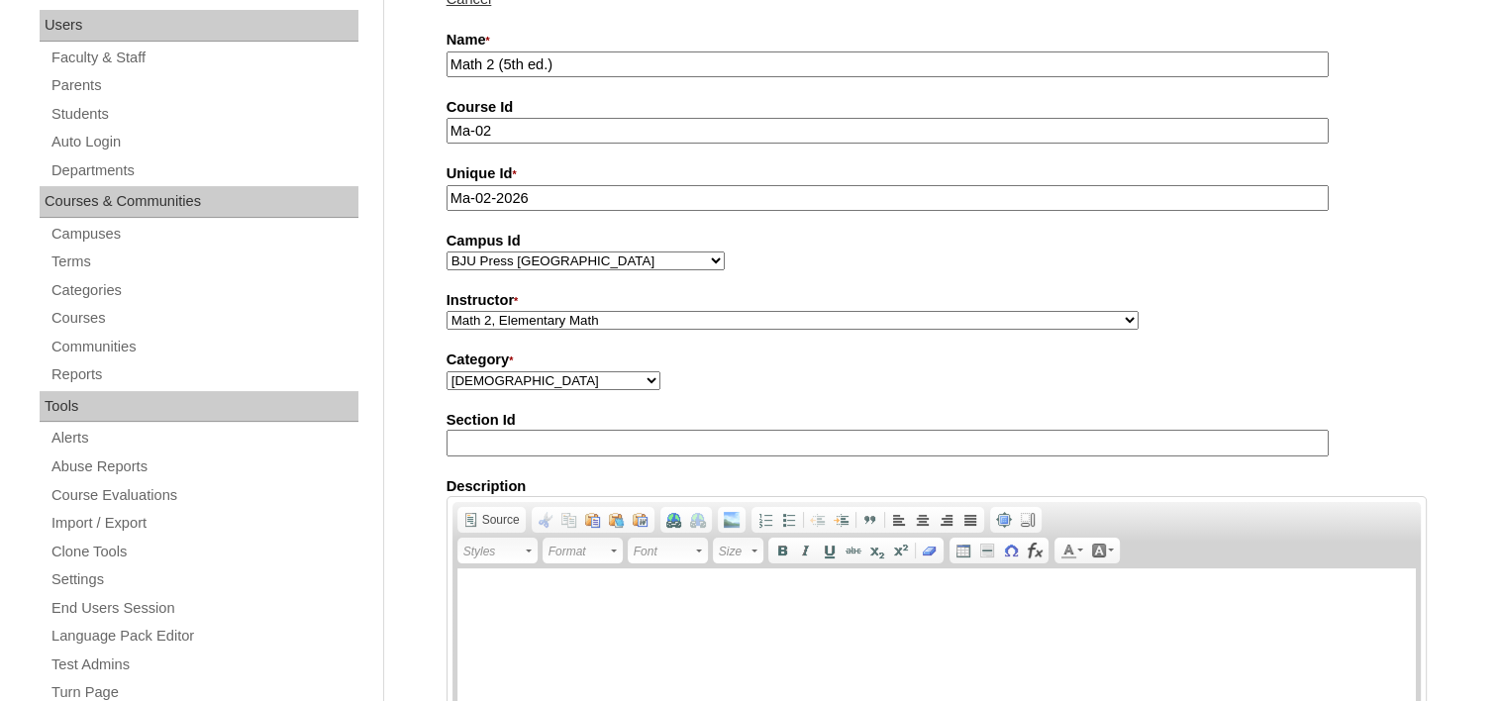
click at [511, 372] on select "[DEMOGRAPHIC_DATA] [DEMOGRAPHIC_DATA] School Customer Service English Foreign L…" at bounding box center [554, 380] width 214 height 19
select select "74"
click at [447, 371] on select "[DEMOGRAPHIC_DATA] [DEMOGRAPHIC_DATA] School Customer Service English Foreign L…" at bounding box center [554, 380] width 214 height 19
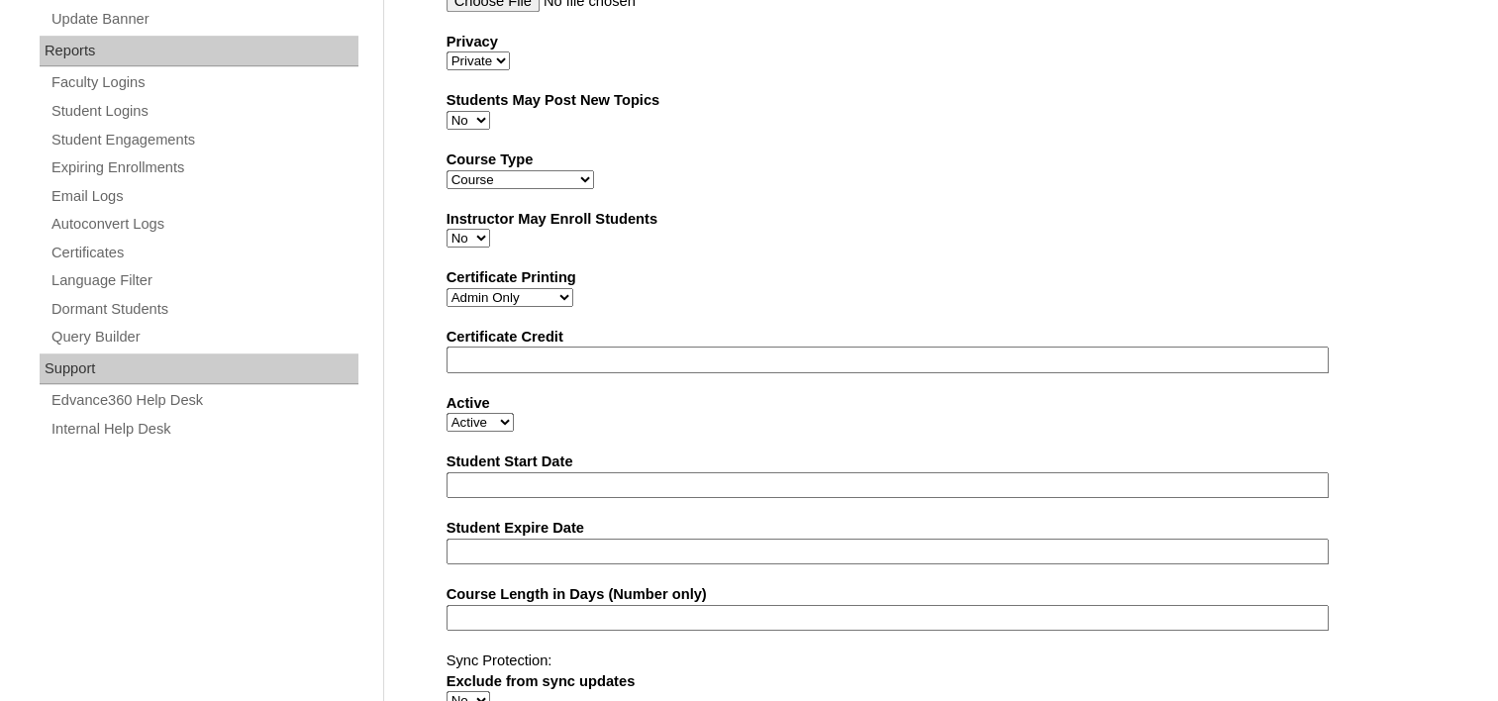
scroll to position [1205, 0]
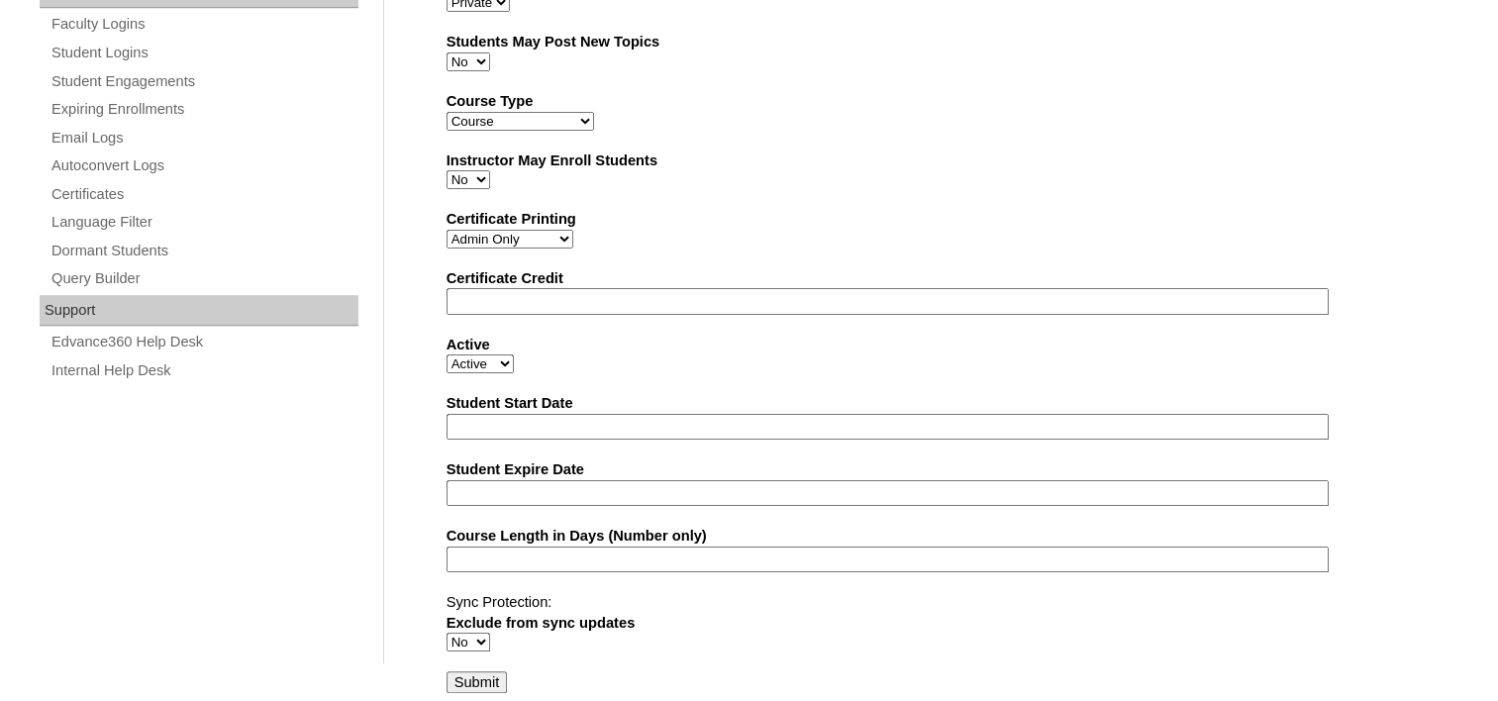
click at [466, 671] on input "Submit" at bounding box center [477, 682] width 61 height 22
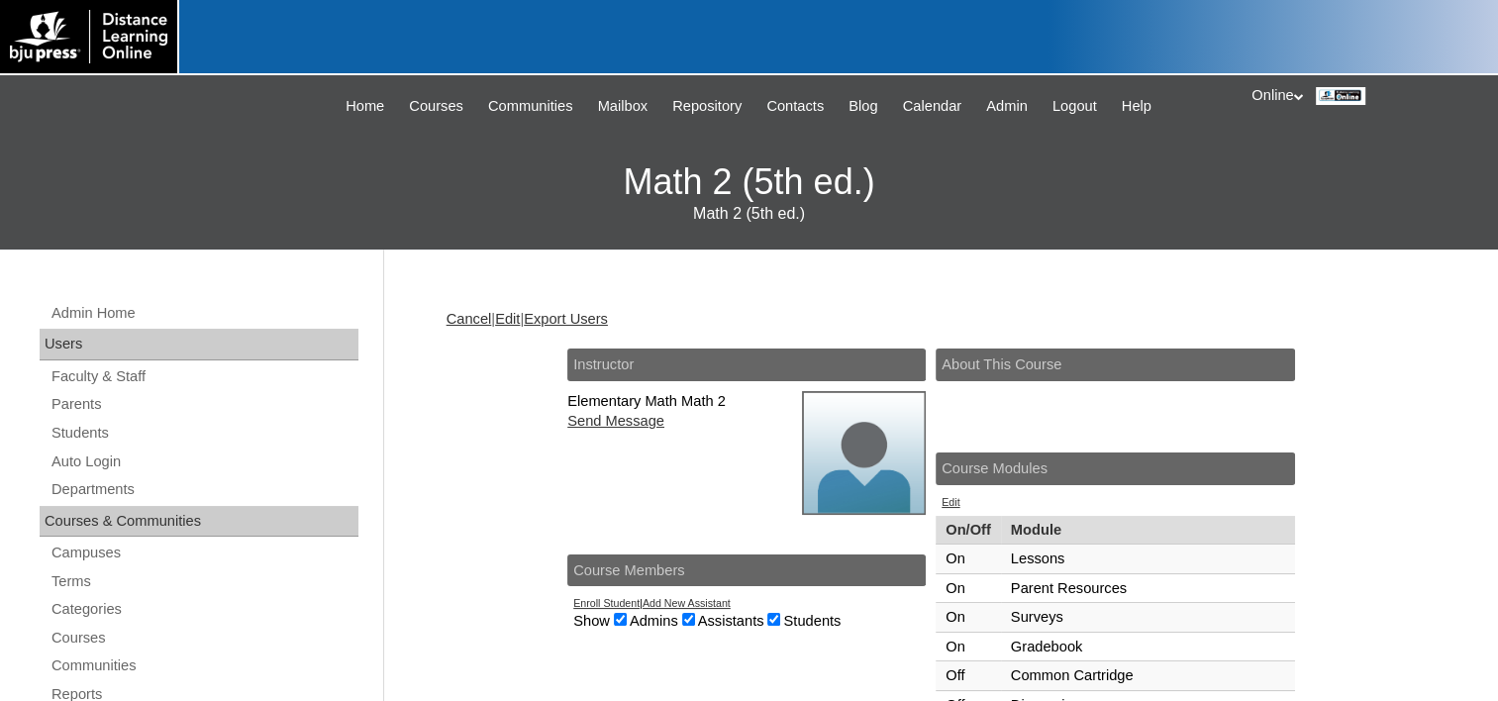
click at [82, 575] on link "Terms" at bounding box center [204, 581] width 309 height 25
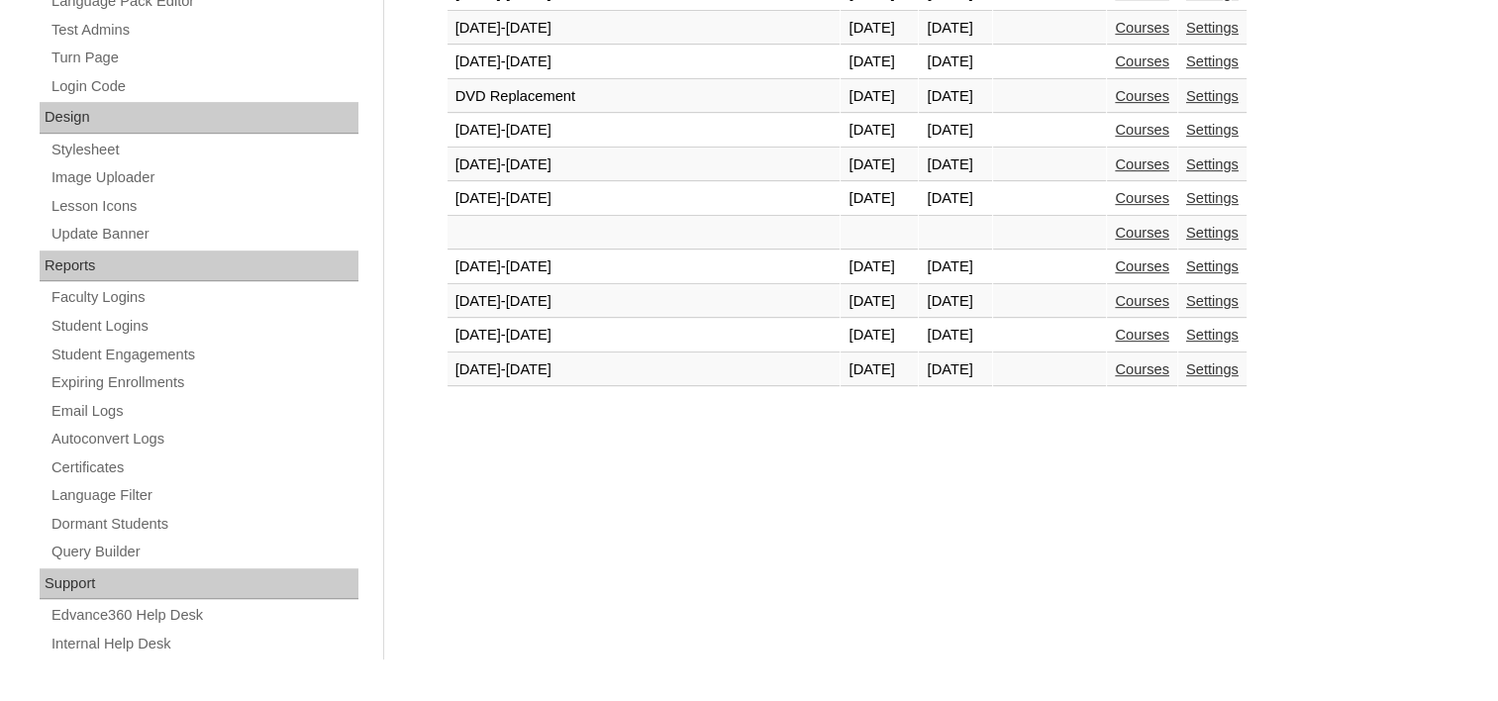
scroll to position [939, 0]
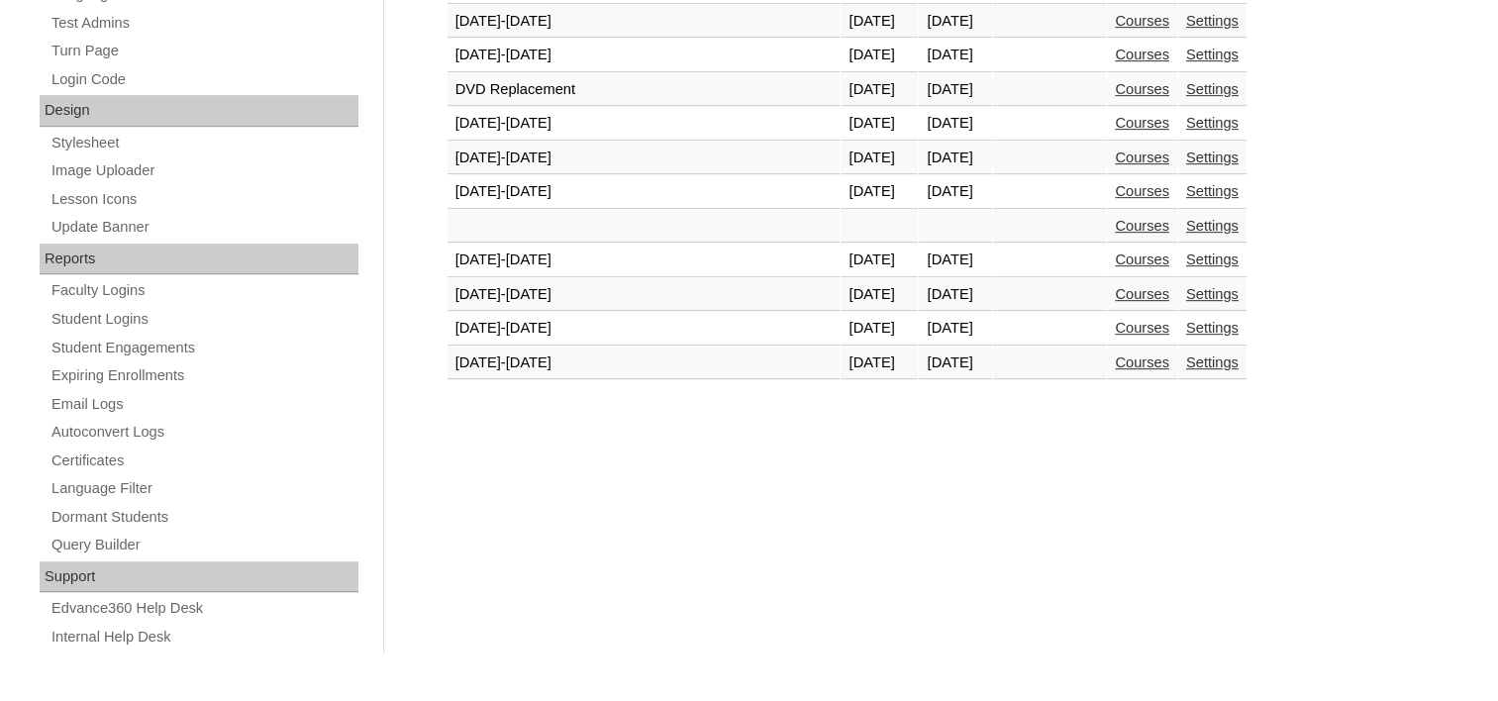
click at [1115, 355] on link "Courses" at bounding box center [1142, 363] width 54 height 16
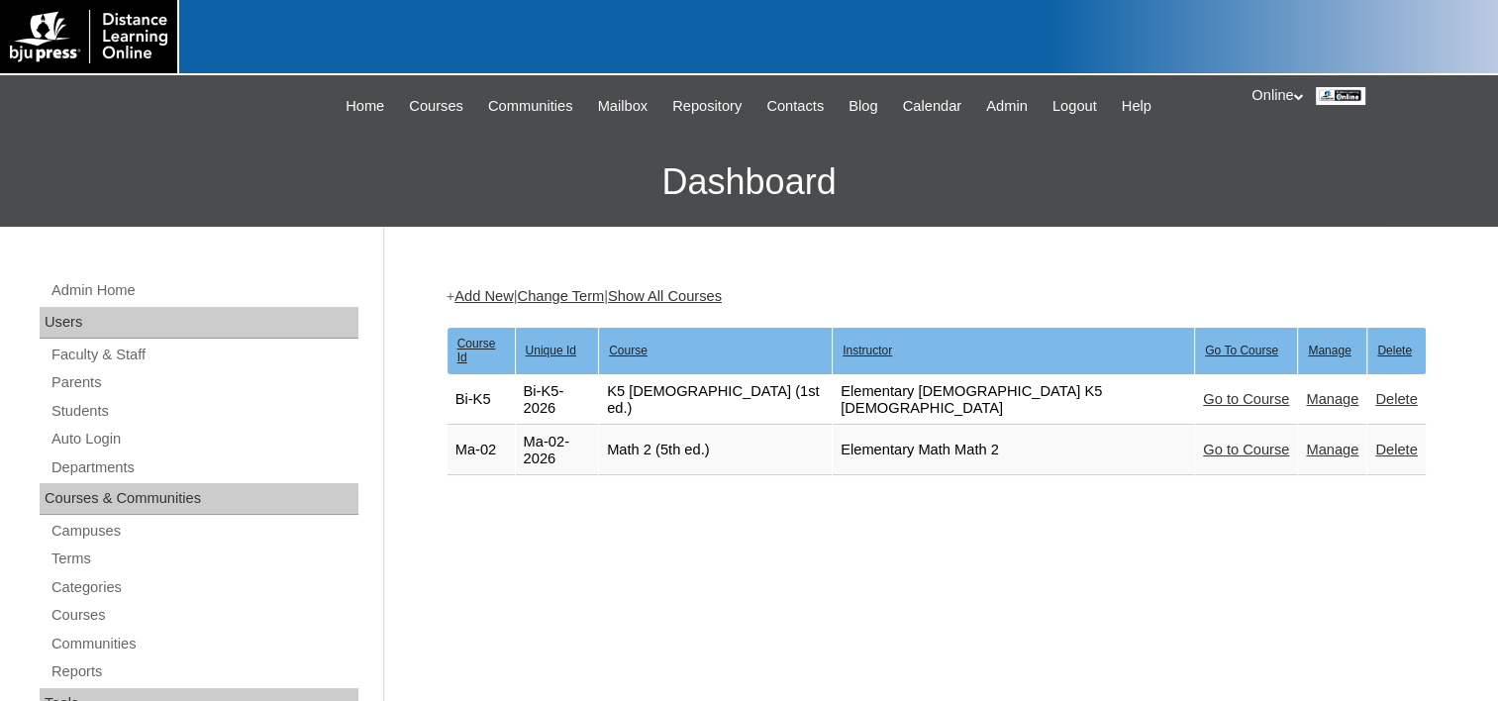
click at [488, 295] on link "Add New" at bounding box center [484, 296] width 58 height 16
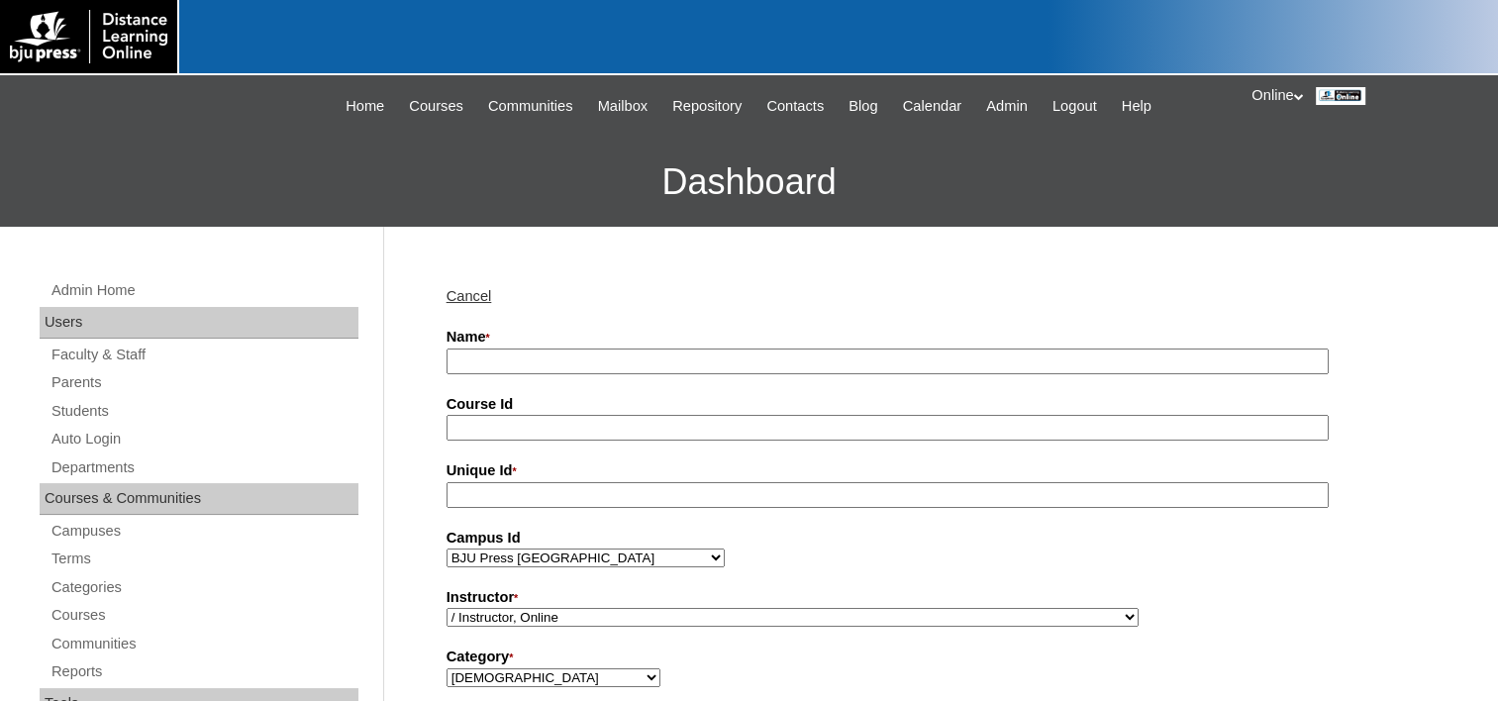
click at [500, 363] on input "Name *" at bounding box center [888, 362] width 882 height 27
type input "Geometry (5th ed.)"
click at [521, 424] on input "Course Id" at bounding box center [888, 428] width 882 height 27
type input "Ma-10"
click at [496, 489] on input "Unique Id *" at bounding box center [888, 495] width 882 height 27
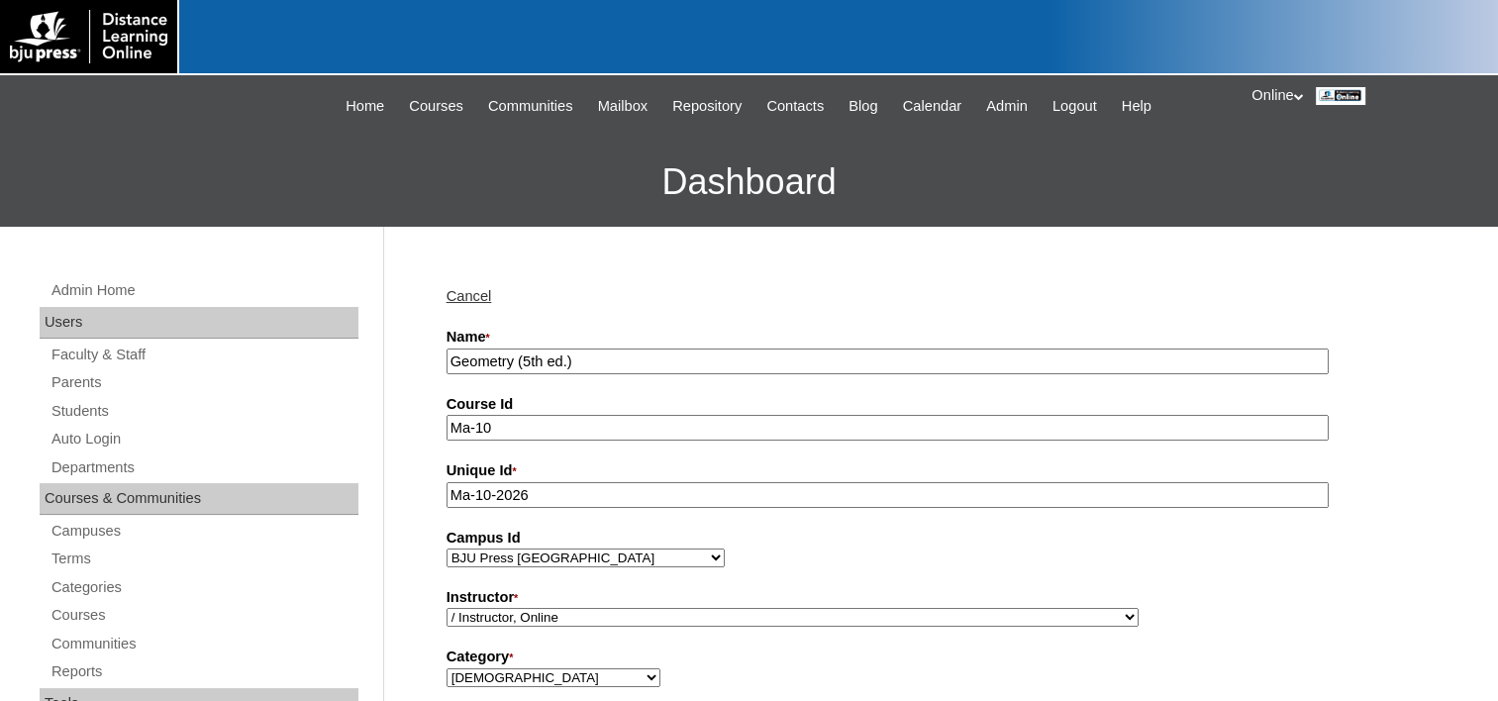
type input "Ma-10-2026"
click at [594, 549] on select "BJU Press DLO Elementary BJU Press DLO High School BJU Press DLO Junior High [D…" at bounding box center [586, 558] width 278 height 19
select select "9"
click at [447, 549] on select "BJU Press DLO Elementary BJU Press DLO High School BJU Press DLO Junior High [D…" at bounding box center [586, 558] width 278 height 19
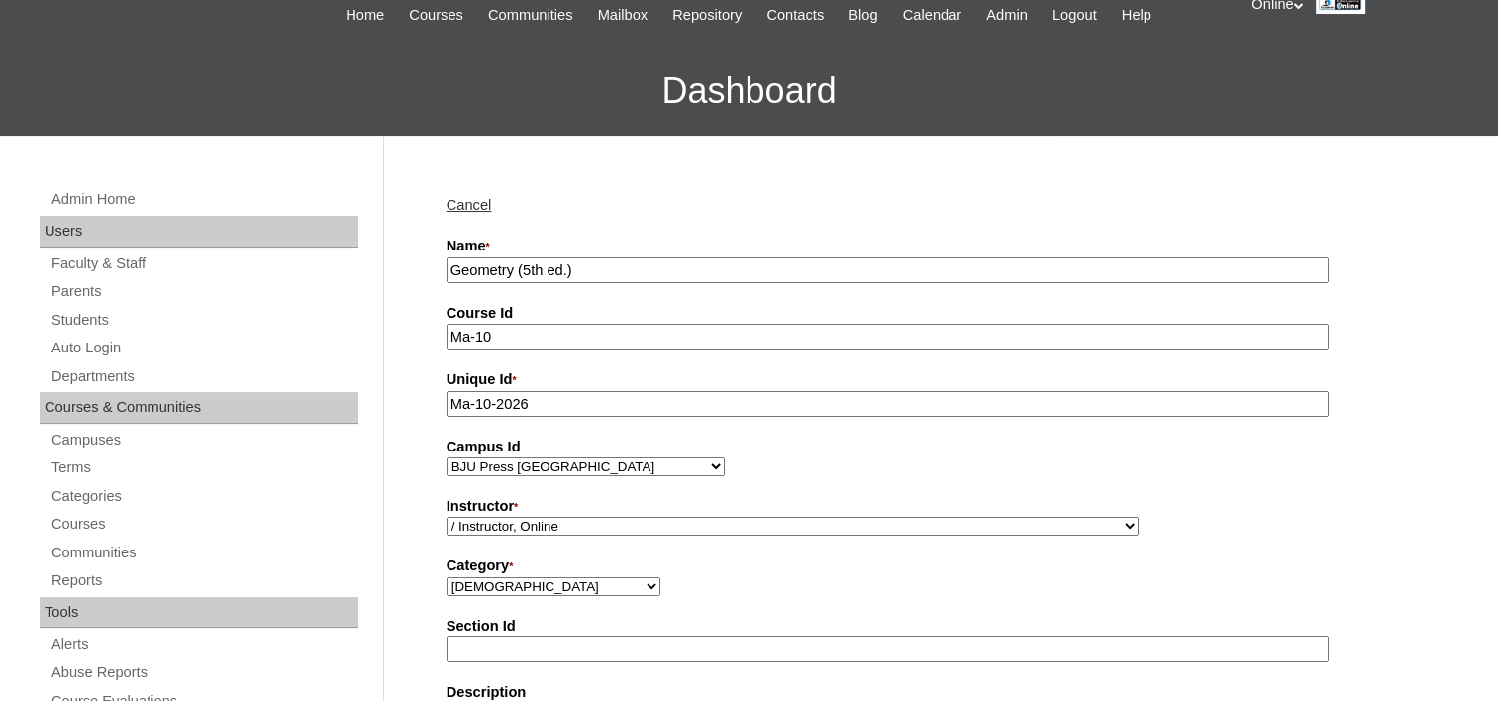
scroll to position [198, 0]
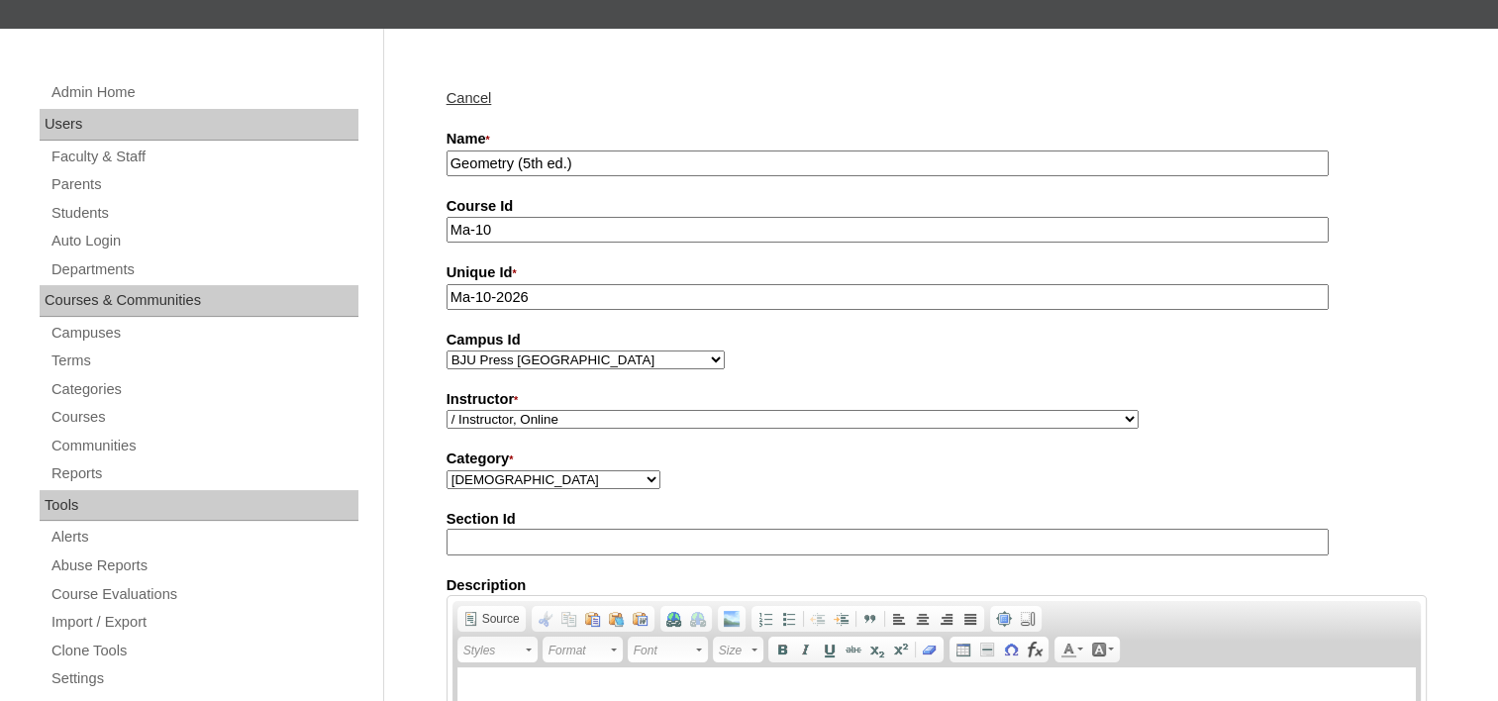
click at [507, 416] on select "/ Instructor, Online Admin, E360 Admin, Limelight Algebra 1, Secondary Math Alg…" at bounding box center [793, 419] width 692 height 19
select select "98804"
click at [447, 410] on select "/ Instructor, Online Admin, E360 Admin, Limelight Algebra 1, Secondary Math Alg…" at bounding box center [793, 419] width 692 height 19
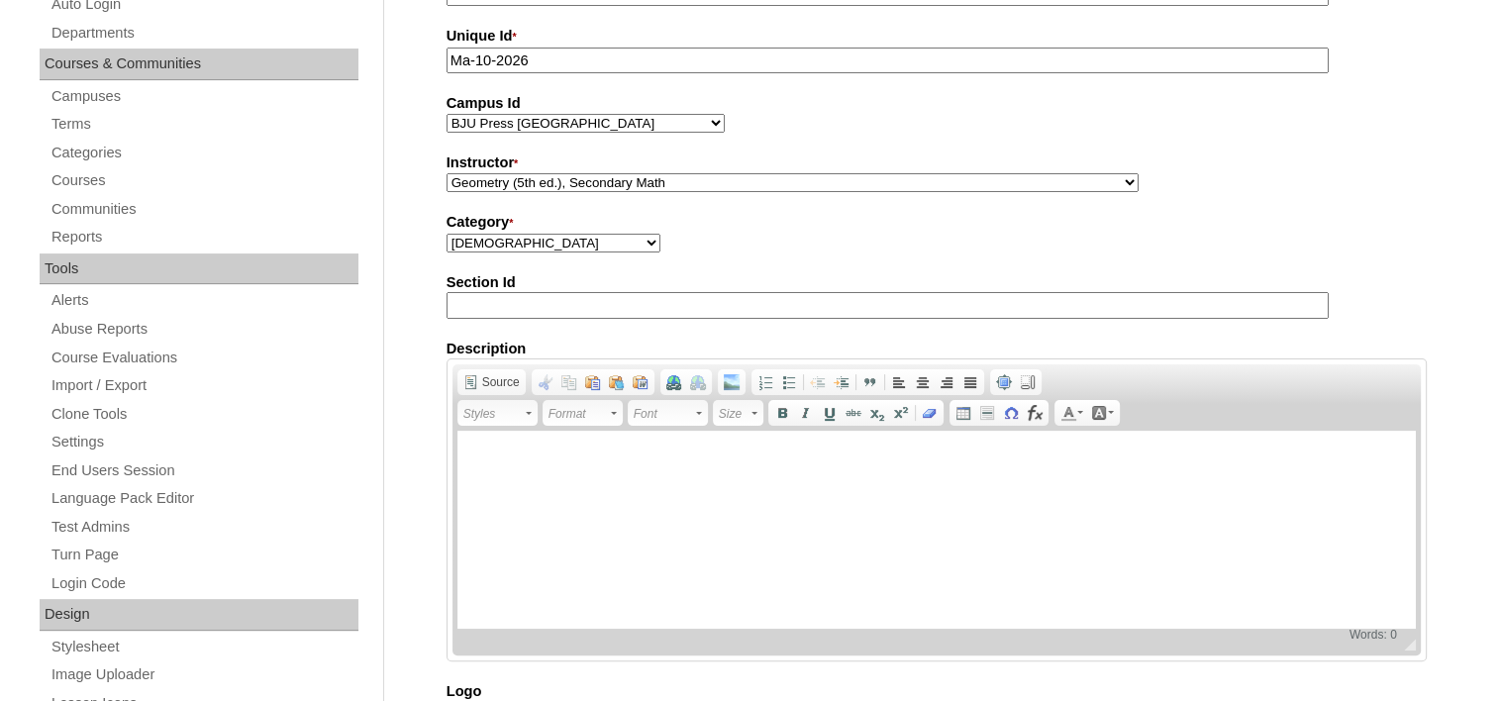
scroll to position [495, 0]
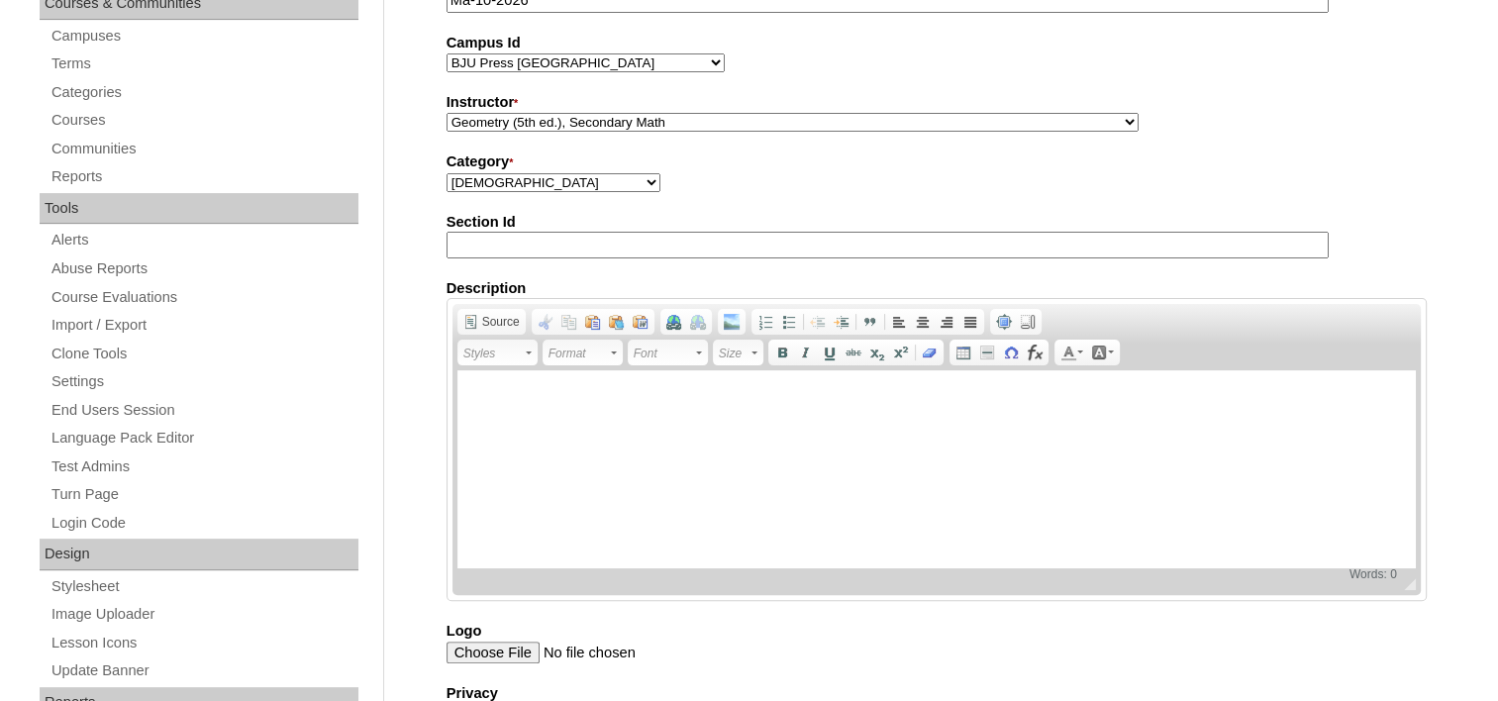
click at [524, 178] on select "[DEMOGRAPHIC_DATA] [DEMOGRAPHIC_DATA] School Customer Service English Foreign L…" at bounding box center [554, 182] width 214 height 19
select select "74"
click at [447, 173] on select "[DEMOGRAPHIC_DATA] [DEMOGRAPHIC_DATA] School Customer Service English Foreign L…" at bounding box center [554, 182] width 214 height 19
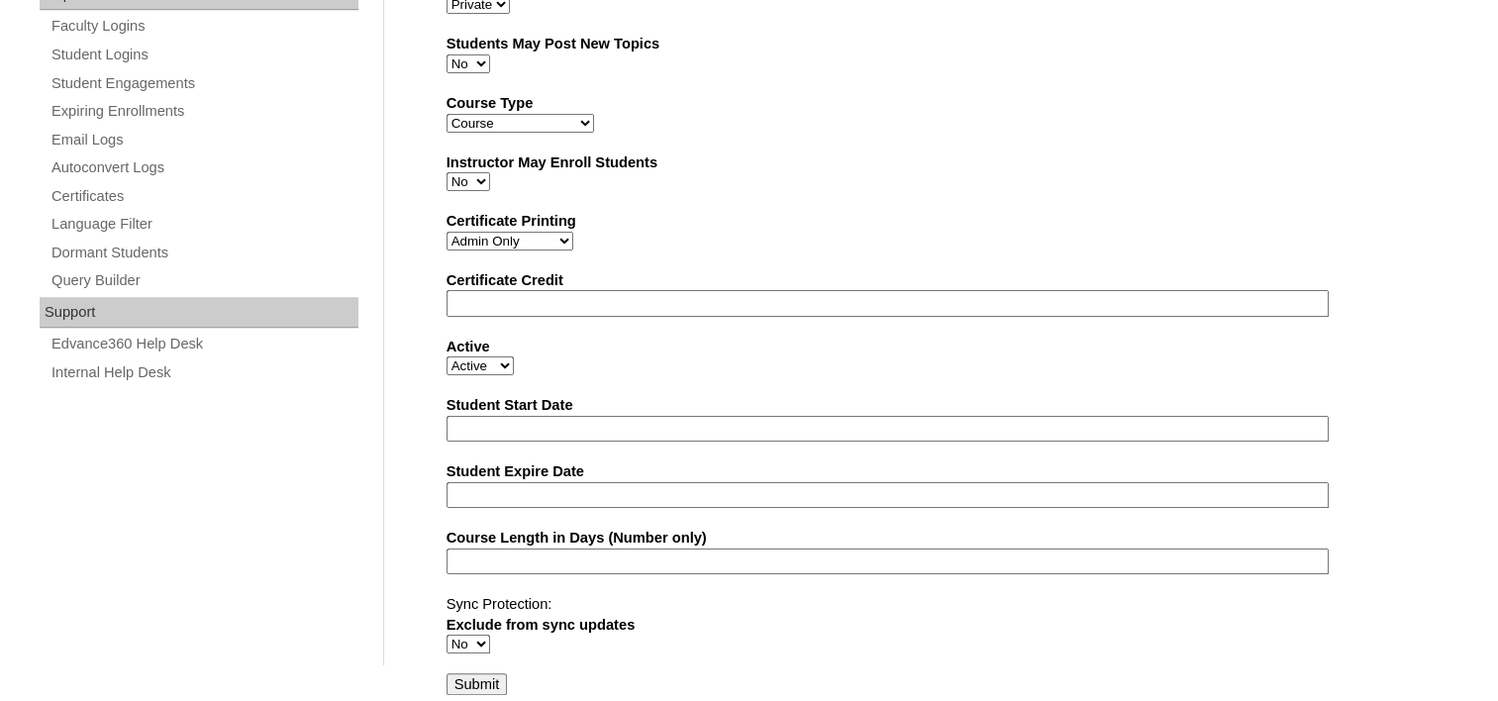
scroll to position [1205, 0]
click at [471, 672] on input "Submit" at bounding box center [477, 682] width 61 height 22
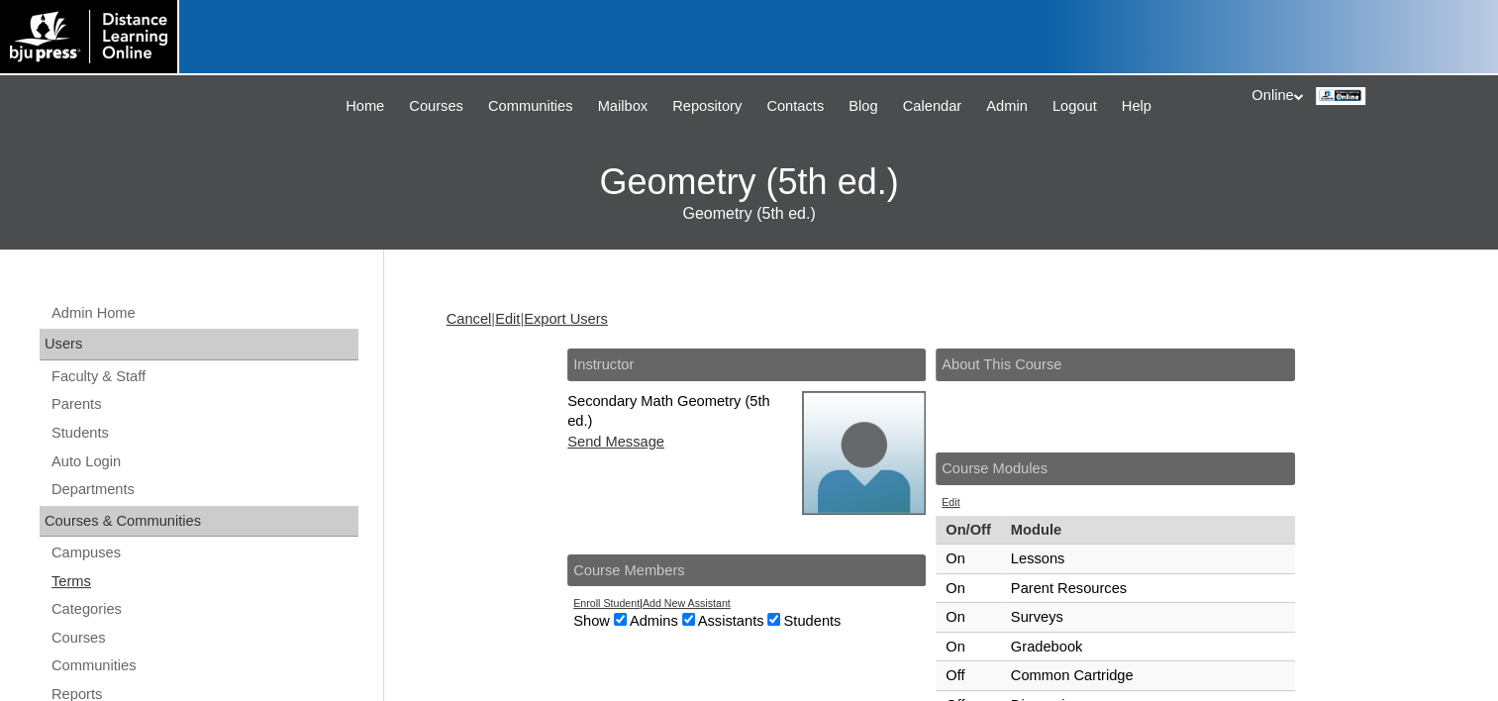
click at [95, 571] on link "Terms" at bounding box center [204, 581] width 309 height 25
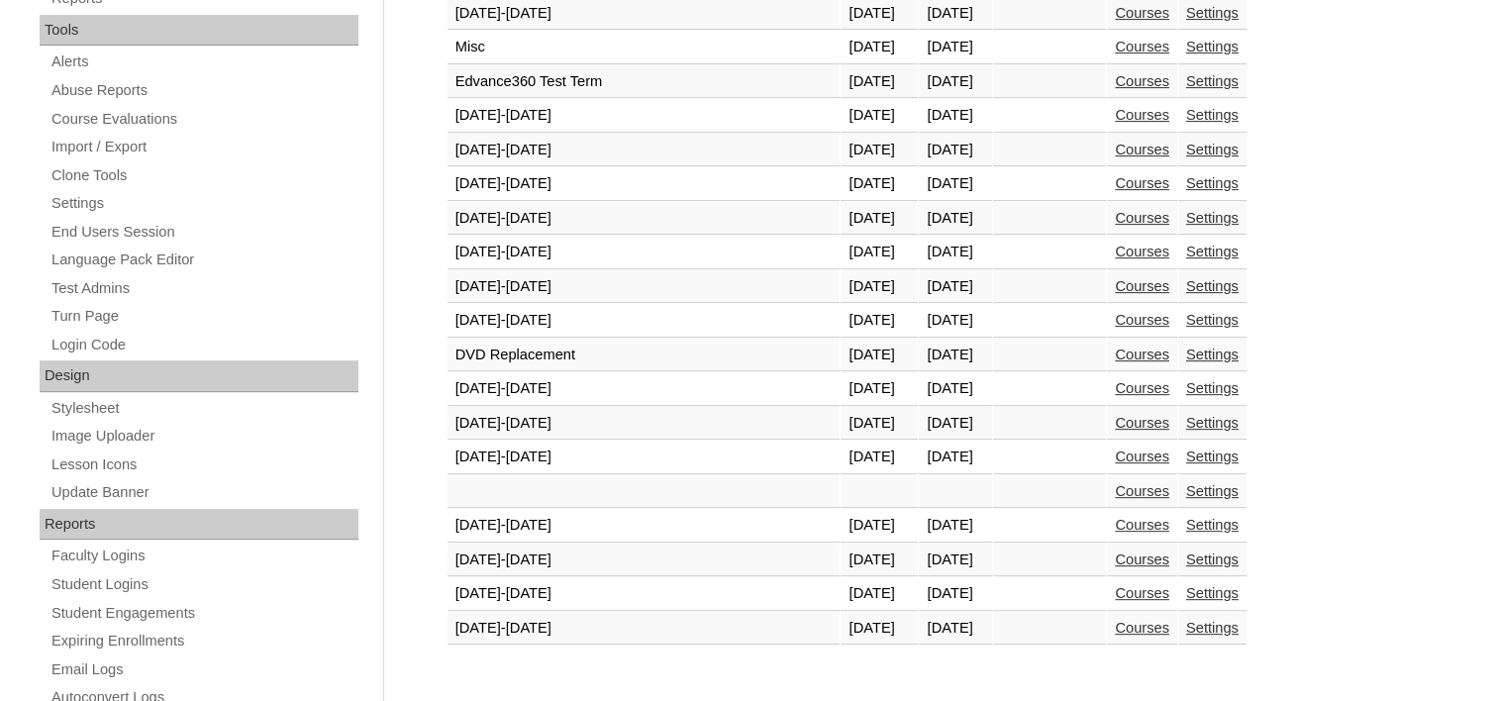
scroll to position [693, 0]
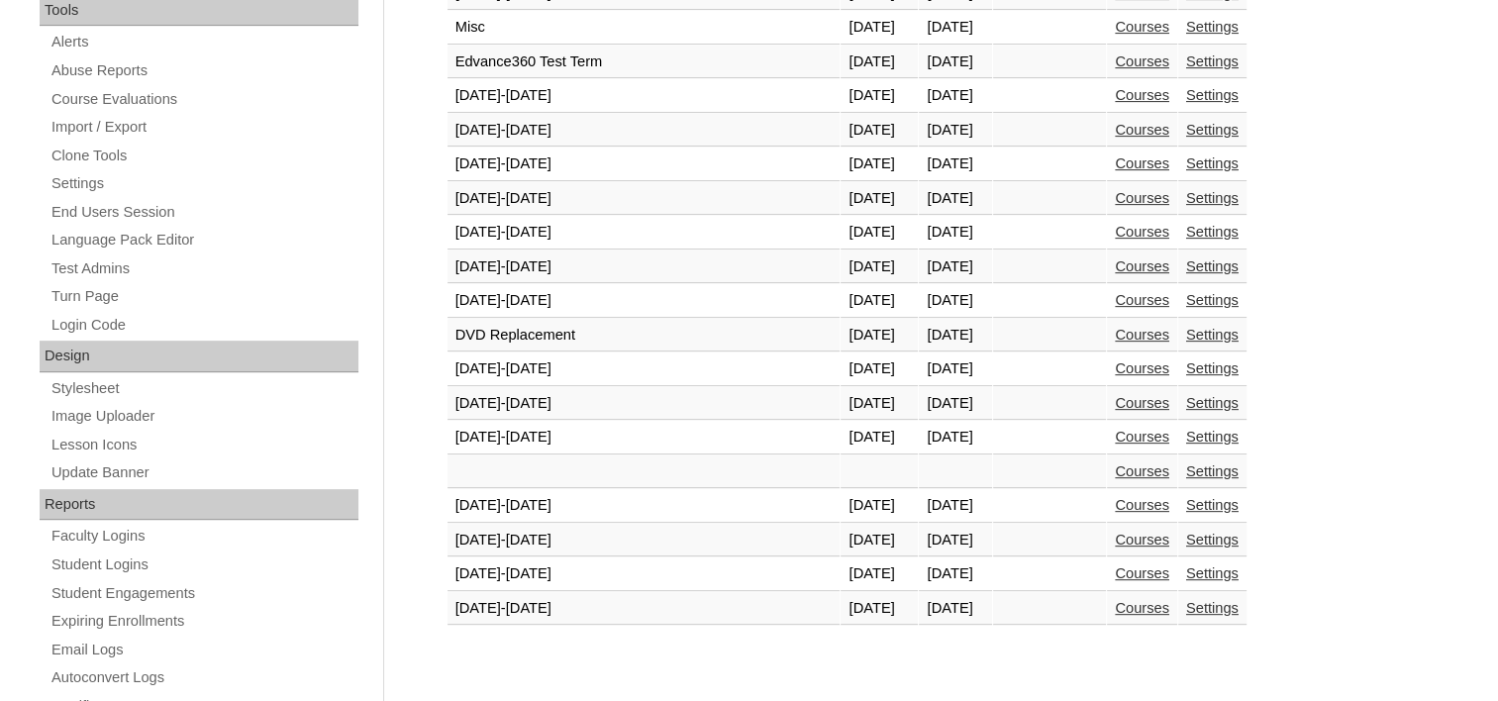
click at [1115, 600] on link "Courses" at bounding box center [1142, 608] width 54 height 16
